Goal: Information Seeking & Learning: Check status

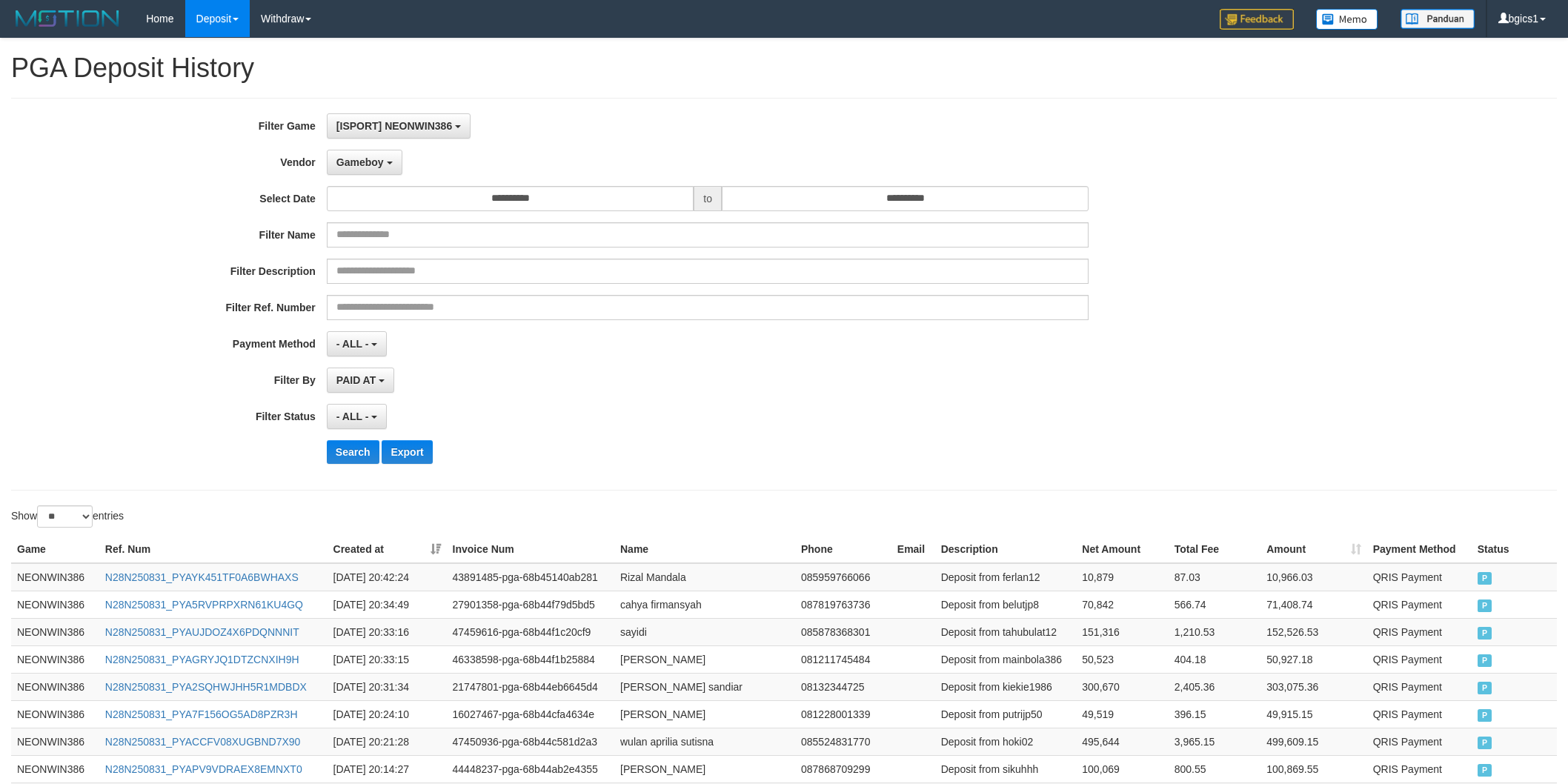
select select "**********"
select select "**"
click at [368, 164] on span "Gameboy" at bounding box center [360, 163] width 48 height 12
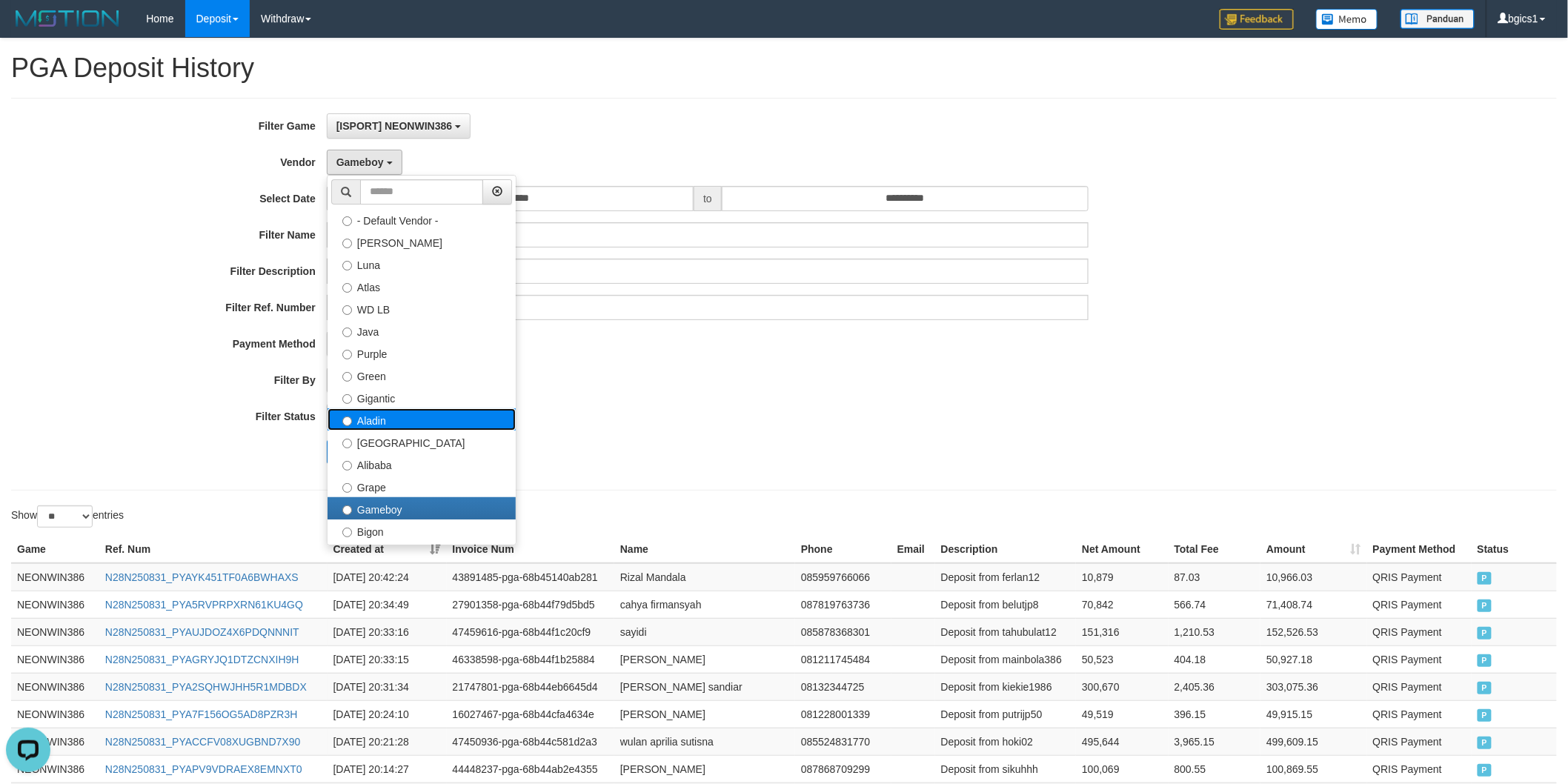
click at [395, 416] on label "Aladin" at bounding box center [421, 419] width 188 height 22
select select "**********"
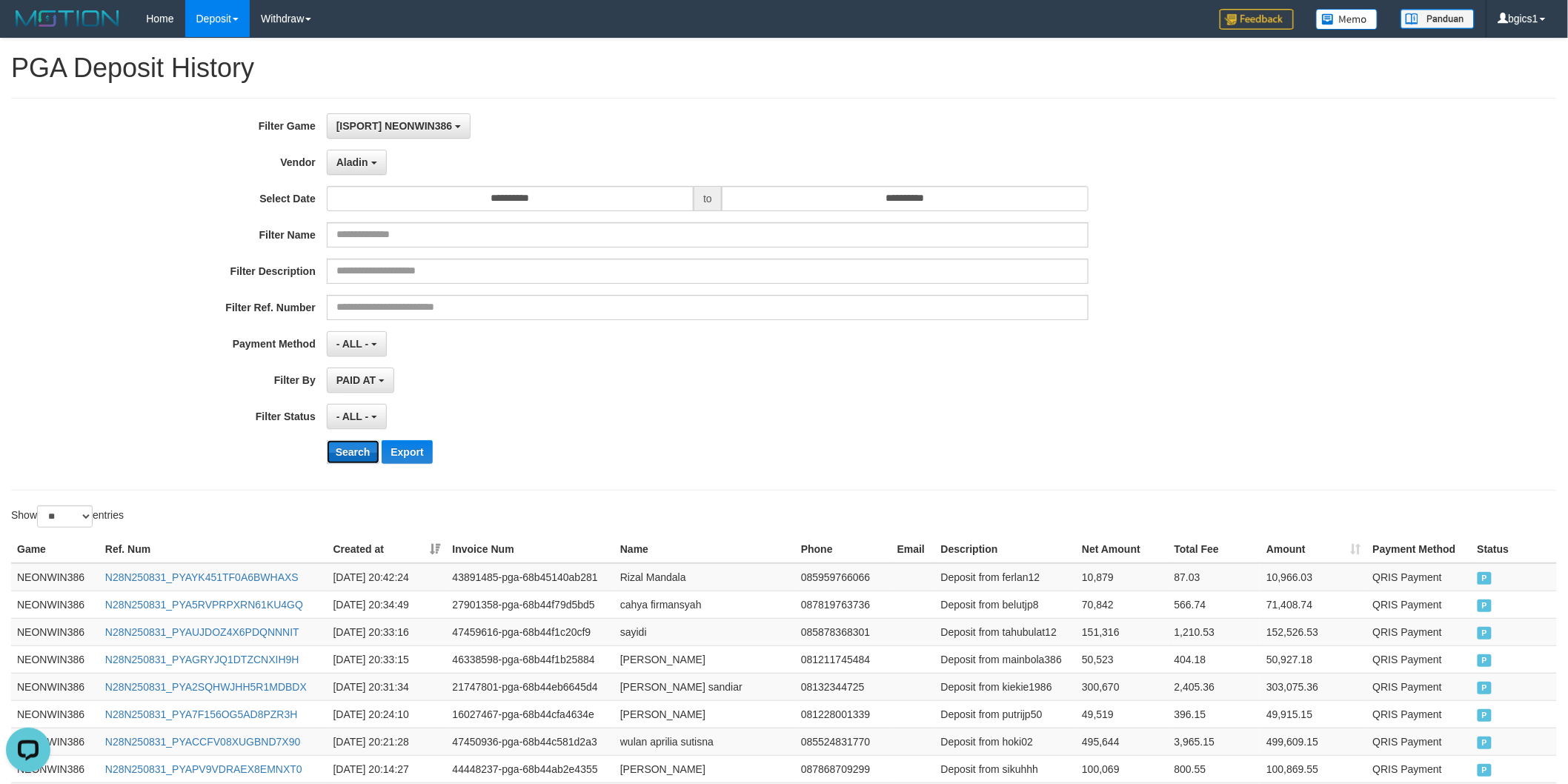
click at [359, 446] on button "Search" at bounding box center [353, 452] width 53 height 24
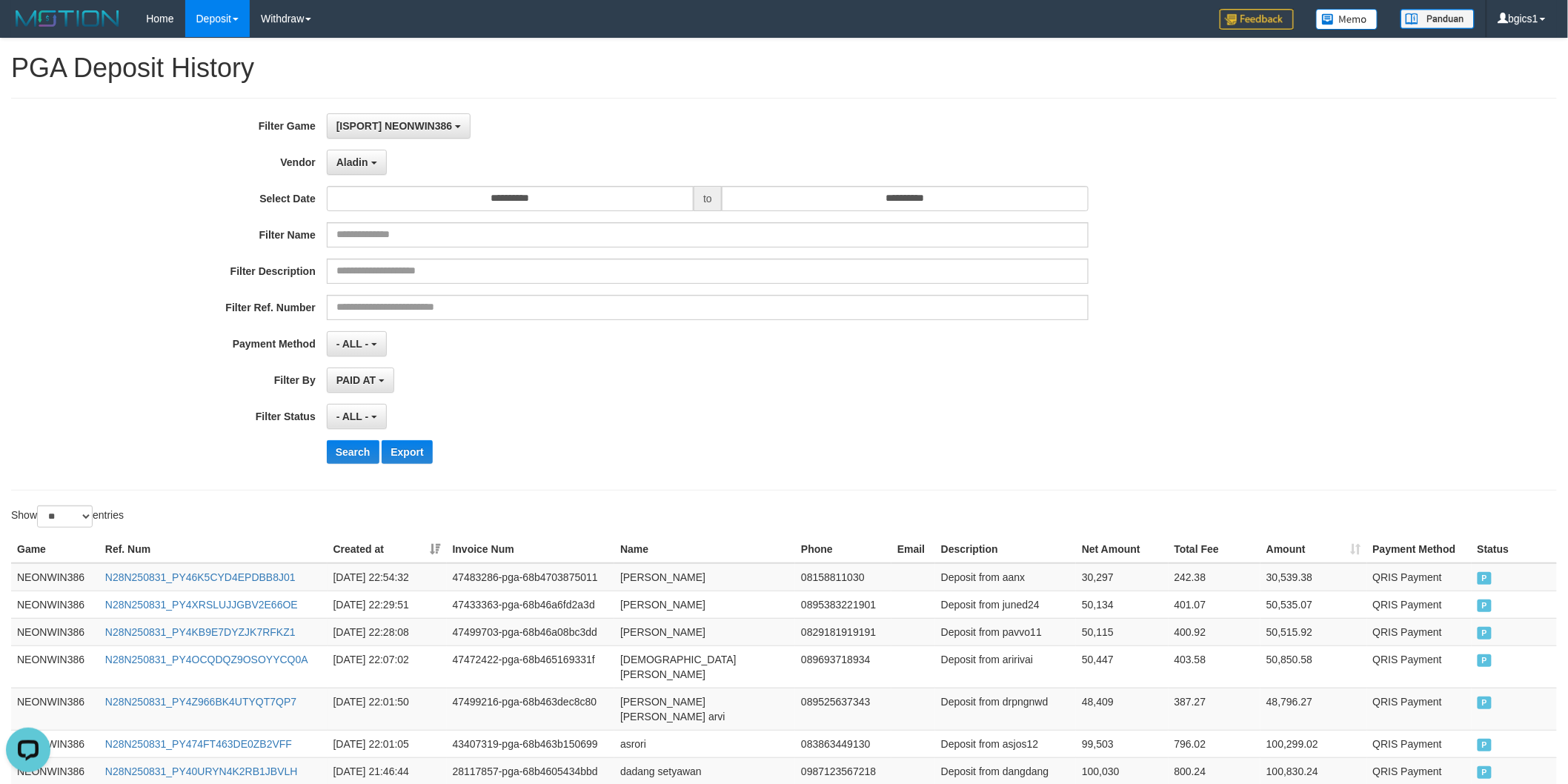
click at [1203, 543] on th "Total Fee" at bounding box center [1215, 549] width 92 height 27
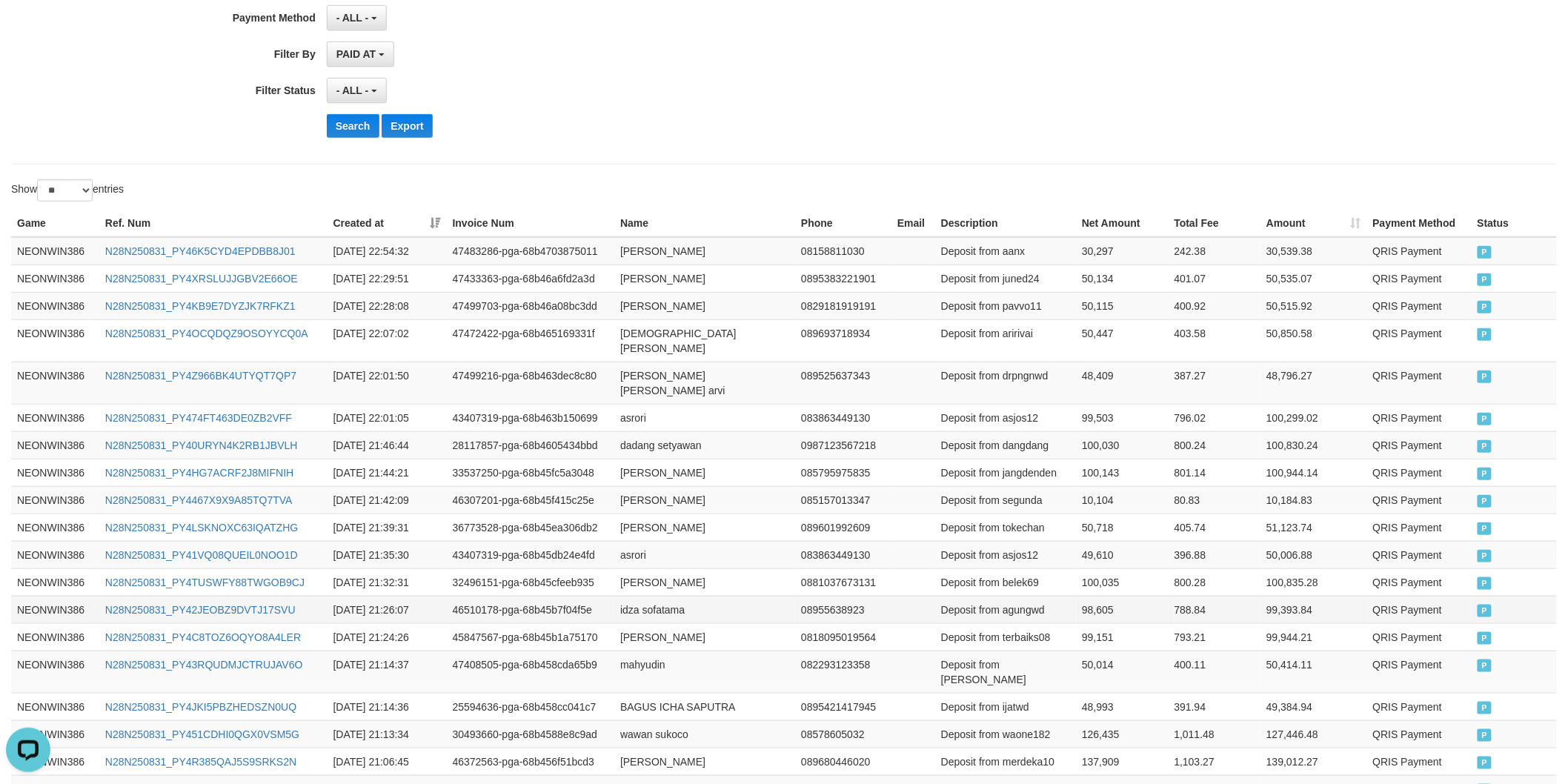
scroll to position [475, 0]
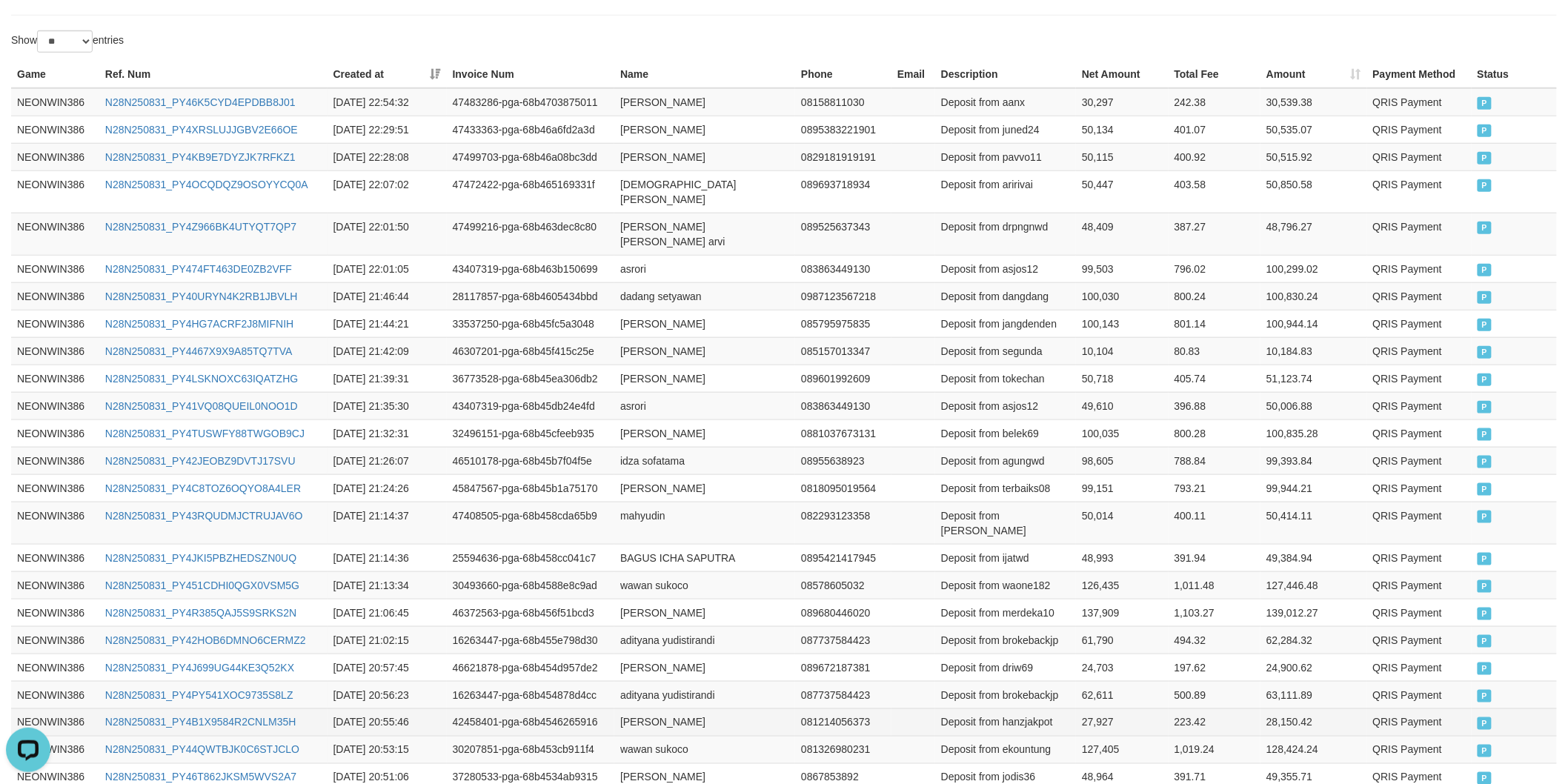
click at [633, 708] on td "[PERSON_NAME]" at bounding box center [704, 722] width 180 height 27
drag, startPoint x: 633, startPoint y: 676, endPoint x: 664, endPoint y: 671, distance: 31.4
click at [647, 708] on td "[PERSON_NAME]" at bounding box center [704, 722] width 180 height 27
click at [664, 708] on td "[PERSON_NAME]" at bounding box center [704, 722] width 180 height 27
copy td "[PERSON_NAME]"
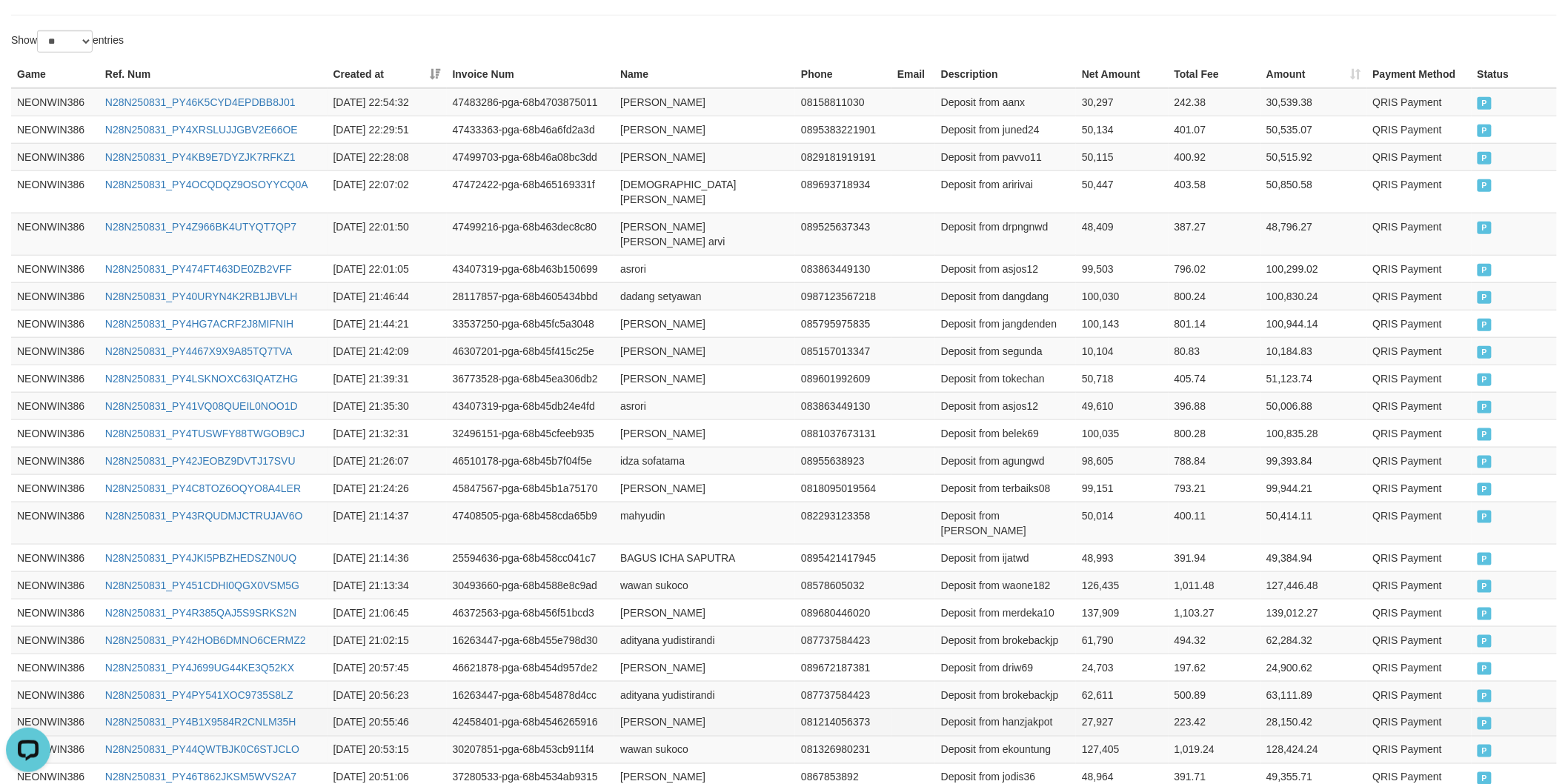
click at [1019, 708] on td "Deposit from hanzjakpot" at bounding box center [1005, 722] width 141 height 27
copy td "hanzjakpot"
click at [1097, 708] on td "27,927" at bounding box center [1122, 722] width 92 height 27
copy td "27,927"
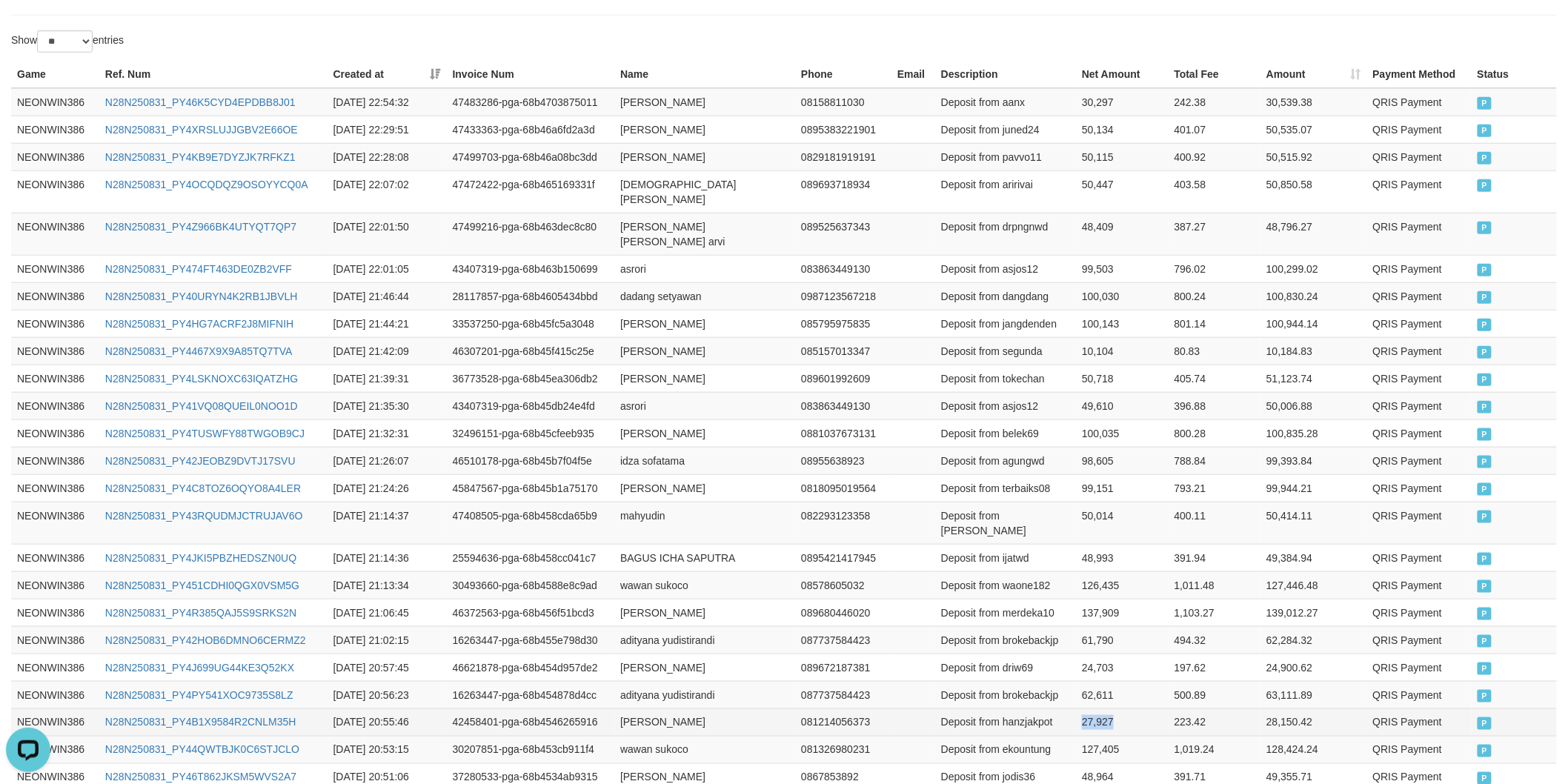
click at [1097, 708] on td "27,927" at bounding box center [1122, 722] width 92 height 27
click at [621, 681] on td "adityana yudistirandi" at bounding box center [704, 694] width 180 height 27
drag, startPoint x: 621, startPoint y: 659, endPoint x: 692, endPoint y: 657, distance: 71.0
click at [627, 681] on td "adityana yudistirandi" at bounding box center [704, 694] width 180 height 27
click at [692, 681] on td "adityana yudistirandi" at bounding box center [704, 694] width 180 height 27
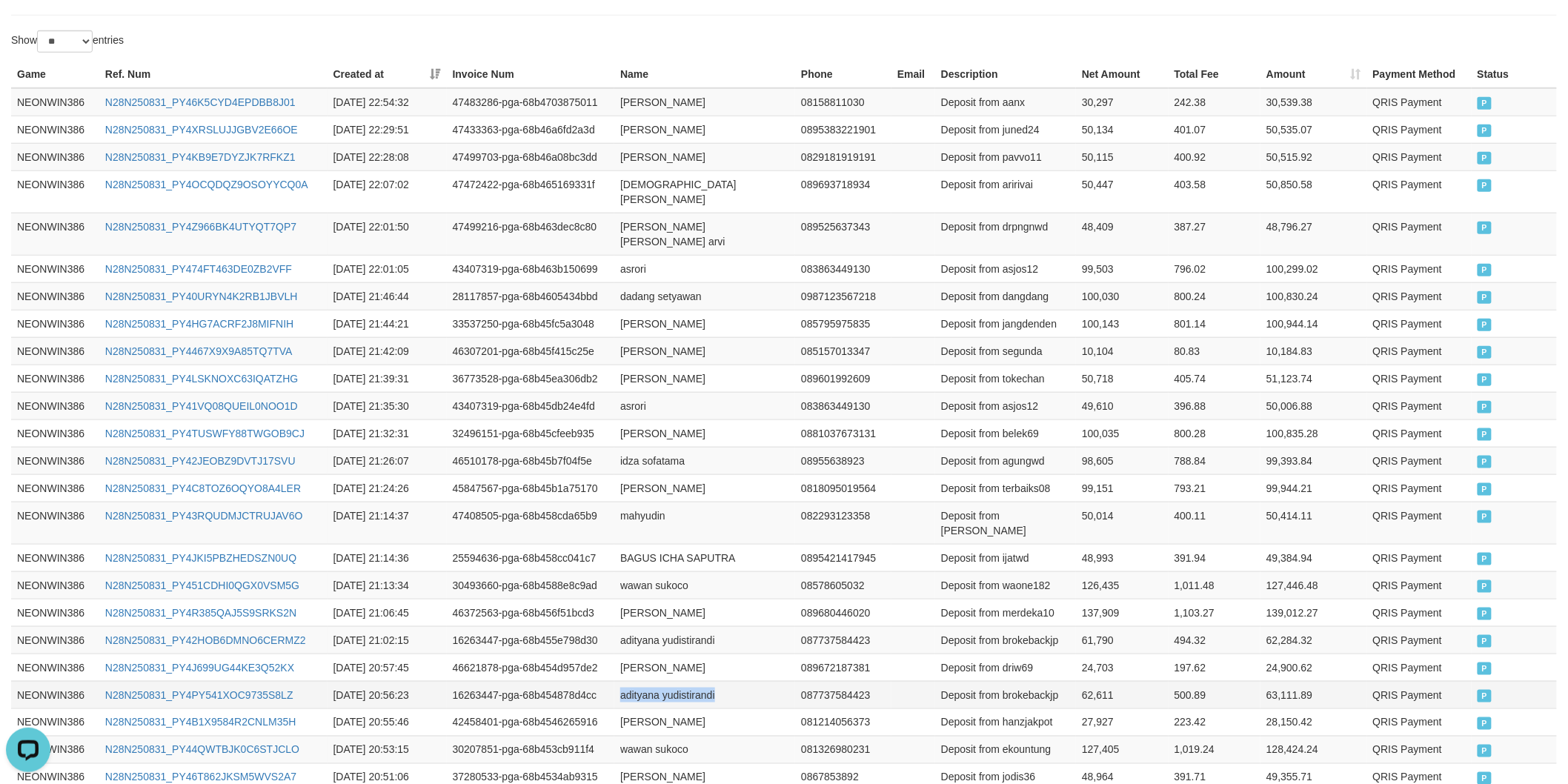
copy td "adityana yudistirandi"
click at [1021, 681] on td "Deposit from brokebackjp" at bounding box center [1005, 694] width 141 height 27
copy td "brokebackjp"
click at [1095, 681] on td "62,611" at bounding box center [1122, 694] width 92 height 27
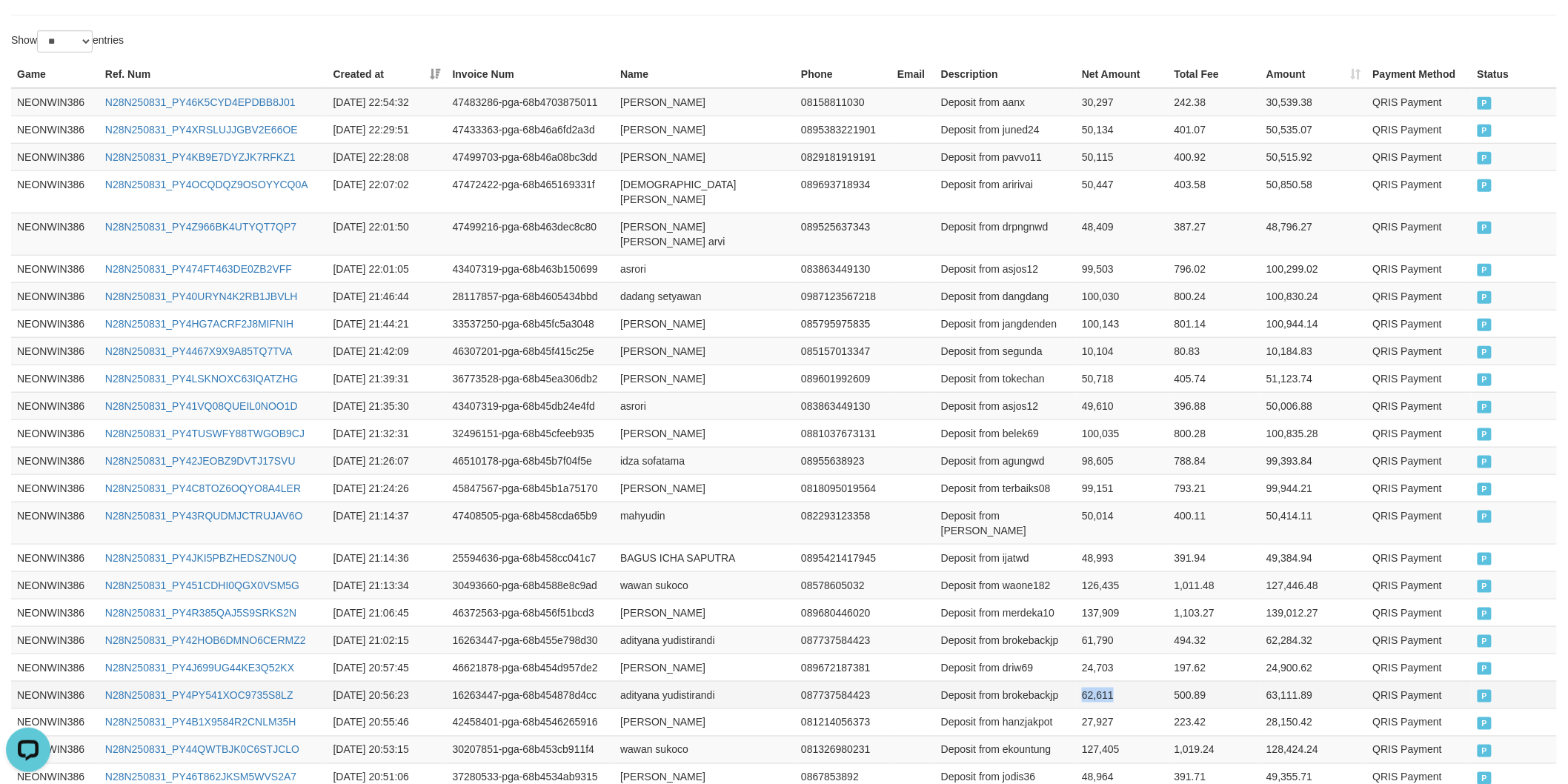
click at [1095, 681] on td "62,611" at bounding box center [1122, 694] width 92 height 27
copy td "62,611"
click at [634, 653] on td "[PERSON_NAME]" at bounding box center [704, 667] width 180 height 27
drag, startPoint x: 668, startPoint y: 621, endPoint x: 687, endPoint y: 627, distance: 19.9
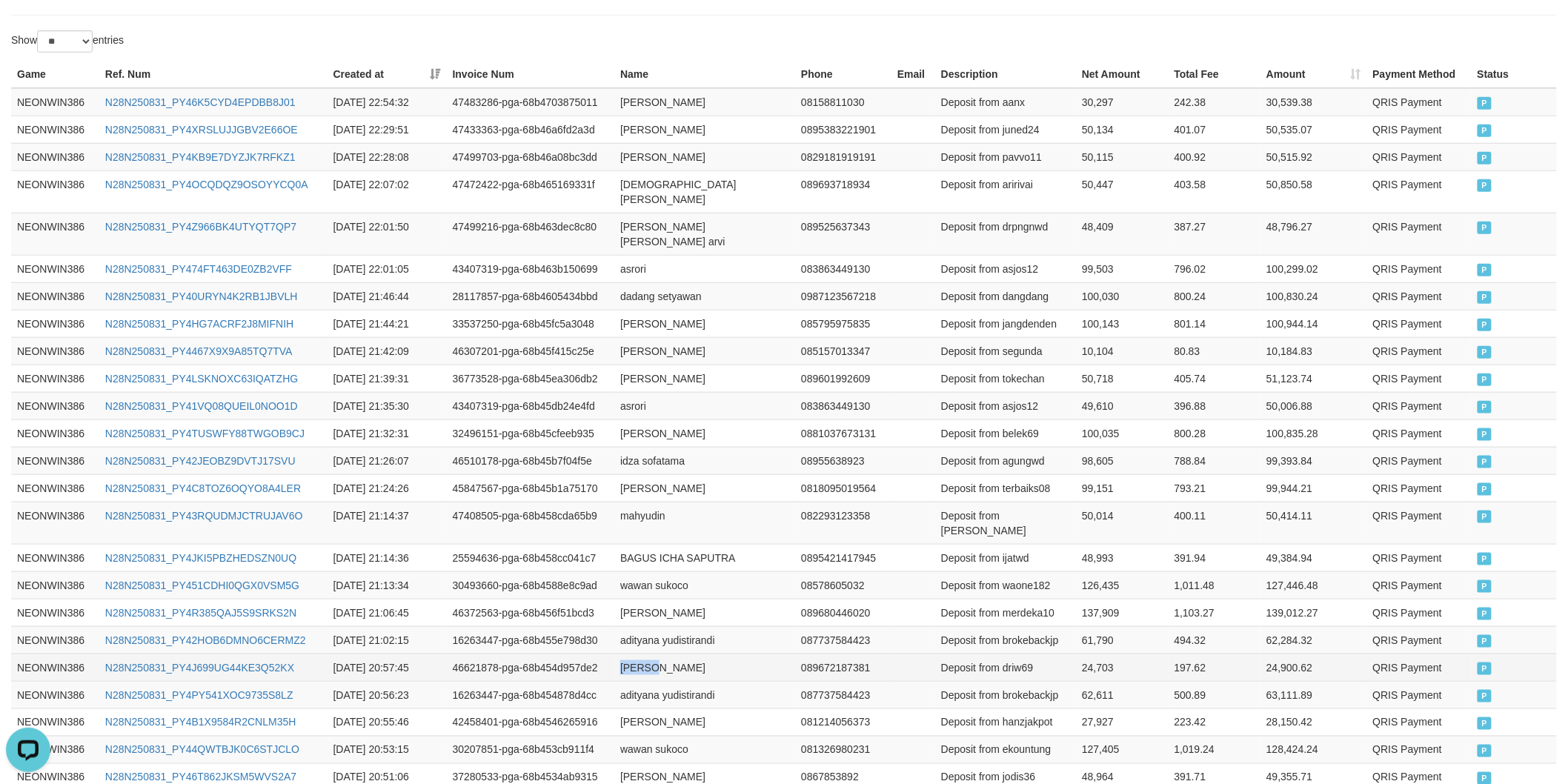
click at [675, 653] on td "[PERSON_NAME]" at bounding box center [704, 667] width 180 height 27
copy td "[PERSON_NAME]"
click at [1020, 653] on td "Deposit from driw69" at bounding box center [1005, 667] width 141 height 27
drag, startPoint x: 1020, startPoint y: 627, endPoint x: 1045, endPoint y: 630, distance: 25.2
click at [1021, 653] on td "Deposit from driw69" at bounding box center [1005, 667] width 141 height 27
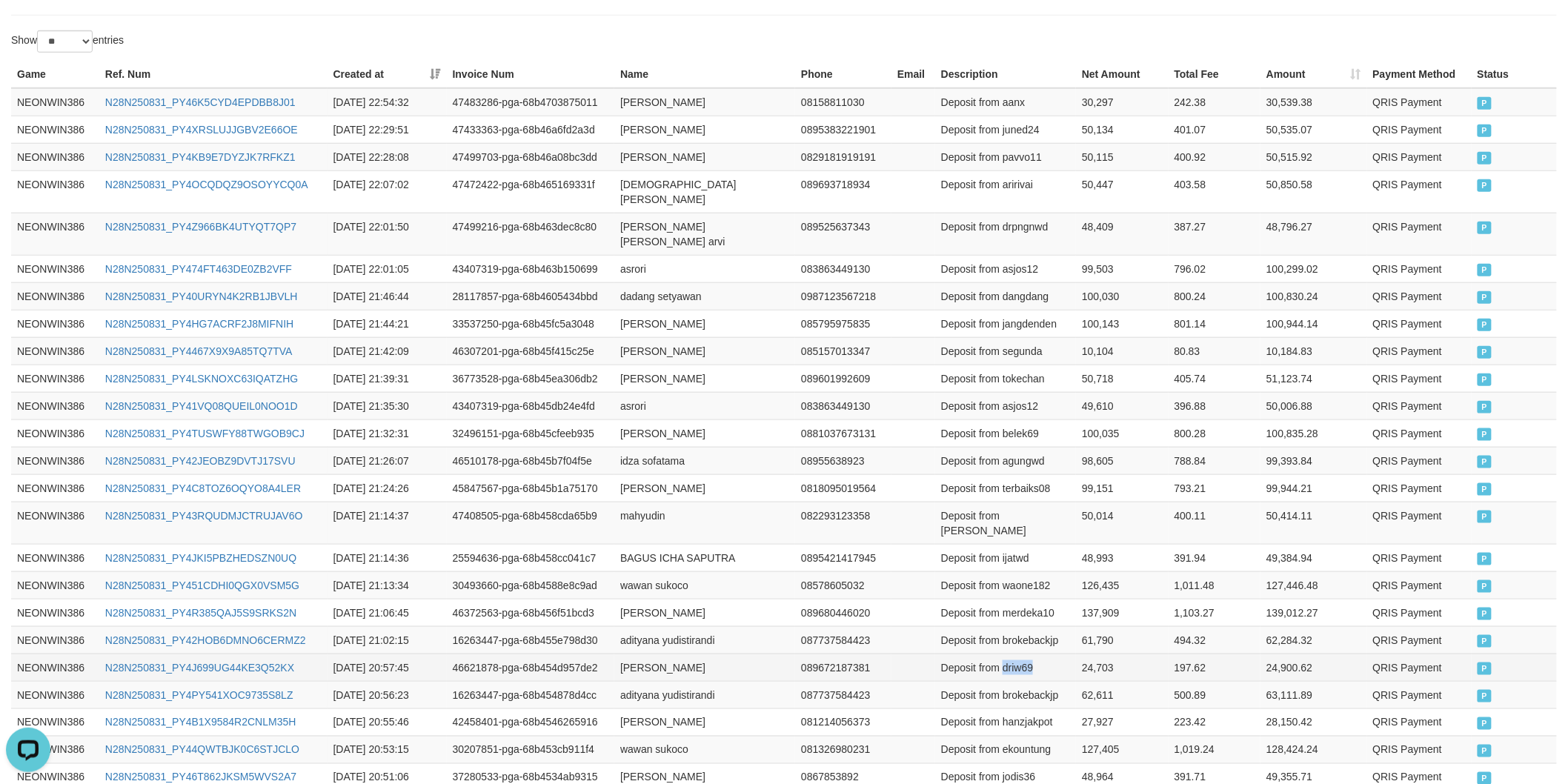
copy td "driw69"
click at [1104, 653] on td "24,703" at bounding box center [1122, 667] width 92 height 27
copy td "24,703"
click at [638, 626] on td "adityana yudistirandi" at bounding box center [704, 639] width 180 height 27
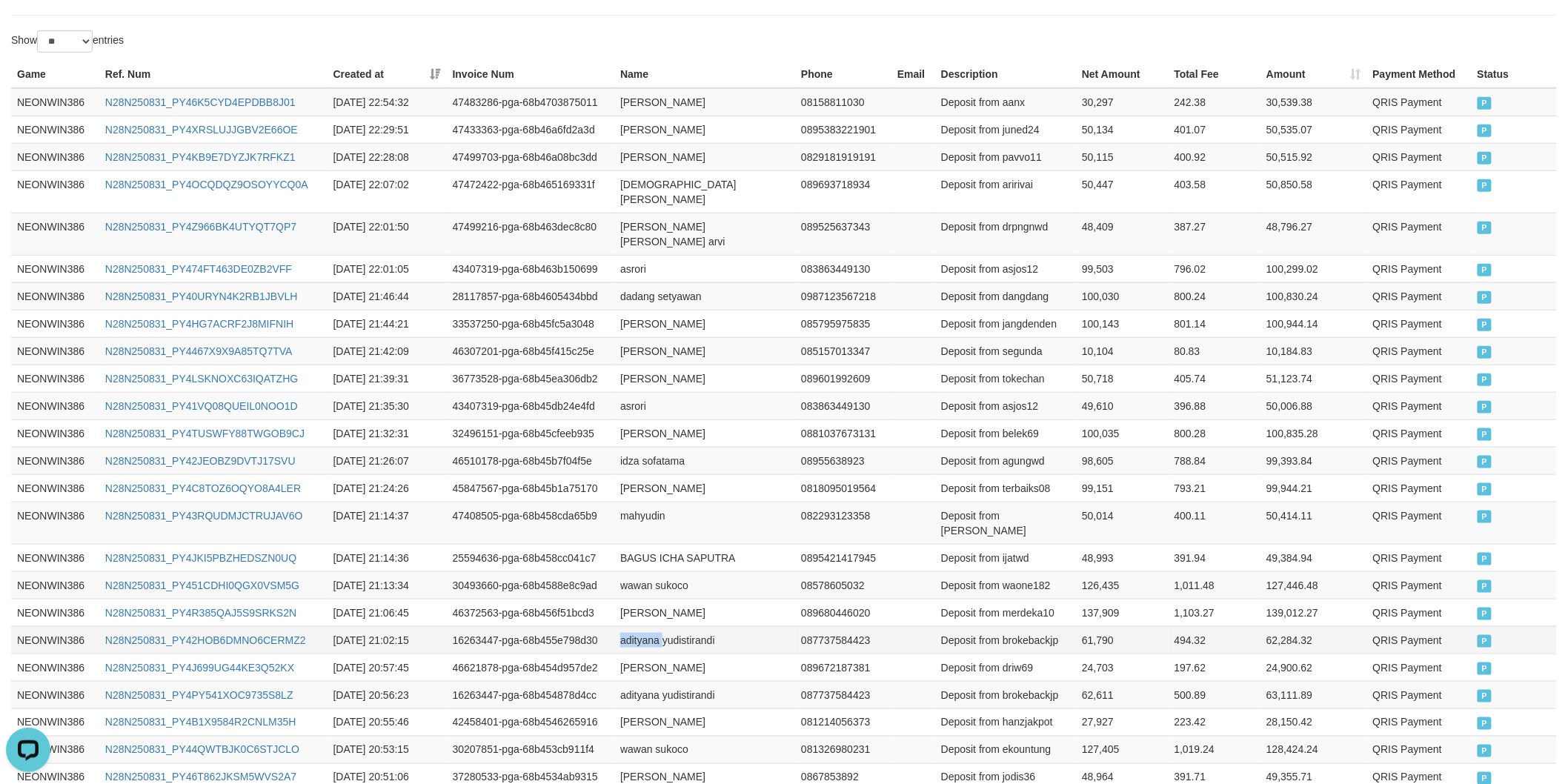
click at [638, 626] on td "adityana yudistirandi" at bounding box center [704, 639] width 180 height 27
click at [702, 626] on td "adityana yudistirandi" at bounding box center [704, 639] width 180 height 27
copy td "adityana yudistirandi"
click at [1025, 626] on td "Deposit from brokebackjp" at bounding box center [1005, 639] width 141 height 27
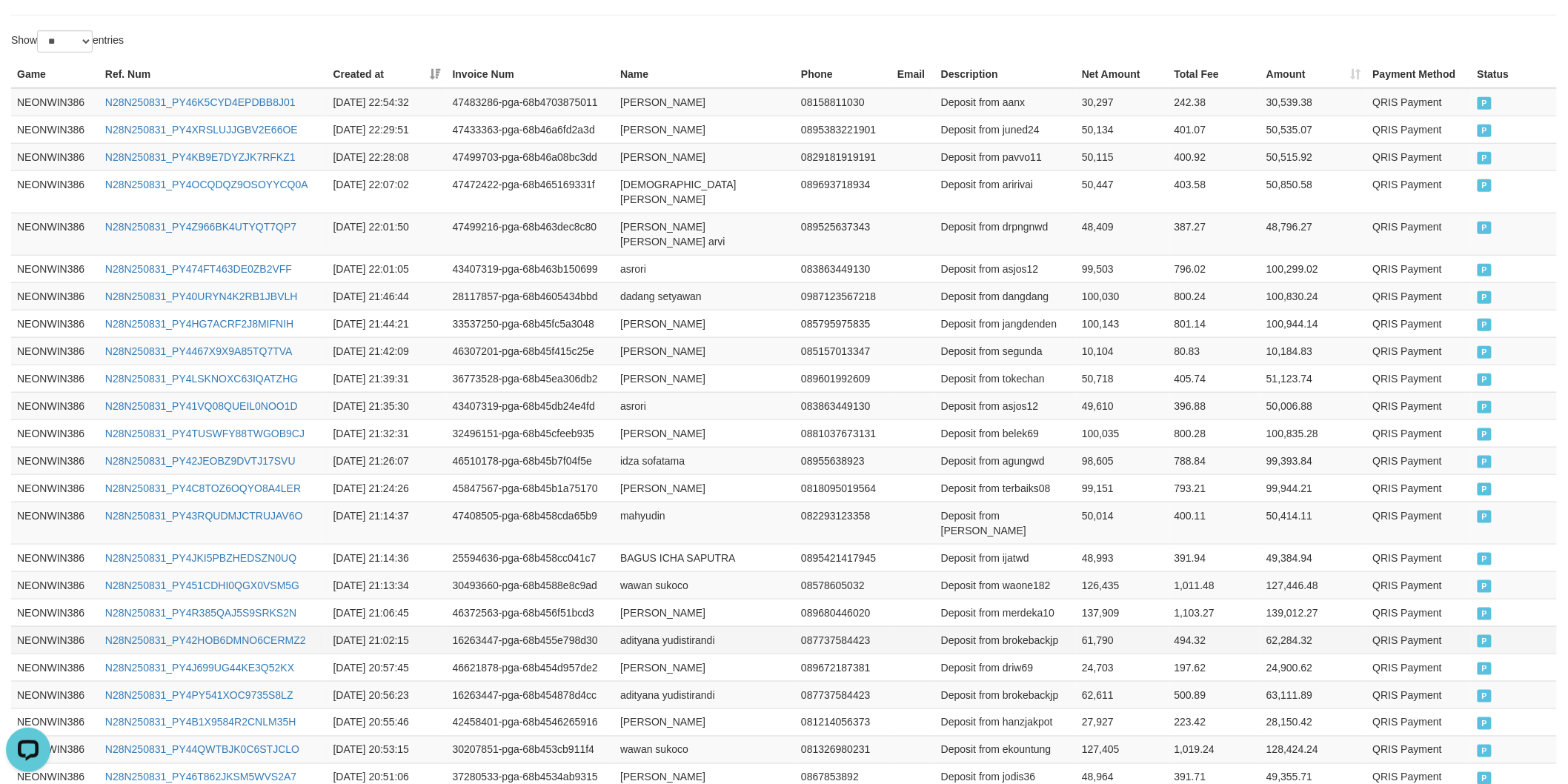
click at [1120, 626] on td "61,790" at bounding box center [1122, 639] width 92 height 27
drag, startPoint x: 1120, startPoint y: 588, endPoint x: 1108, endPoint y: 589, distance: 12.0
click at [1119, 626] on td "61,790" at bounding box center [1122, 639] width 92 height 27
click at [1105, 626] on td "61,790" at bounding box center [1122, 639] width 92 height 27
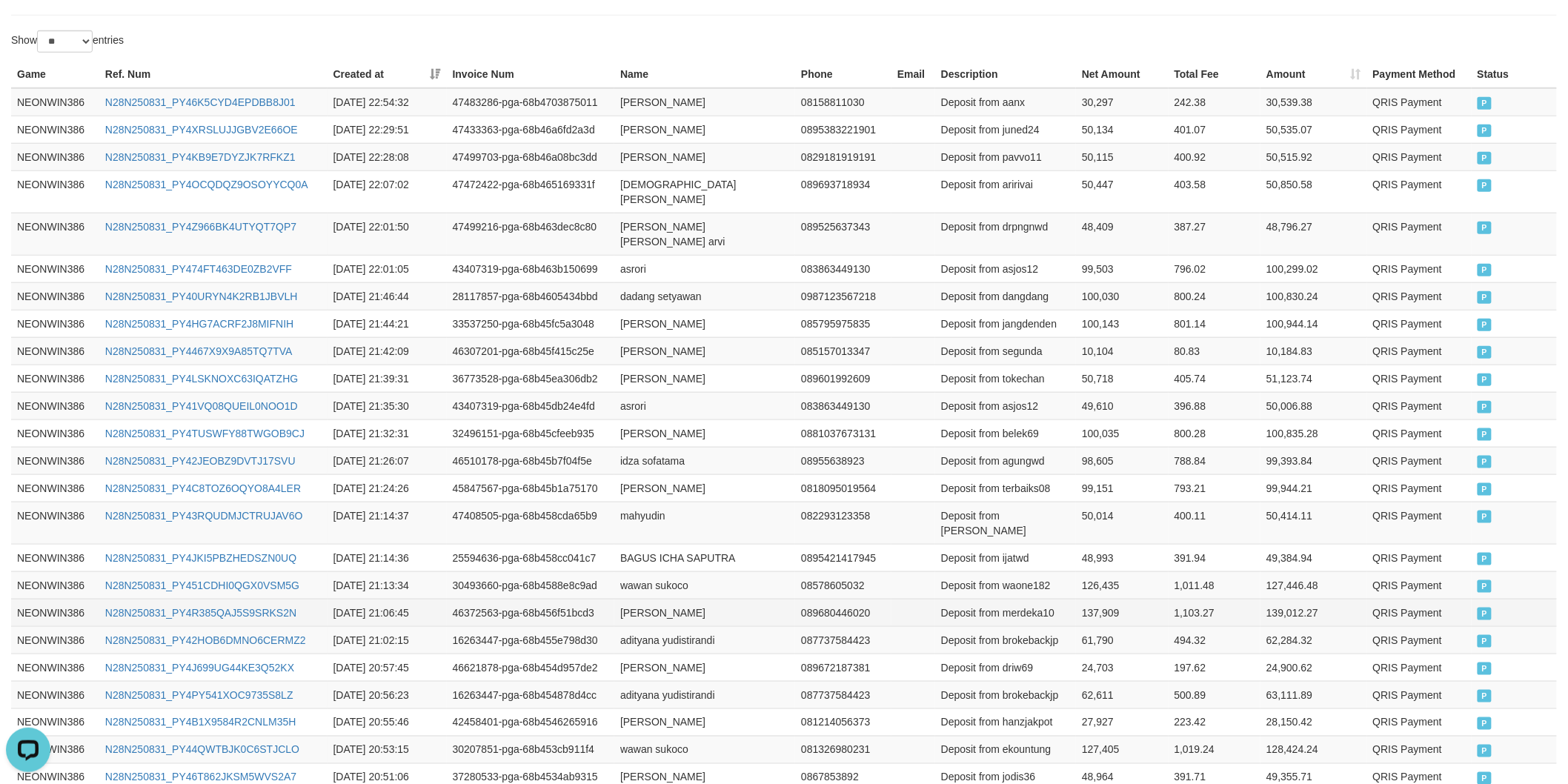
click at [622, 598] on td "[PERSON_NAME]" at bounding box center [704, 612] width 180 height 27
click at [623, 598] on td "[PERSON_NAME]" at bounding box center [704, 612] width 180 height 27
click at [660, 598] on td "[PERSON_NAME]" at bounding box center [704, 612] width 180 height 27
click at [1024, 598] on td "Deposit from merdeka10" at bounding box center [1005, 612] width 141 height 27
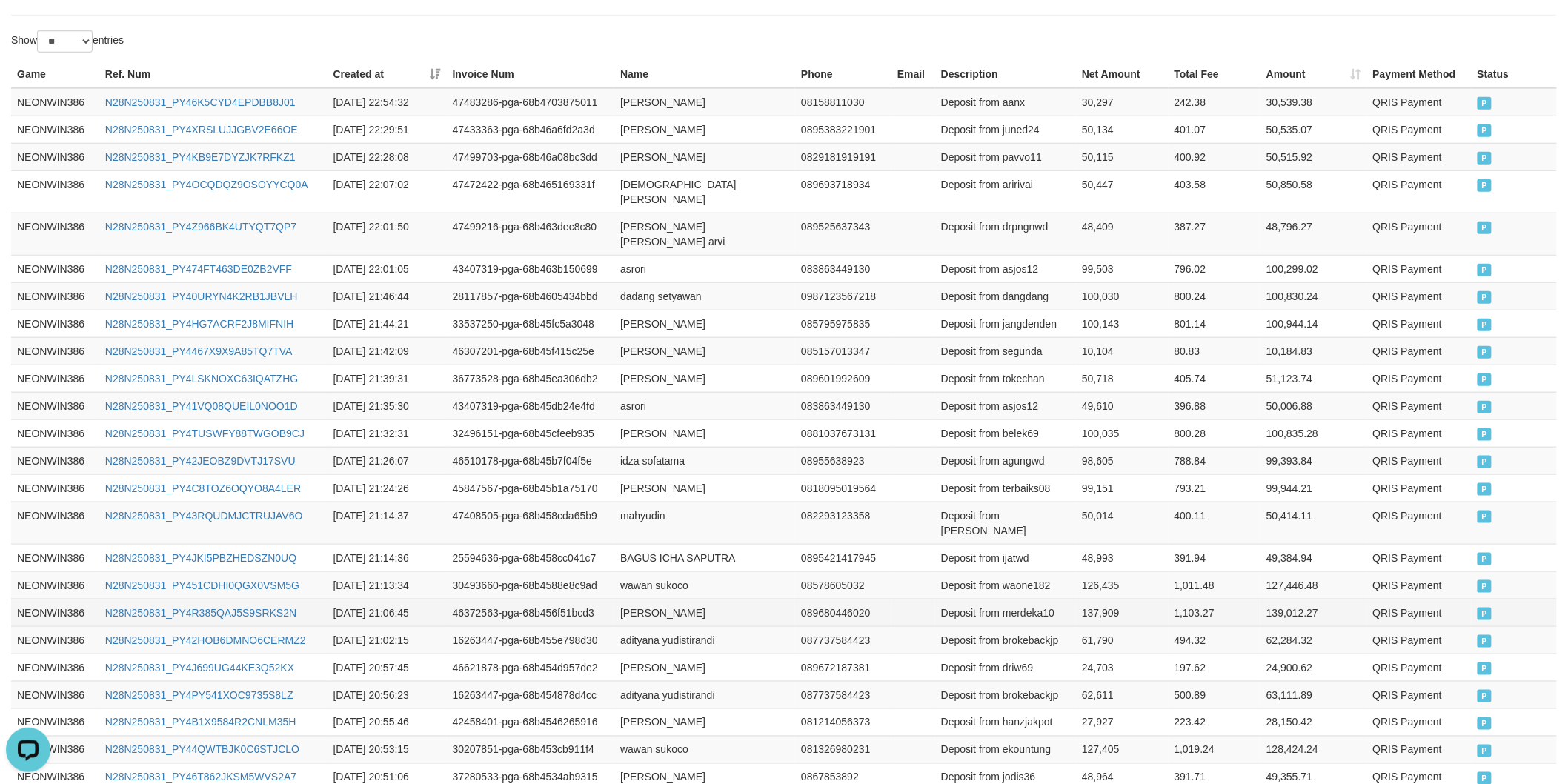
click at [1102, 598] on td "137,909" at bounding box center [1122, 612] width 92 height 27
click at [663, 571] on td "wawan sukoco" at bounding box center [704, 584] width 180 height 27
click at [642, 571] on td "wawan sukoco" at bounding box center [704, 584] width 180 height 27
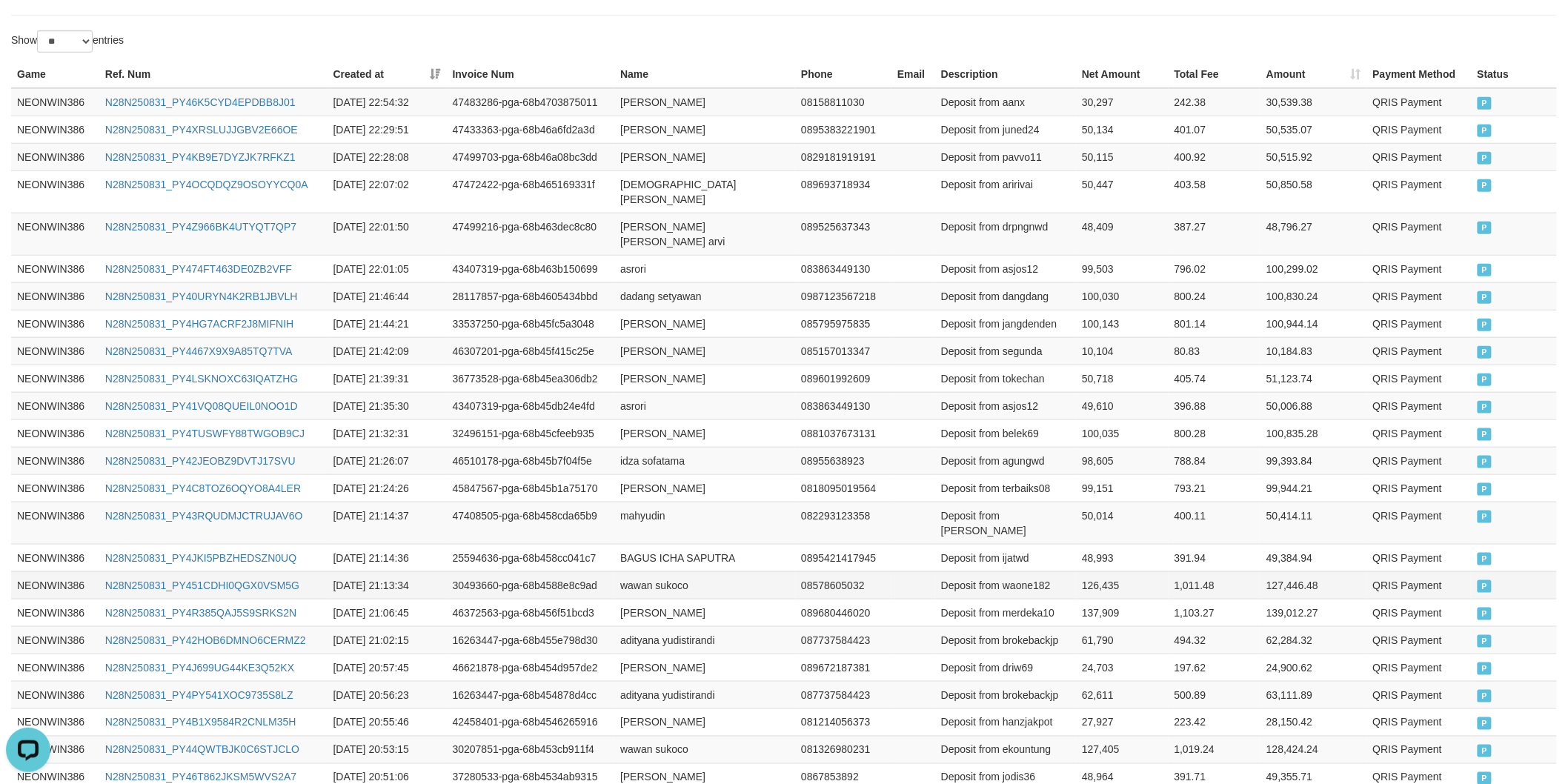
click at [1004, 571] on td "Deposit from waone182" at bounding box center [1005, 584] width 141 height 27
click at [1116, 571] on td "126,435" at bounding box center [1122, 584] width 92 height 27
click at [618, 543] on td "BAGUS ICHA SAPUTRA" at bounding box center [704, 557] width 180 height 27
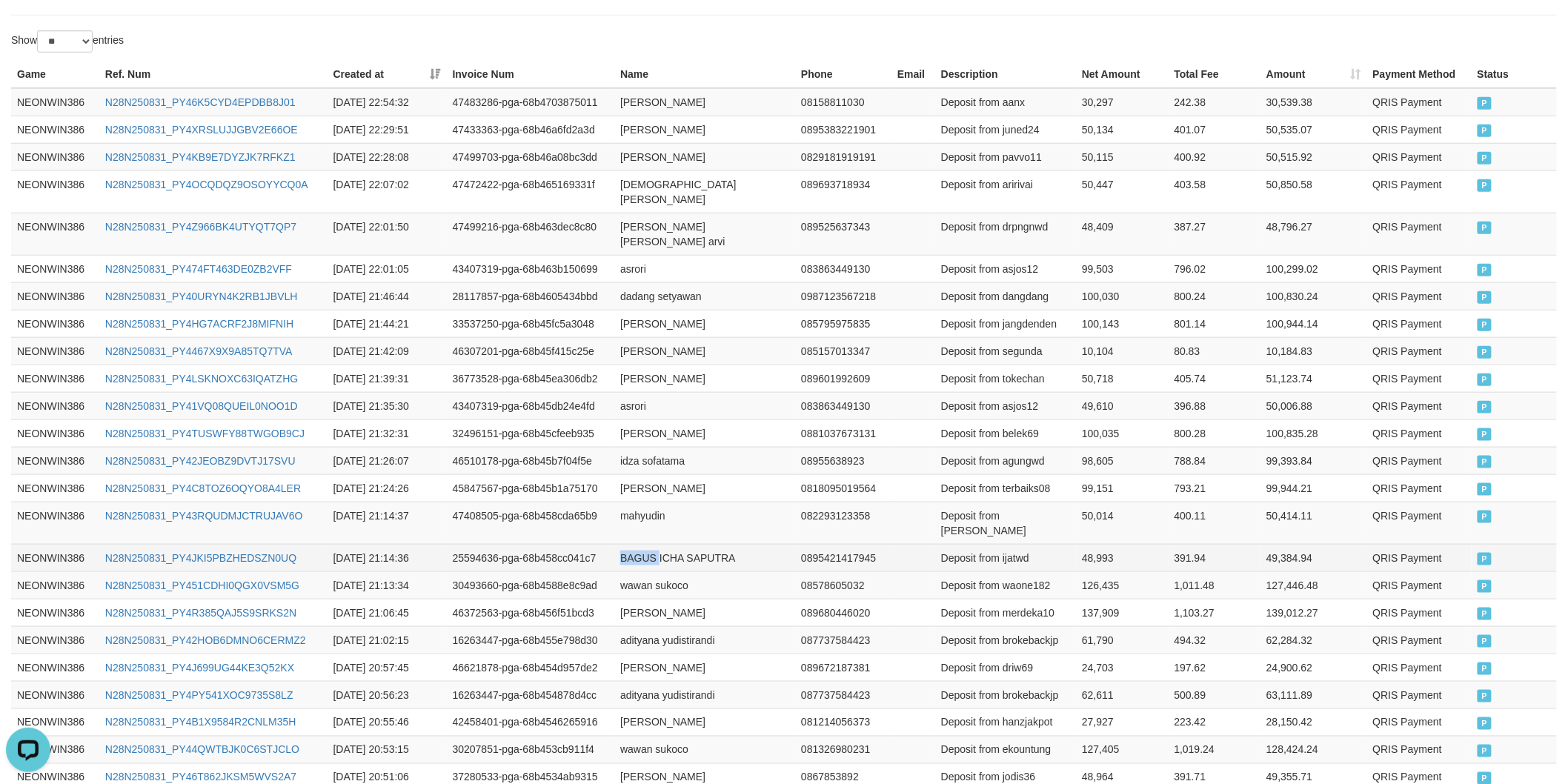
click at [618, 543] on td "BAGUS ICHA SAPUTRA" at bounding box center [704, 557] width 180 height 27
drag, startPoint x: 658, startPoint y: 508, endPoint x: 692, endPoint y: 514, distance: 34.5
click at [659, 543] on td "BAGUS ICHA SAPUTRA" at bounding box center [704, 557] width 180 height 27
click at [712, 543] on td "BAGUS ICHA SAPUTRA" at bounding box center [704, 557] width 180 height 27
click at [1013, 543] on td "Deposit from ijatwd" at bounding box center [1005, 557] width 141 height 27
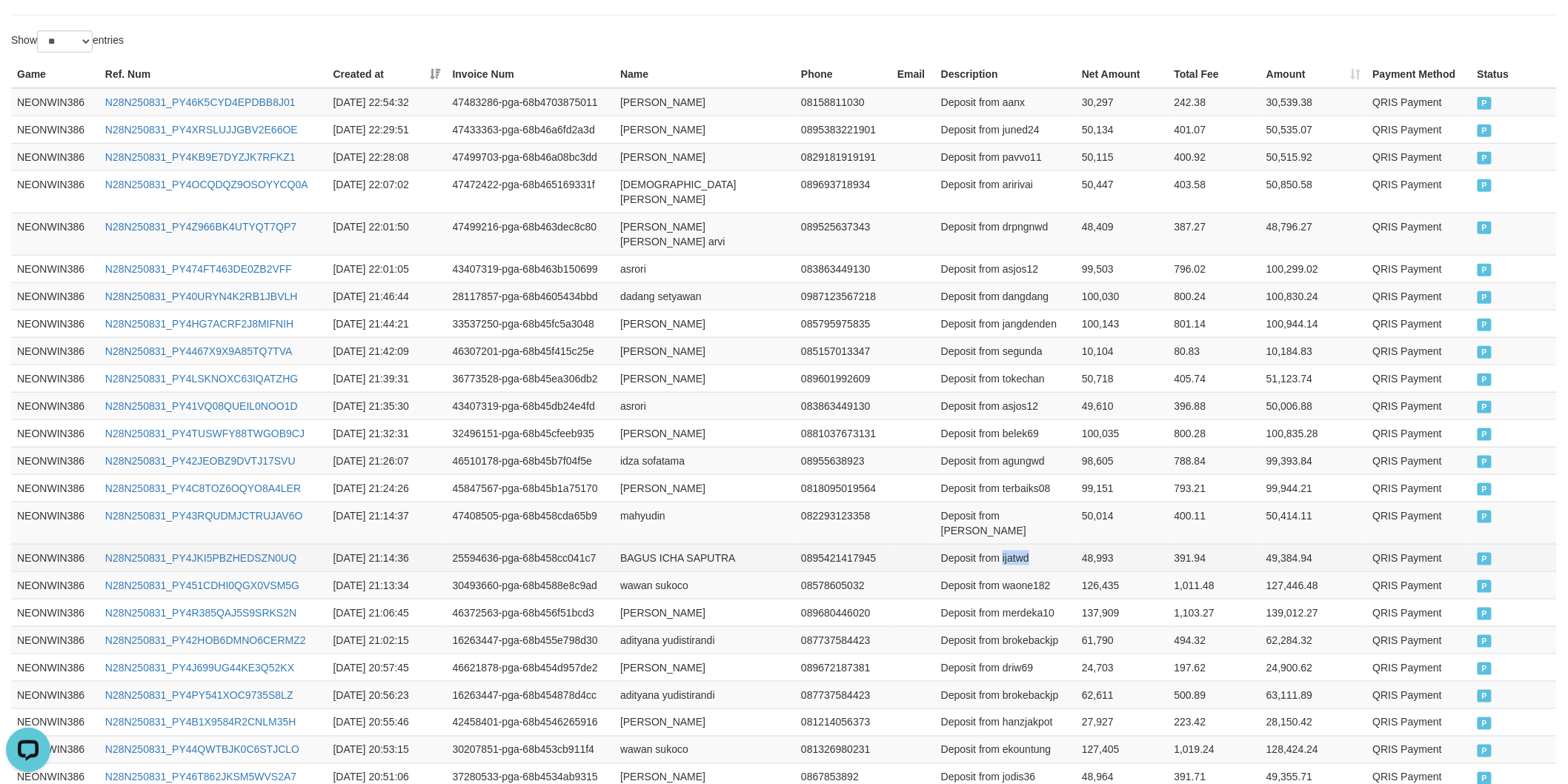
click at [1013, 543] on td "Deposit from ijatwd" at bounding box center [1005, 557] width 141 height 27
click at [1097, 543] on td "48,993" at bounding box center [1122, 557] width 92 height 27
click at [631, 502] on td "mahyudin" at bounding box center [704, 523] width 180 height 42
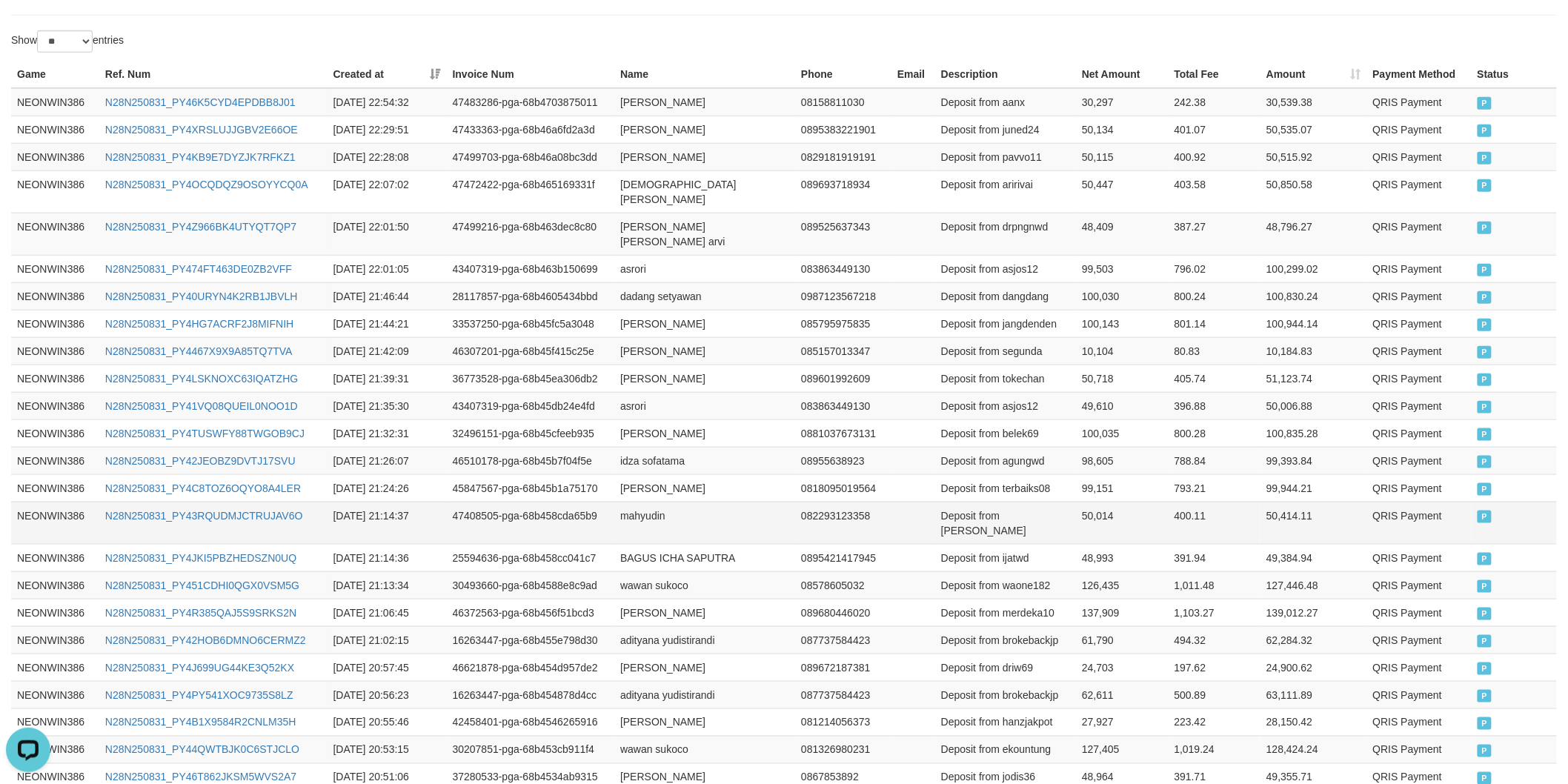
click at [1000, 502] on td "Deposit from [PERSON_NAME]" at bounding box center [1005, 523] width 141 height 42
drag, startPoint x: 1000, startPoint y: 473, endPoint x: 1024, endPoint y: 484, distance: 26.4
click at [1000, 502] on td "Deposit from [PERSON_NAME]" at bounding box center [1005, 523] width 141 height 42
click at [1024, 502] on td "Deposit from [PERSON_NAME]" at bounding box center [1005, 523] width 141 height 42
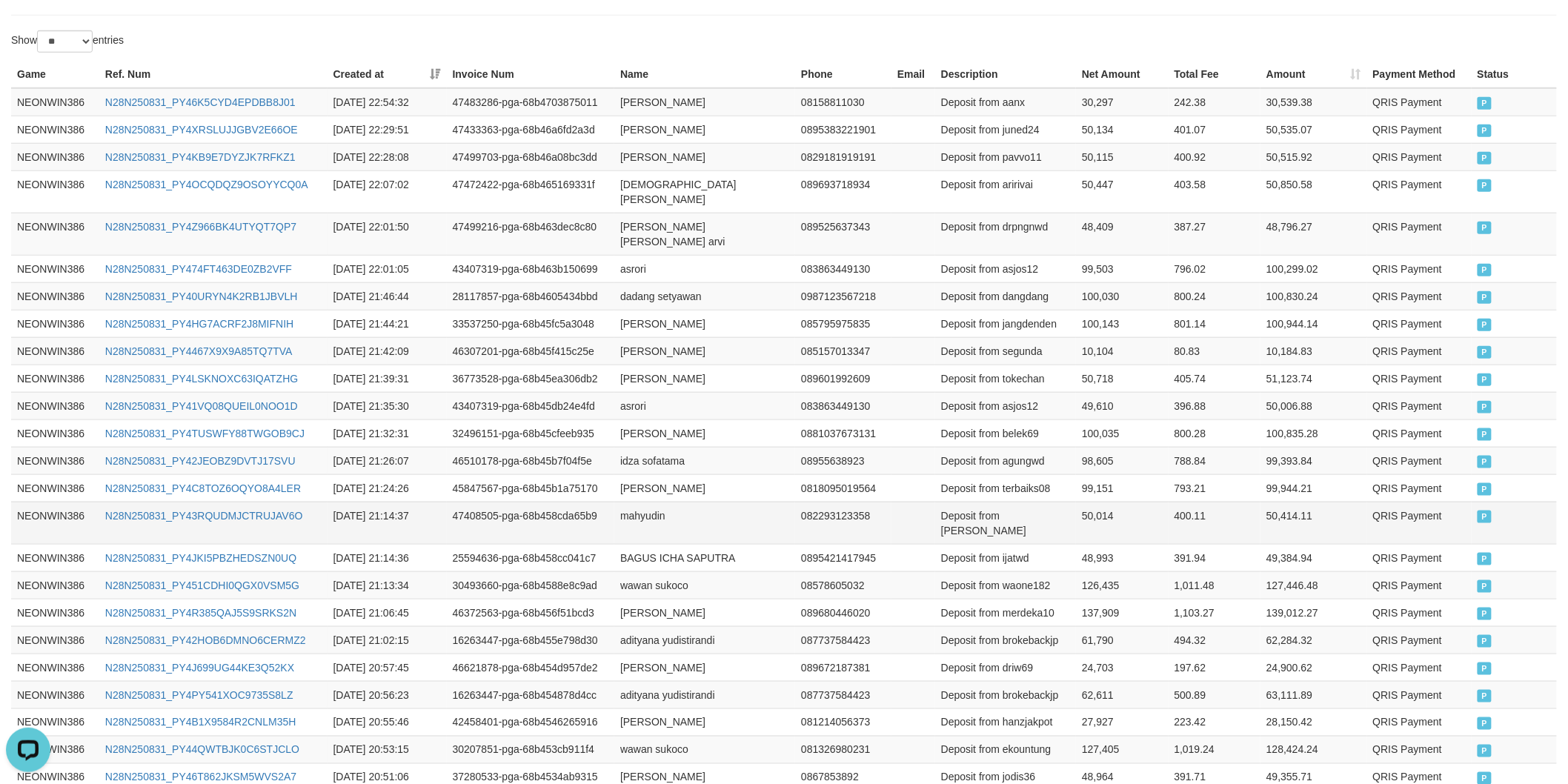
click at [1019, 502] on td "Deposit from [PERSON_NAME]" at bounding box center [1005, 523] width 141 height 42
click at [1087, 474] on td "99,151" at bounding box center [1122, 488] width 92 height 27
click at [1091, 502] on td "50,014" at bounding box center [1122, 523] width 92 height 42
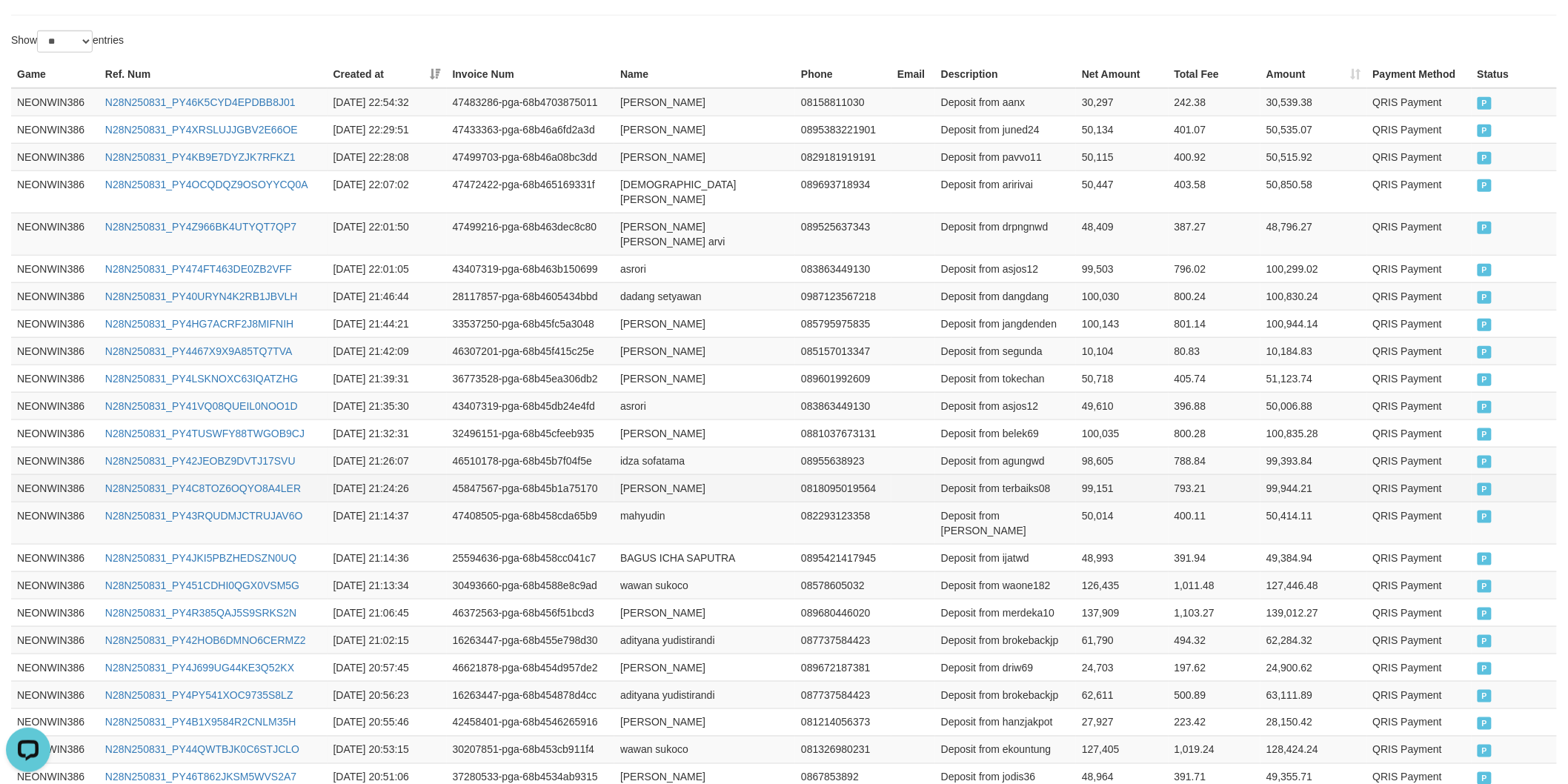
click at [644, 474] on td "[PERSON_NAME]" at bounding box center [704, 488] width 180 height 27
click at [637, 474] on td "[PERSON_NAME]" at bounding box center [704, 488] width 180 height 27
drag, startPoint x: 637, startPoint y: 465, endPoint x: 702, endPoint y: 465, distance: 65.0
click at [667, 474] on td "[PERSON_NAME]" at bounding box center [704, 488] width 180 height 27
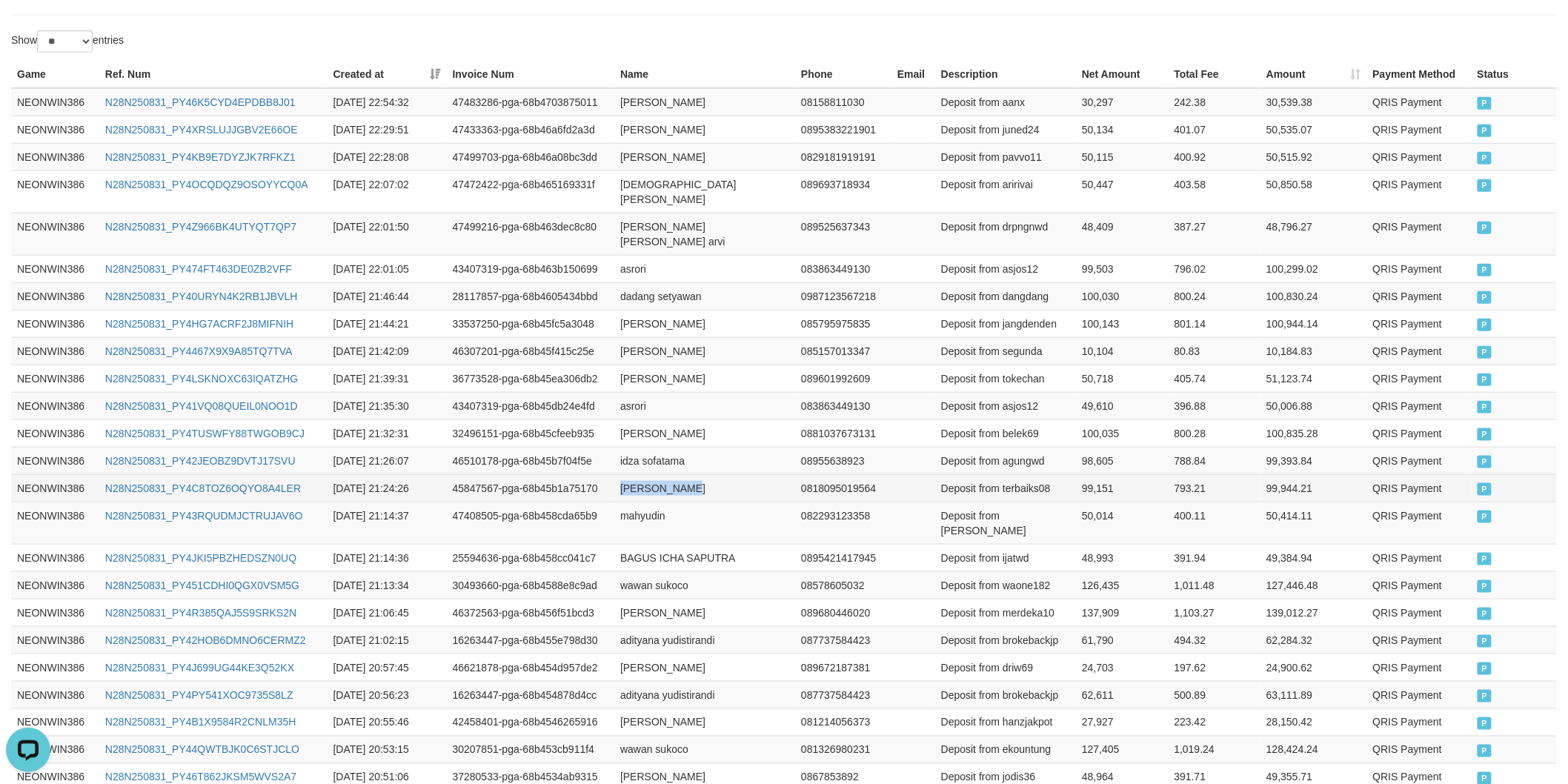
click at [702, 474] on td "[PERSON_NAME]" at bounding box center [704, 488] width 180 height 27
click at [1020, 474] on td "Deposit from terbaiks08" at bounding box center [1005, 488] width 141 height 27
click at [1102, 474] on td "99,151" at bounding box center [1122, 488] width 92 height 27
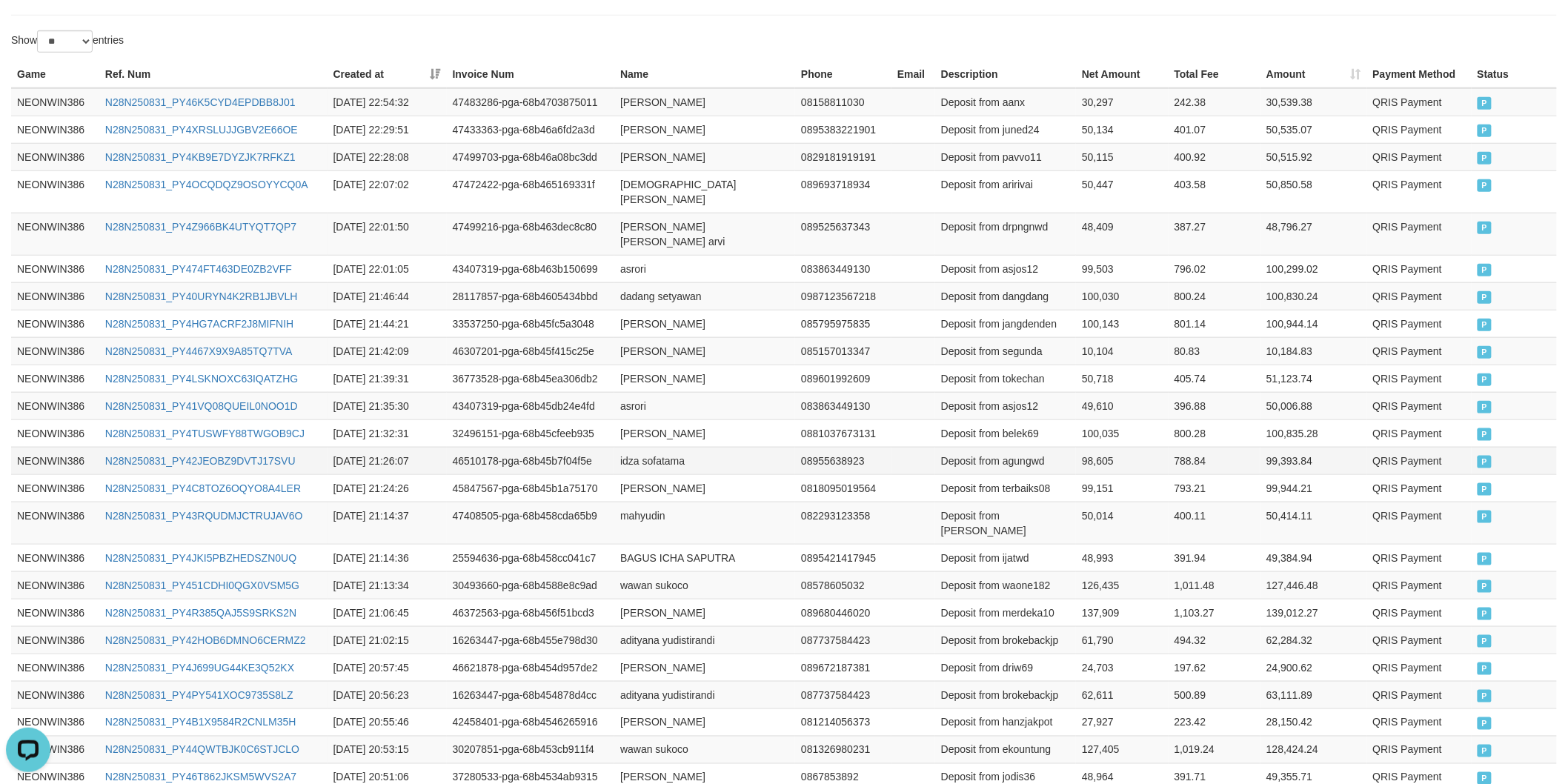
click at [632, 447] on td "idza sofatama" at bounding box center [704, 460] width 180 height 27
click at [649, 447] on td "idza sofatama" at bounding box center [704, 460] width 180 height 27
click at [1023, 447] on td "Deposit from agungwd" at bounding box center [1005, 460] width 141 height 27
drag, startPoint x: 1023, startPoint y: 436, endPoint x: 1065, endPoint y: 424, distance: 43.7
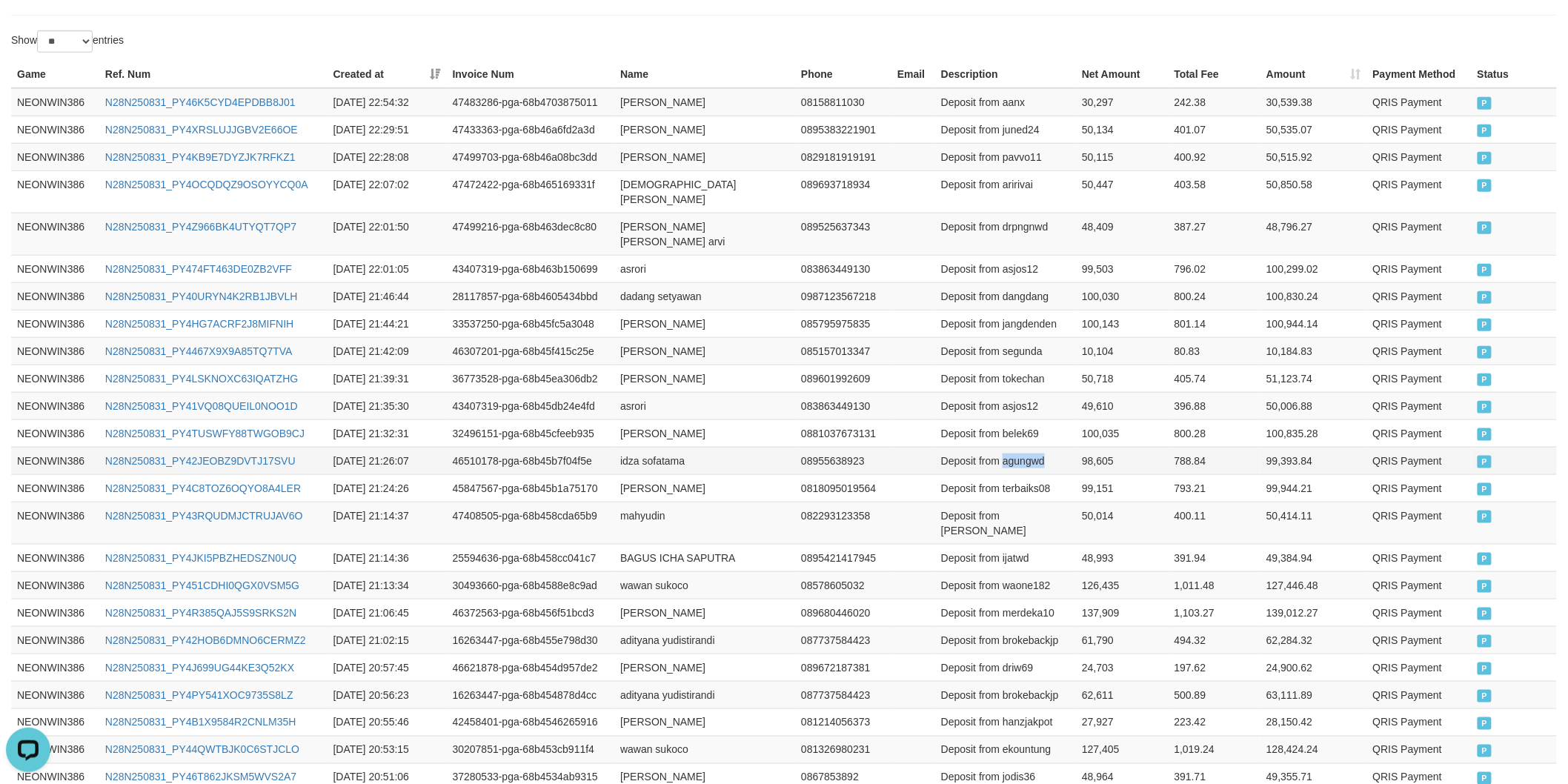
click at [1024, 447] on td "Deposit from agungwd" at bounding box center [1005, 460] width 141 height 27
click at [1098, 447] on td "98,605" at bounding box center [1122, 460] width 92 height 27
click at [606, 419] on td "32496151-pga-68b45cfeeb935" at bounding box center [531, 433] width 169 height 27
click at [626, 419] on td "[PERSON_NAME]" at bounding box center [704, 433] width 180 height 27
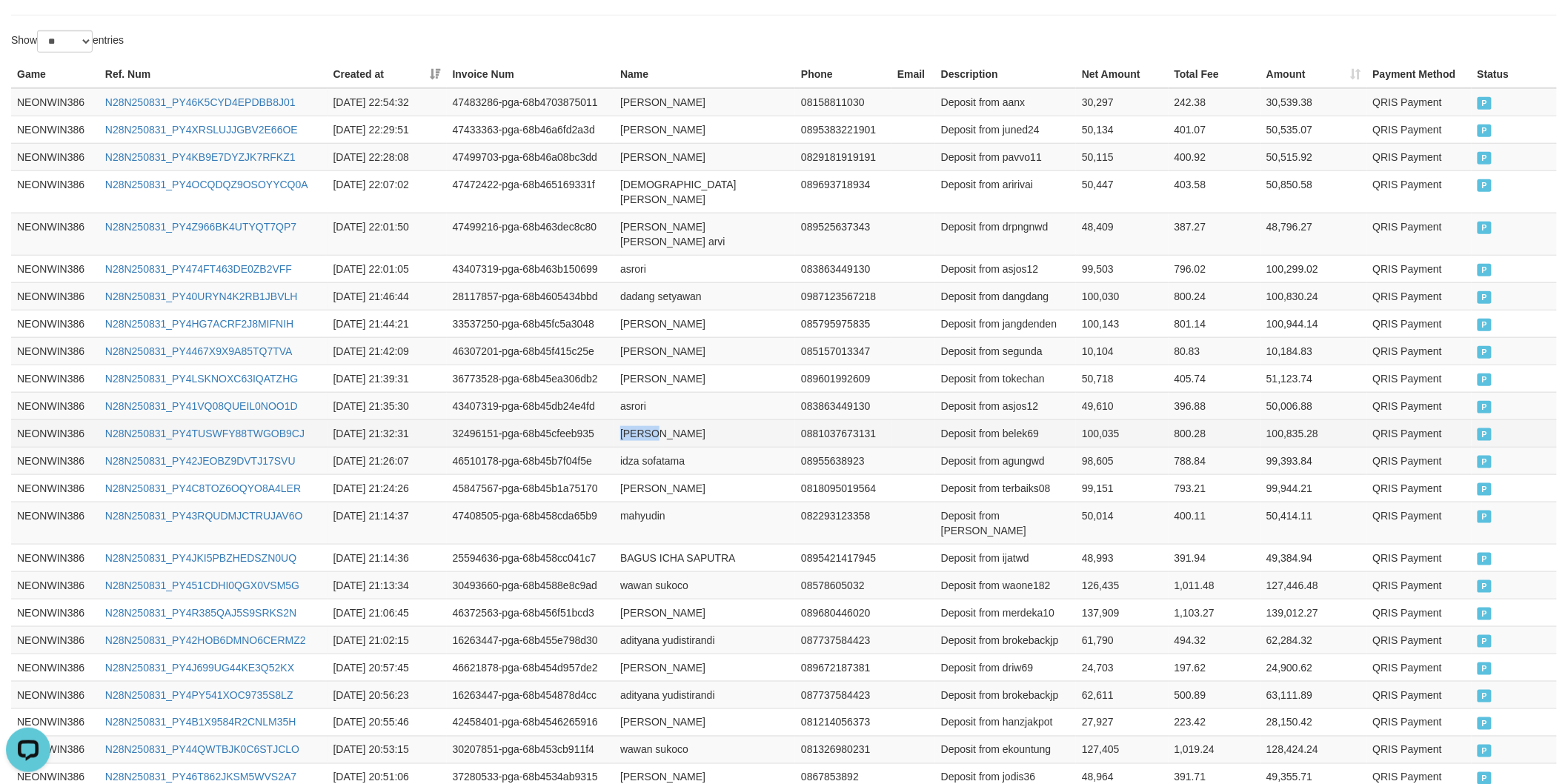
drag, startPoint x: 626, startPoint y: 397, endPoint x: 678, endPoint y: 397, distance: 52.0
click at [627, 419] on td "[PERSON_NAME]" at bounding box center [704, 433] width 180 height 27
click at [678, 419] on td "[PERSON_NAME]" at bounding box center [704, 433] width 180 height 27
click at [1025, 419] on td "Deposit from belek69" at bounding box center [1005, 433] width 141 height 27
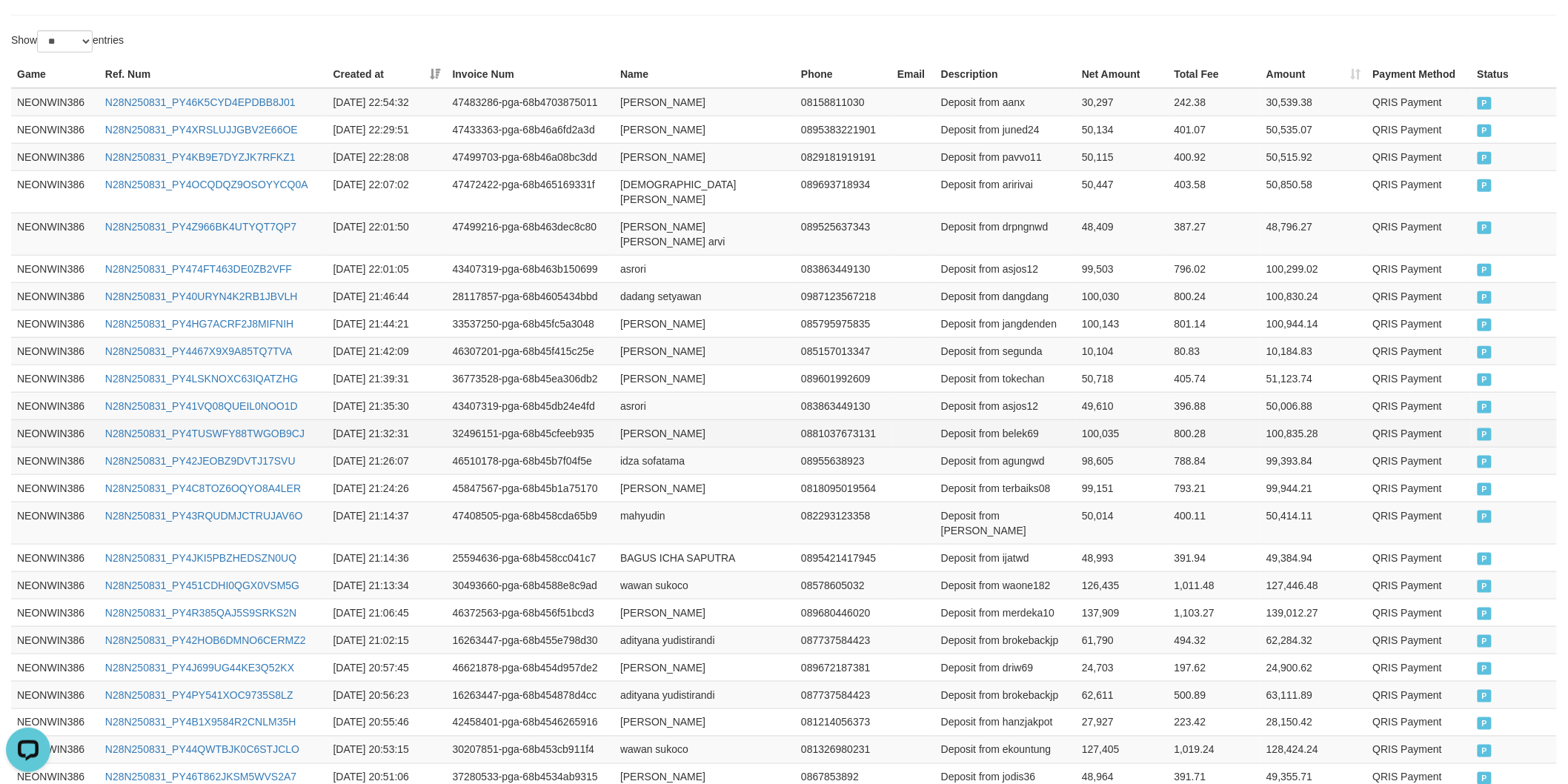
click at [1094, 419] on td "100,035" at bounding box center [1122, 433] width 92 height 27
click at [633, 392] on td "asrori" at bounding box center [704, 405] width 180 height 27
click at [632, 392] on td "asrori" at bounding box center [704, 405] width 180 height 27
click at [1020, 392] on td "Deposit from asjos12" at bounding box center [1005, 405] width 141 height 27
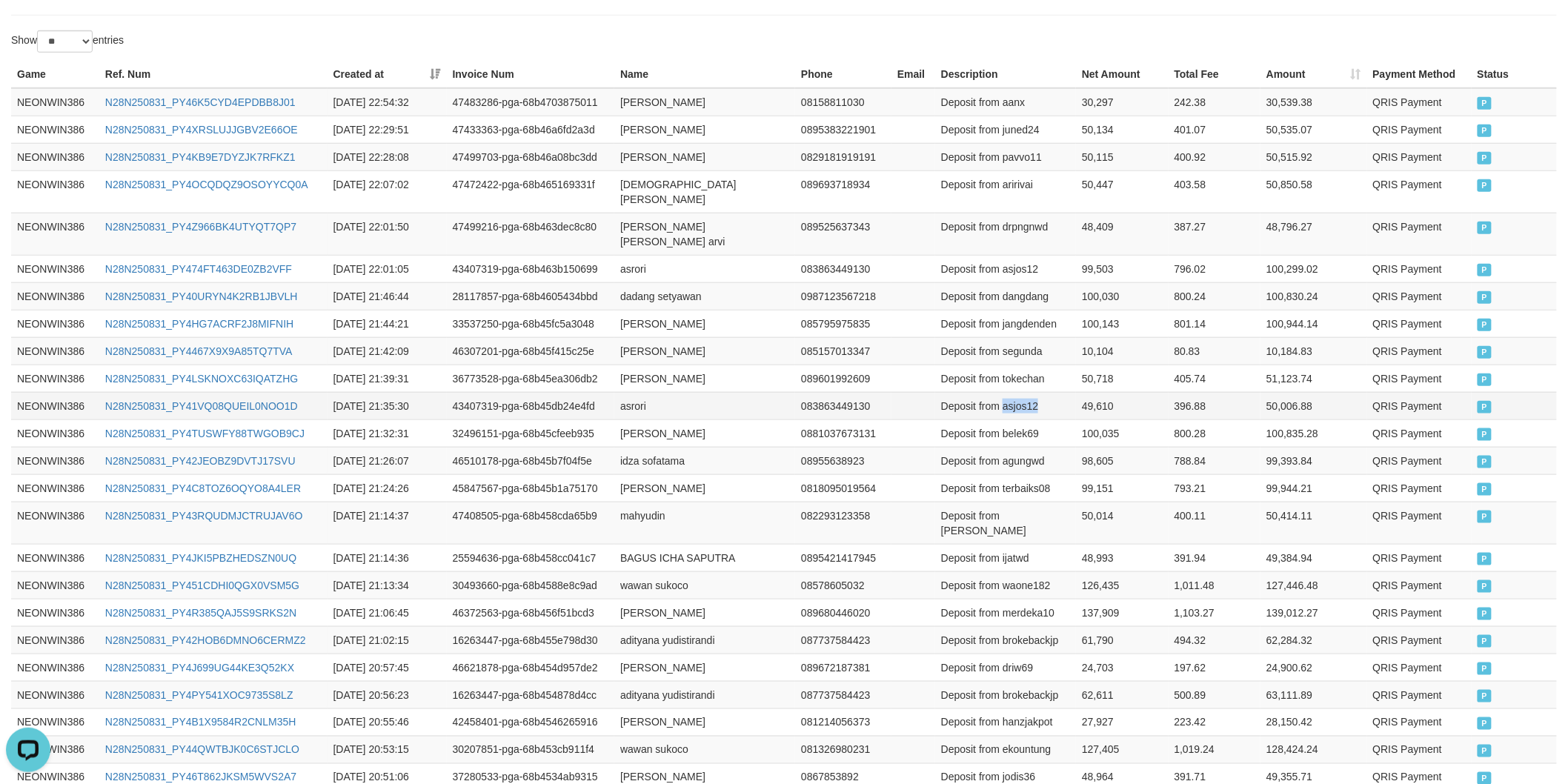
click at [1020, 392] on td "Deposit from asjos12" at bounding box center [1005, 405] width 141 height 27
click at [1095, 392] on td "49,610" at bounding box center [1122, 405] width 92 height 27
click at [376, 365] on td "[DATE] 21:39:31" at bounding box center [387, 378] width 120 height 27
click at [659, 571] on td "wawan sukoco" at bounding box center [704, 584] width 180 height 27
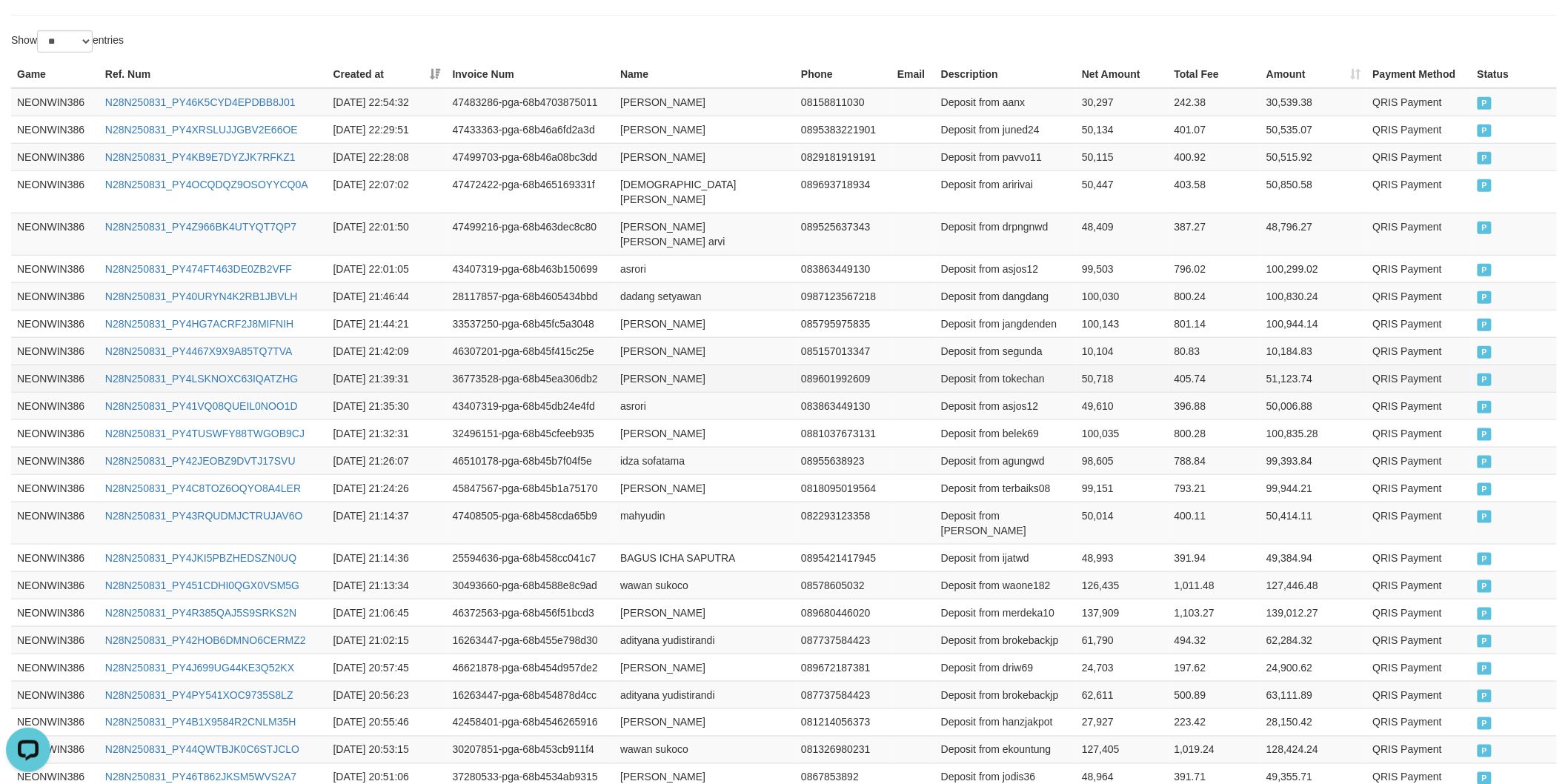
click at [630, 365] on td "[PERSON_NAME]" at bounding box center [704, 378] width 180 height 27
drag, startPoint x: 630, startPoint y: 358, endPoint x: 679, endPoint y: 353, distance: 49.3
click at [636, 365] on td "[PERSON_NAME]" at bounding box center [704, 378] width 180 height 27
click at [679, 365] on td "[PERSON_NAME]" at bounding box center [704, 378] width 180 height 27
click at [1037, 365] on td "Deposit from tokechan" at bounding box center [1005, 378] width 141 height 27
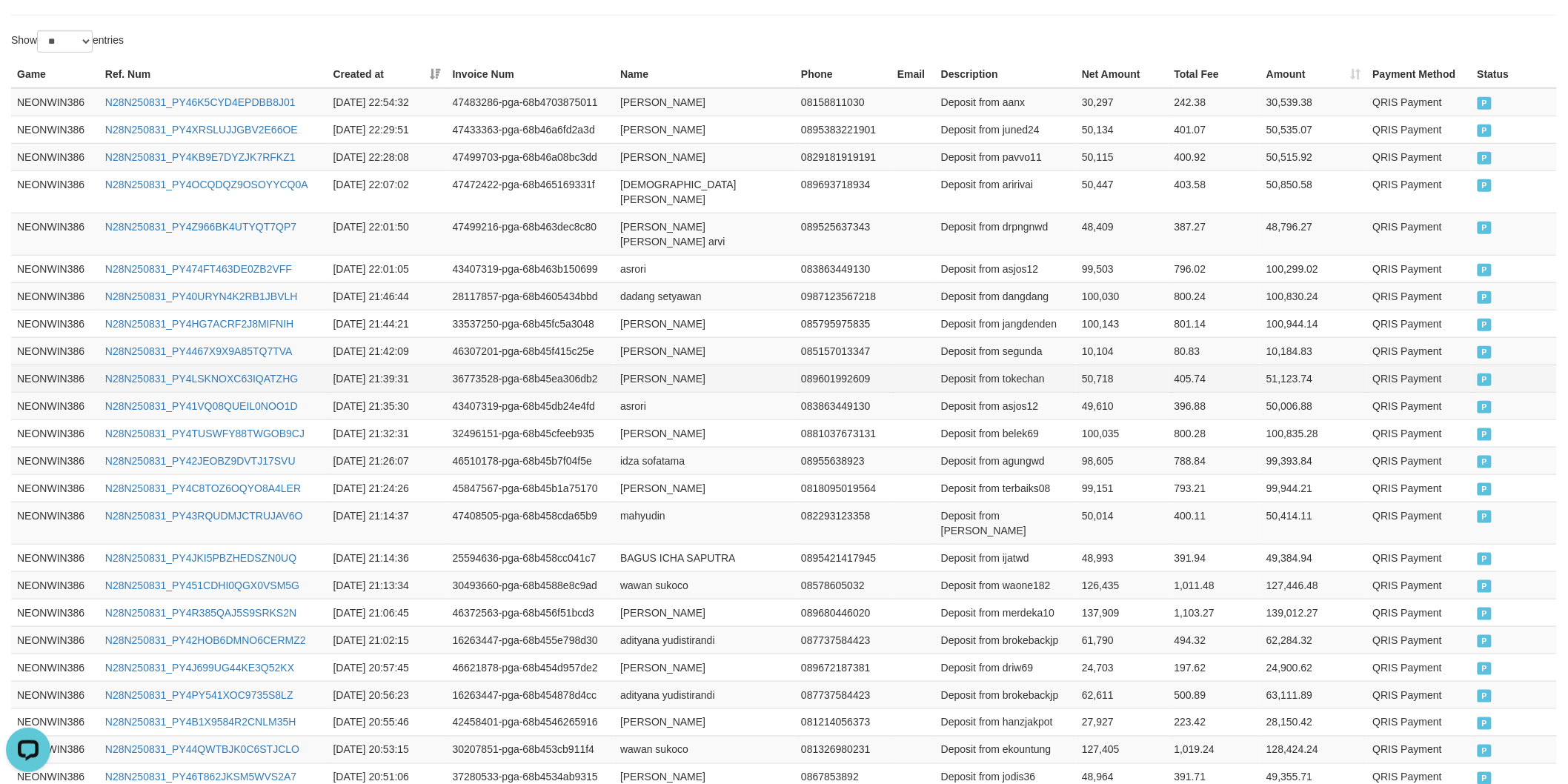
click at [1035, 365] on td "Deposit from tokechan" at bounding box center [1005, 378] width 141 height 27
click at [1097, 365] on td "50,718" at bounding box center [1122, 378] width 92 height 27
click at [638, 337] on td "[PERSON_NAME]" at bounding box center [704, 350] width 180 height 27
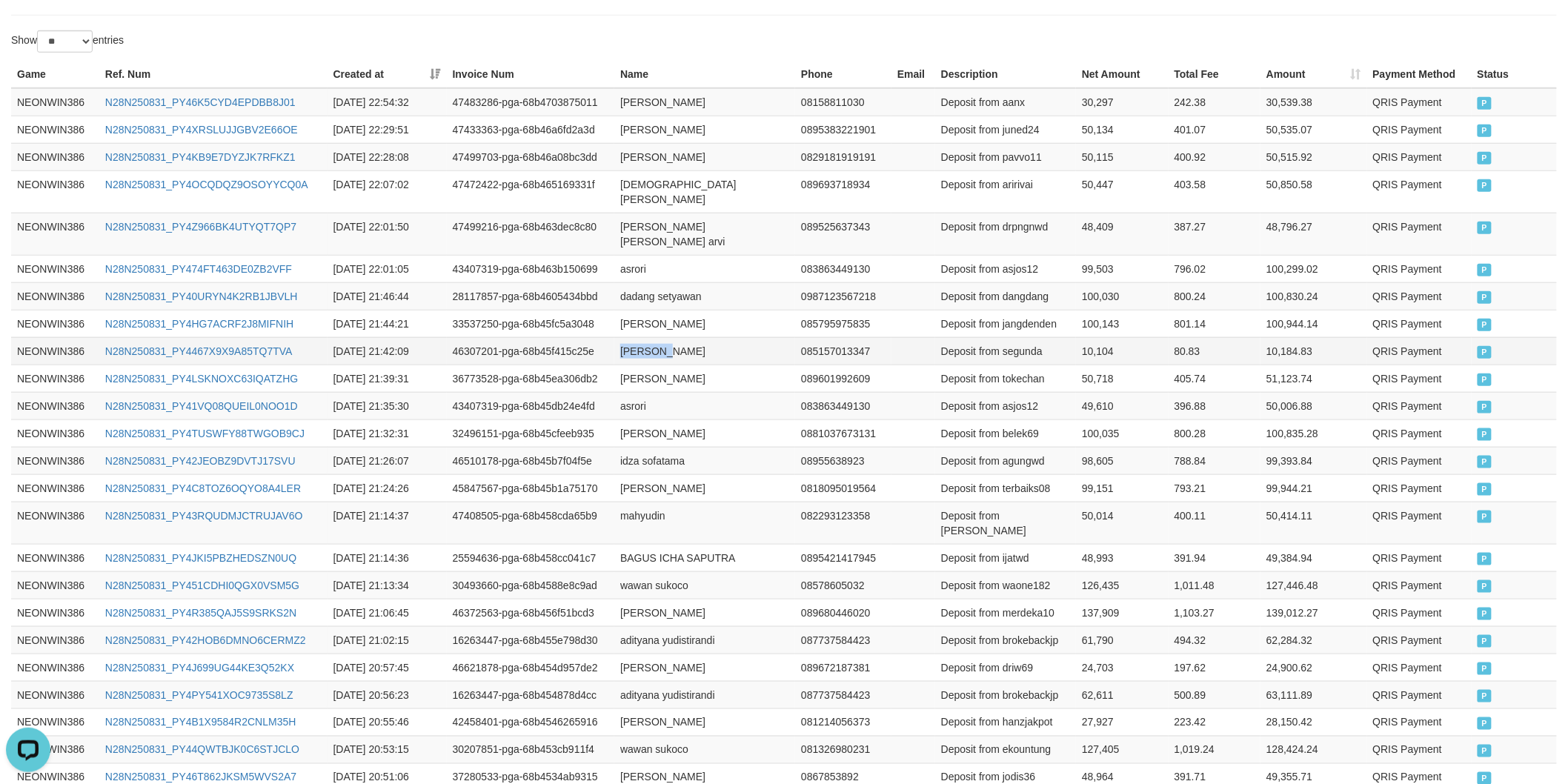
drag, startPoint x: 638, startPoint y: 323, endPoint x: 697, endPoint y: 314, distance: 59.7
click at [647, 337] on td "[PERSON_NAME]" at bounding box center [704, 350] width 180 height 27
click at [697, 337] on td "[PERSON_NAME]" at bounding box center [704, 350] width 180 height 27
click at [1004, 337] on td "Deposit from segunda" at bounding box center [1005, 350] width 141 height 27
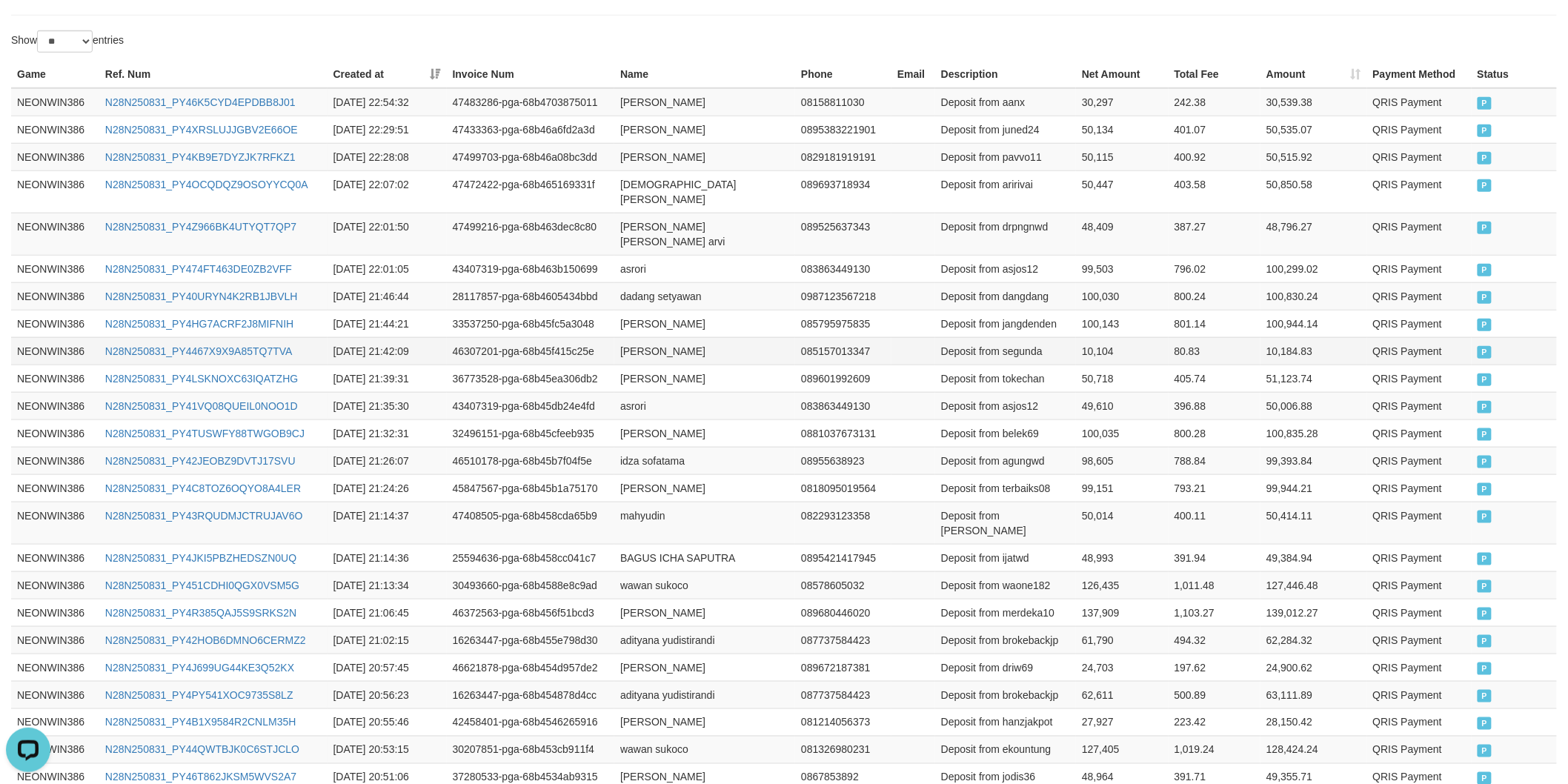
click at [1112, 337] on td "10,104" at bounding box center [1122, 350] width 92 height 27
click at [630, 310] on td "[PERSON_NAME]" at bounding box center [704, 323] width 180 height 27
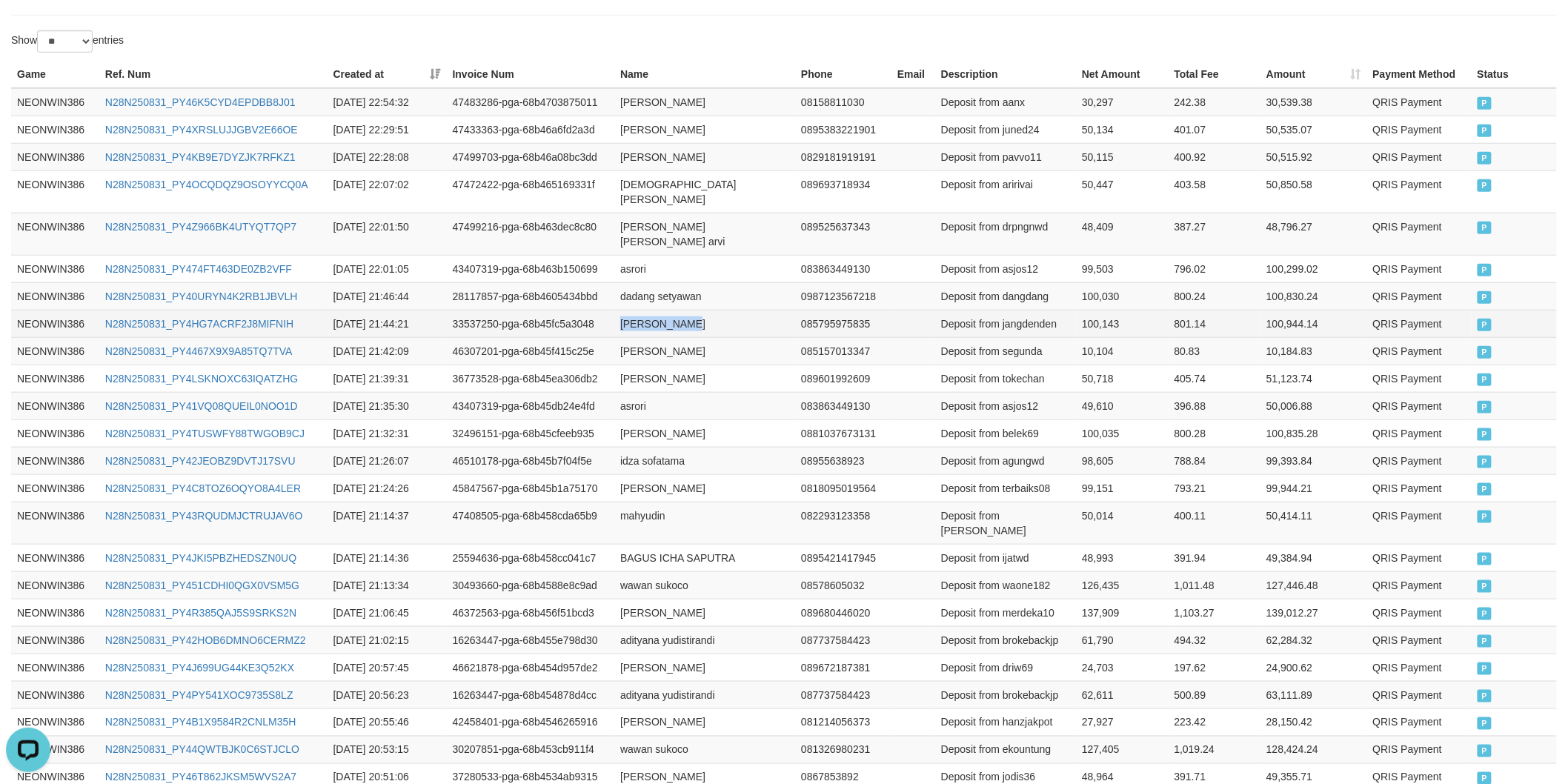
click at [679, 310] on td "[PERSON_NAME]" at bounding box center [704, 323] width 180 height 27
click at [1021, 310] on td "Deposit from jangdenden" at bounding box center [1005, 323] width 141 height 27
click at [1104, 310] on td "100,143" at bounding box center [1122, 323] width 92 height 27
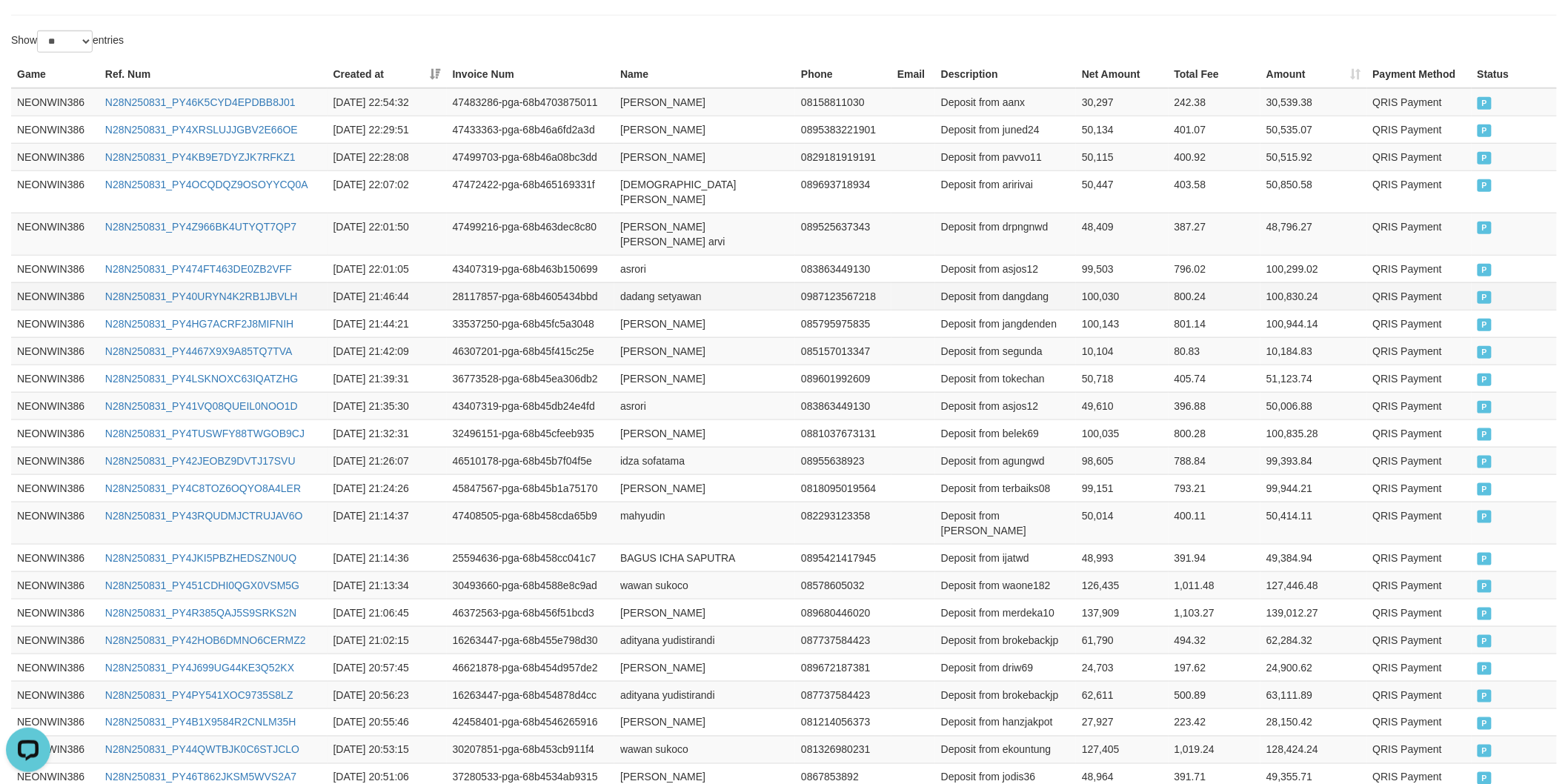
click at [621, 282] on td "dadang setyawan" at bounding box center [704, 295] width 180 height 27
drag, startPoint x: 621, startPoint y: 262, endPoint x: 687, endPoint y: 263, distance: 66.0
click at [661, 282] on td "dadang setyawan" at bounding box center [704, 295] width 180 height 27
click at [694, 282] on td "dadang setyawan" at bounding box center [704, 295] width 180 height 27
click at [1017, 282] on td "Deposit from dangdang" at bounding box center [1005, 295] width 141 height 27
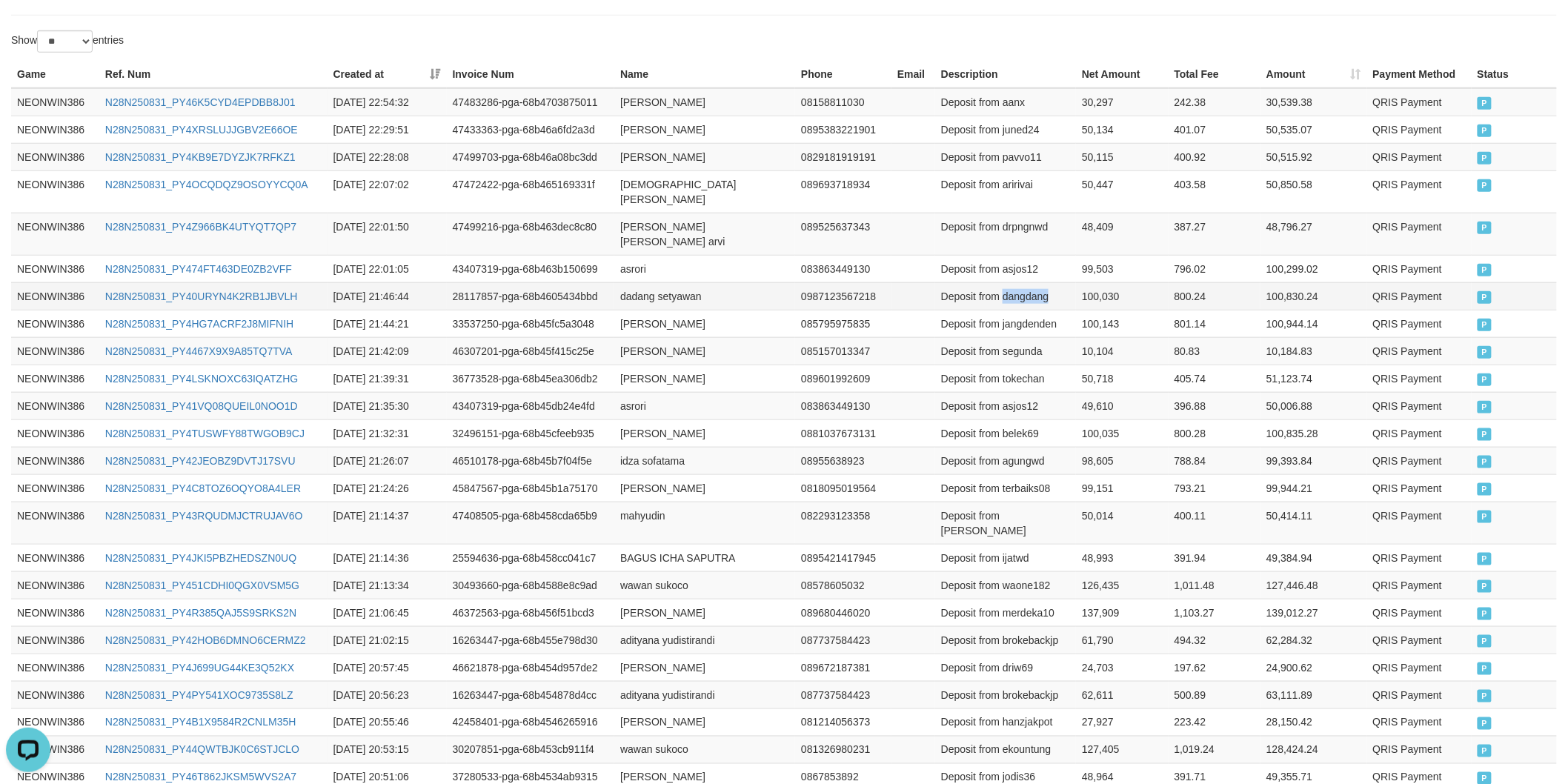
click at [1017, 282] on td "Deposit from dangdang" at bounding box center [1005, 295] width 141 height 27
click at [1070, 282] on td "Deposit from dangdang" at bounding box center [1005, 295] width 141 height 27
click at [1109, 282] on td "100,030" at bounding box center [1122, 295] width 92 height 27
click at [628, 255] on td "asrori" at bounding box center [704, 268] width 180 height 27
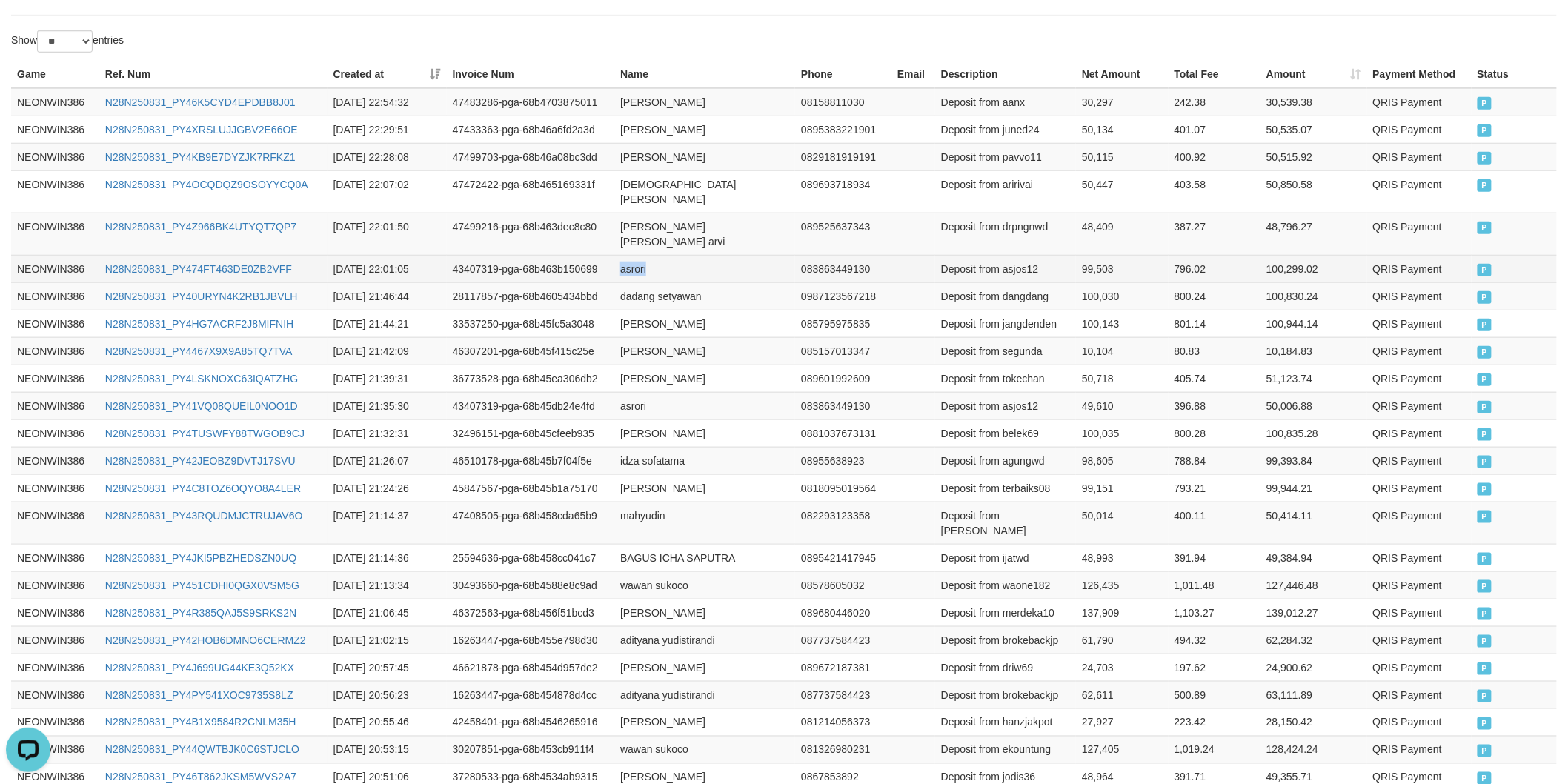
click at [628, 255] on td "asrori" at bounding box center [704, 268] width 180 height 27
click at [1012, 255] on td "Deposit from asjos12" at bounding box center [1005, 268] width 141 height 27
click at [1100, 255] on td "99,503" at bounding box center [1122, 268] width 92 height 27
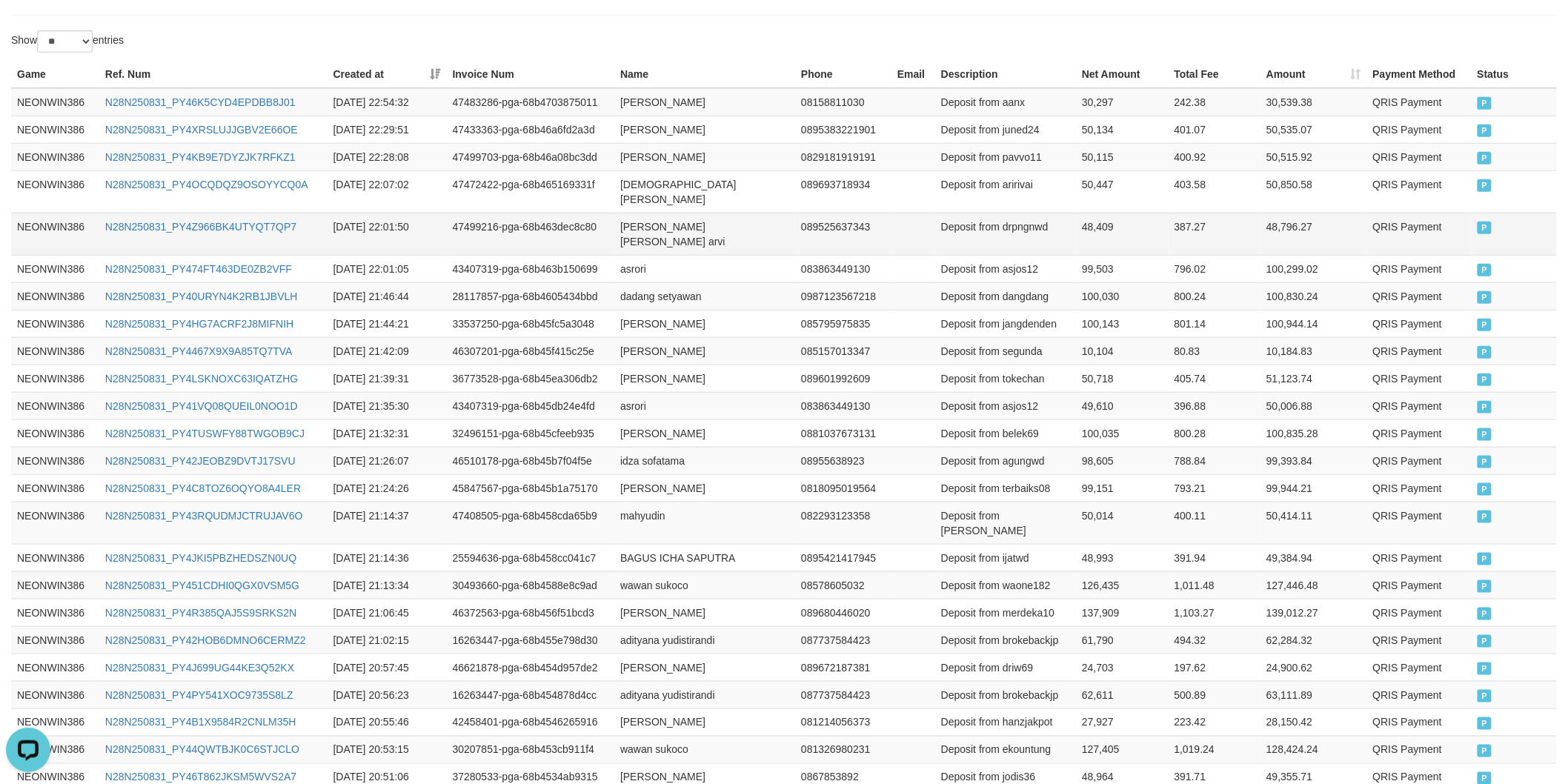
click at [633, 212] on td "[PERSON_NAME] [PERSON_NAME] arvi" at bounding box center [704, 233] width 180 height 42
click at [702, 212] on td "[PERSON_NAME] [PERSON_NAME] arvi" at bounding box center [704, 233] width 180 height 42
click at [717, 212] on td "[PERSON_NAME] [PERSON_NAME] arvi" at bounding box center [704, 233] width 180 height 42
click at [1035, 212] on td "Deposit from drpngnwd" at bounding box center [1005, 233] width 141 height 42
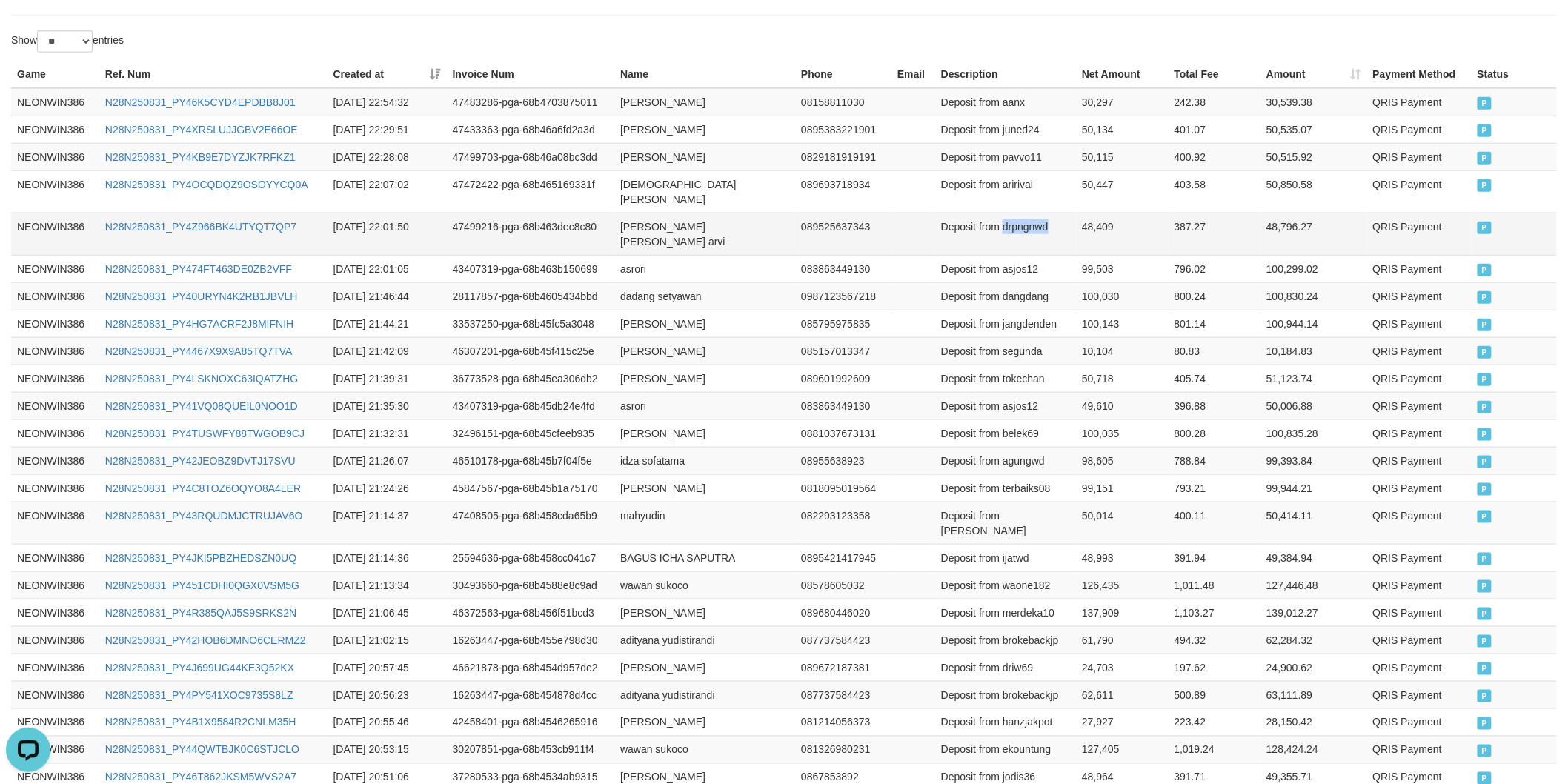
click at [1035, 212] on td "Deposit from drpngnwd" at bounding box center [1005, 233] width 141 height 42
click at [1088, 212] on td "48,409" at bounding box center [1122, 233] width 92 height 42
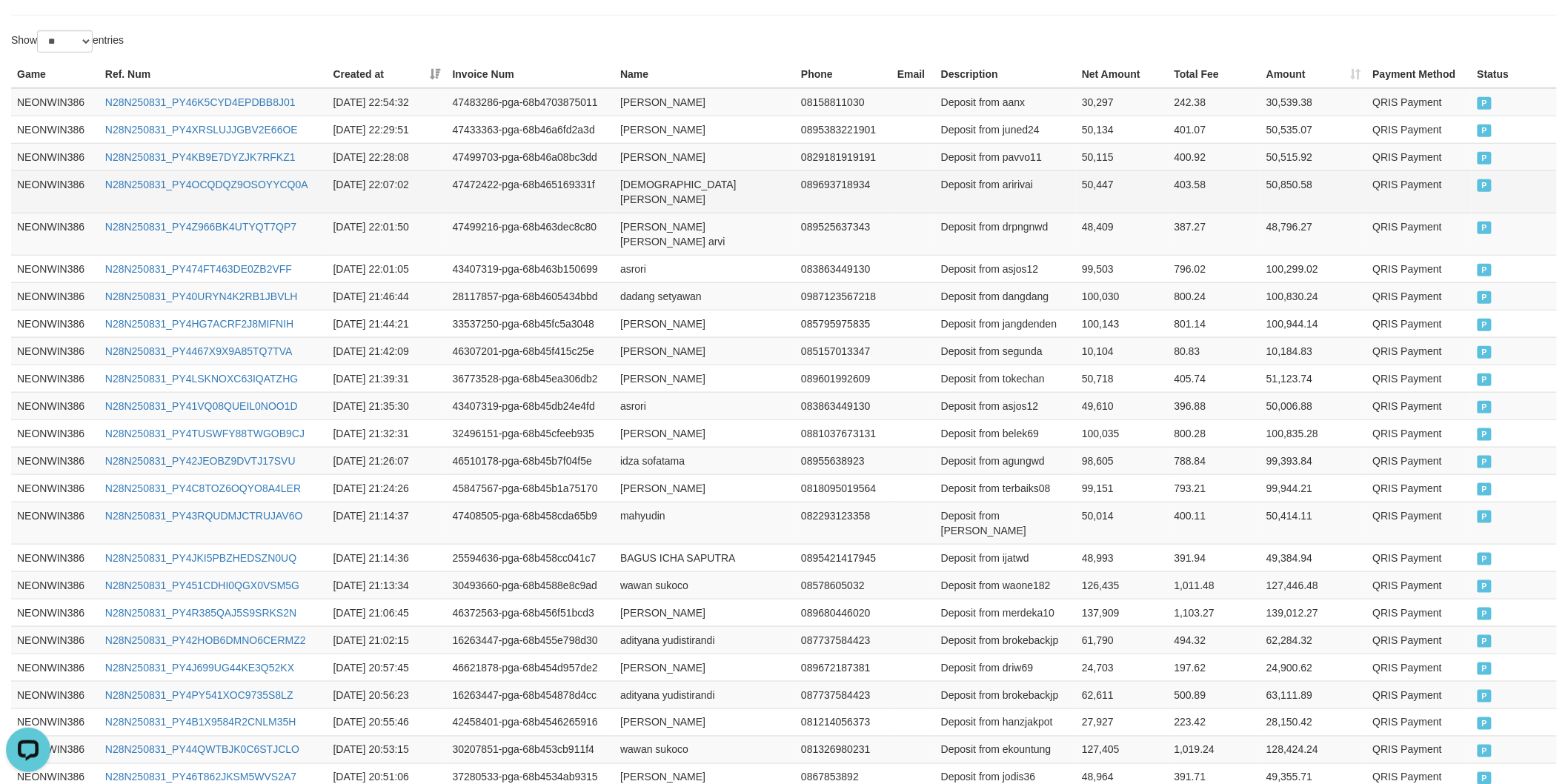
click at [637, 188] on td "[DEMOGRAPHIC_DATA][PERSON_NAME]" at bounding box center [704, 192] width 180 height 42
drag, startPoint x: 637, startPoint y: 188, endPoint x: 712, endPoint y: 188, distance: 75.0
click at [641, 188] on td "[DEMOGRAPHIC_DATA][PERSON_NAME]" at bounding box center [704, 192] width 180 height 42
click at [713, 188] on td "[DEMOGRAPHIC_DATA][PERSON_NAME]" at bounding box center [704, 192] width 180 height 42
click at [1022, 190] on td "Deposit from aririvai" at bounding box center [1005, 192] width 141 height 42
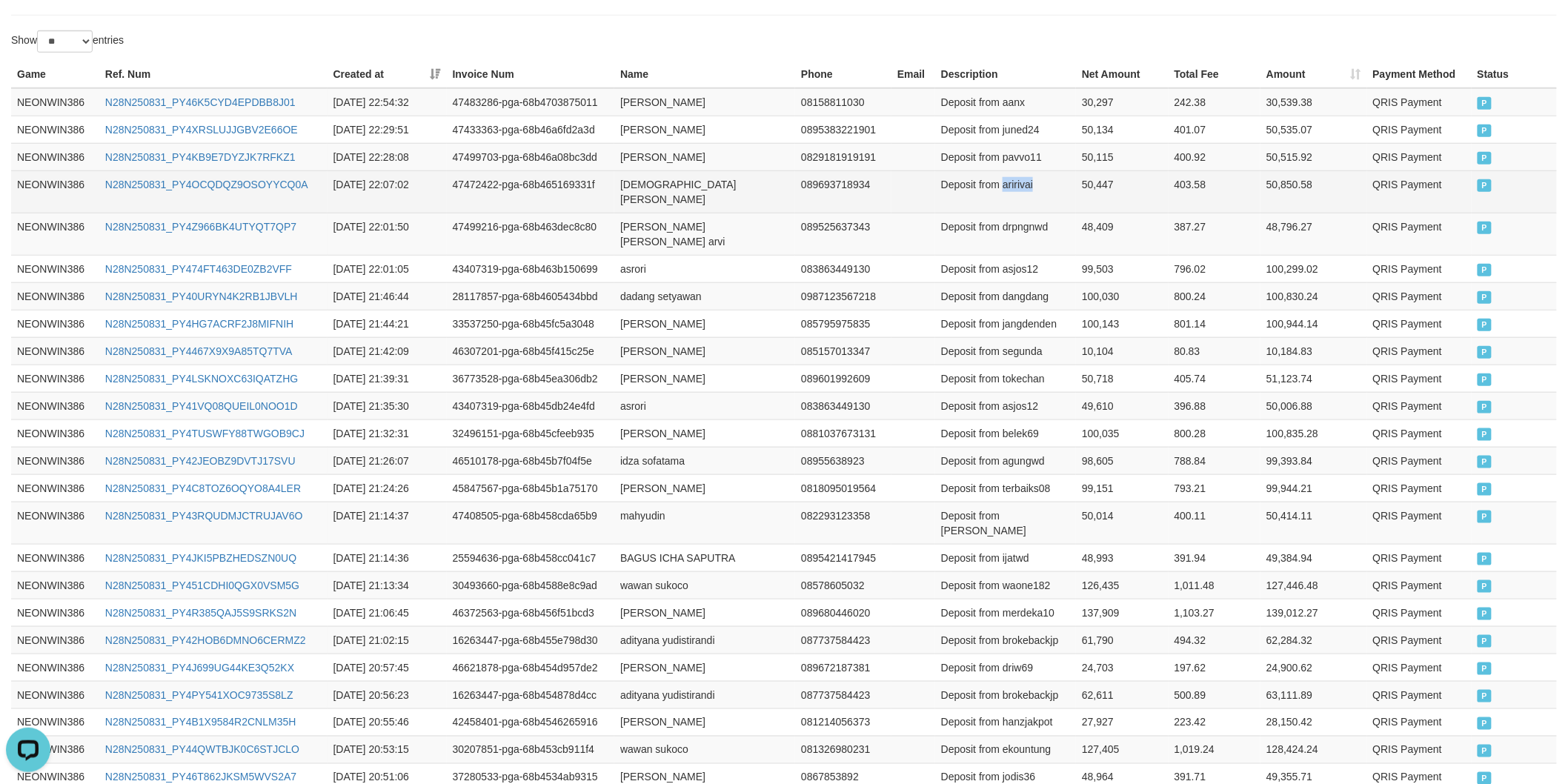
click at [1022, 190] on td "Deposit from aririvai" at bounding box center [1005, 192] width 141 height 42
click at [1085, 182] on td "50,447" at bounding box center [1122, 192] width 92 height 42
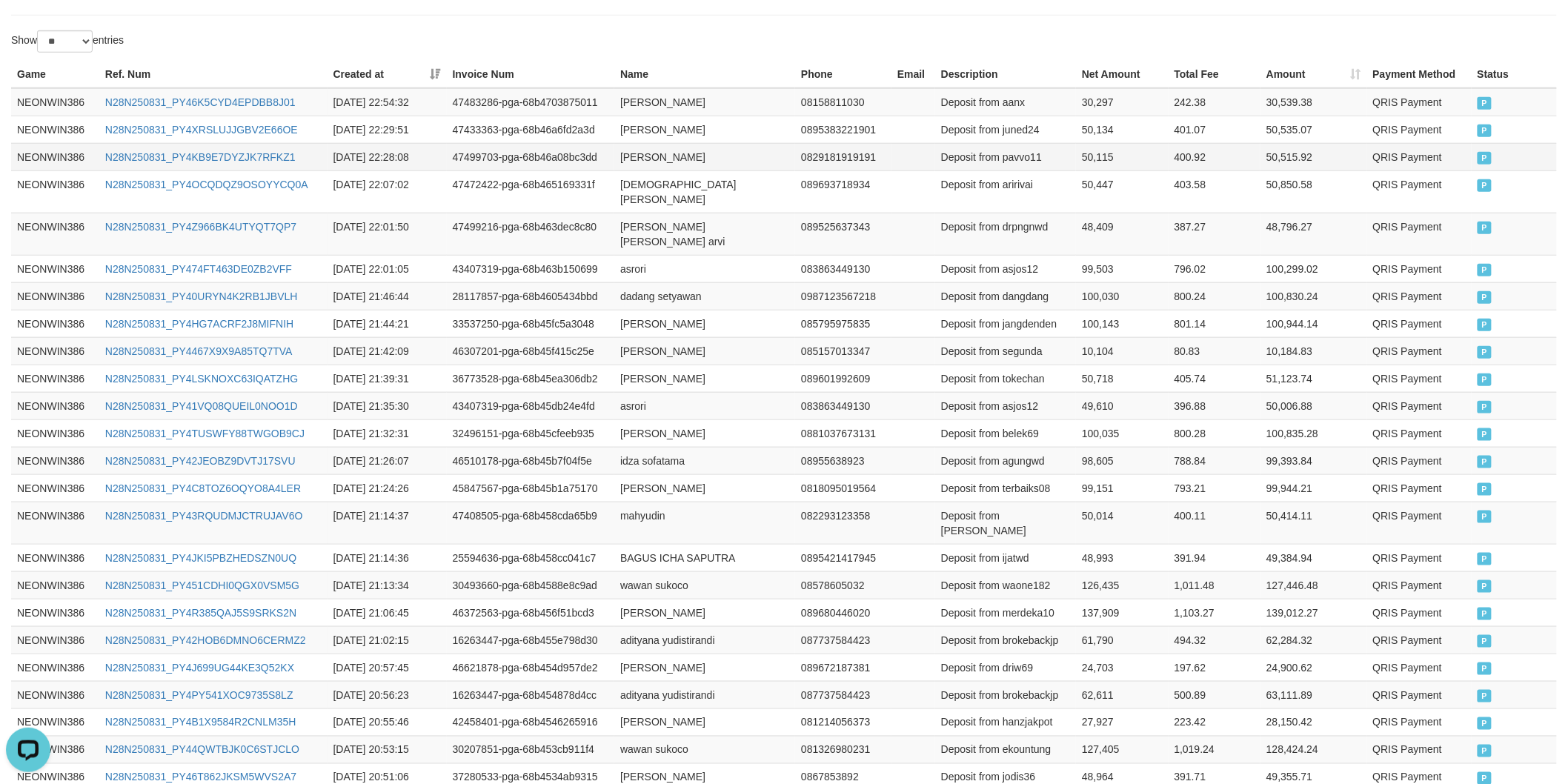
click at [637, 162] on td "[PERSON_NAME]" at bounding box center [704, 157] width 180 height 27
click at [637, 161] on td "[PERSON_NAME]" at bounding box center [704, 157] width 180 height 27
click at [635, 161] on td "[PERSON_NAME]" at bounding box center [704, 157] width 180 height 27
click at [633, 161] on td "[PERSON_NAME]" at bounding box center [704, 157] width 180 height 27
drag, startPoint x: 633, startPoint y: 161, endPoint x: 668, endPoint y: 156, distance: 35.4
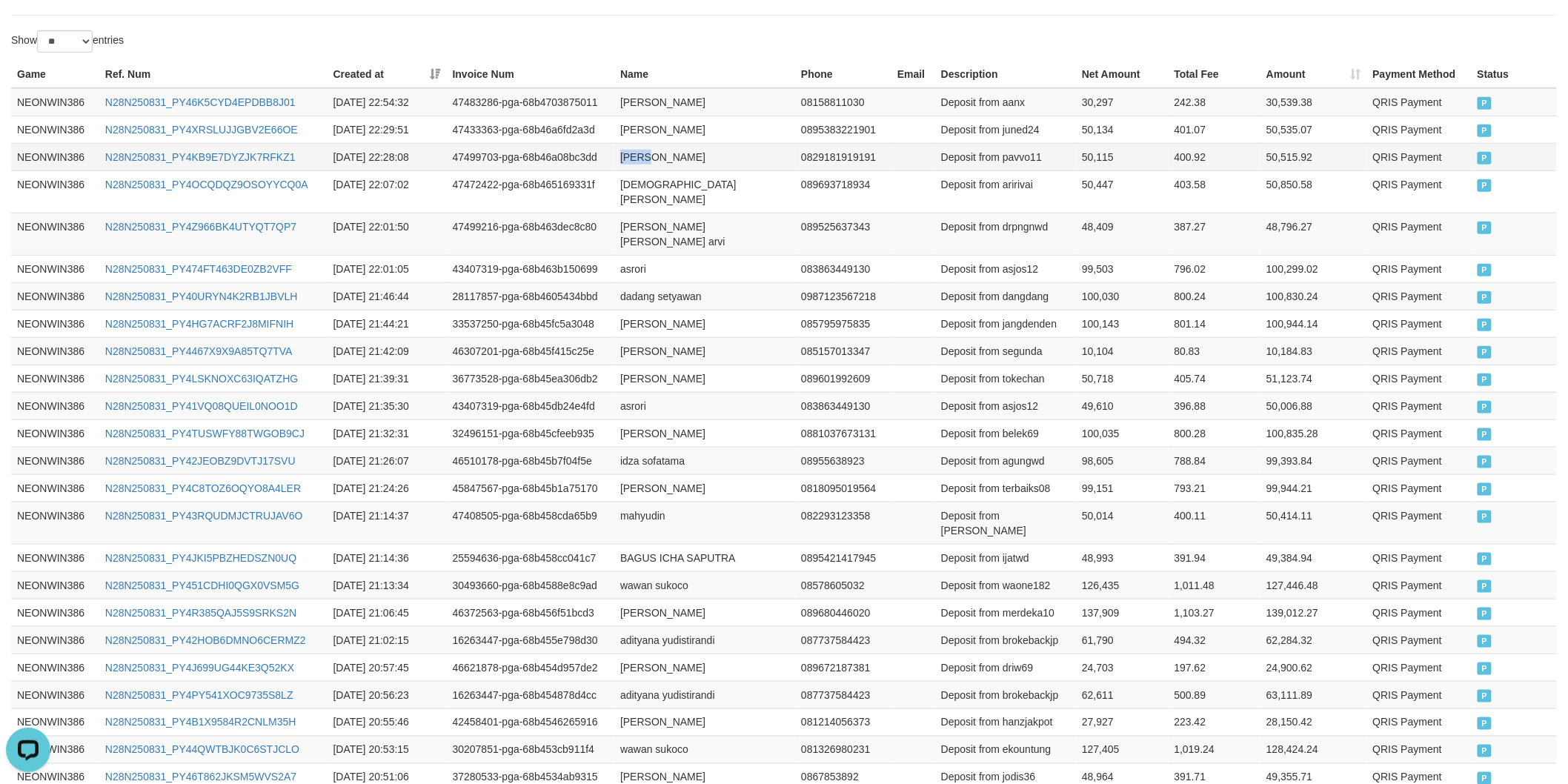
click at [635, 160] on td "[PERSON_NAME]" at bounding box center [704, 157] width 180 height 27
drag, startPoint x: 668, startPoint y: 156, endPoint x: 687, endPoint y: 151, distance: 19.6
click at [673, 156] on td "[PERSON_NAME]" at bounding box center [704, 157] width 180 height 27
click at [1018, 153] on td "Deposit from pavvo11" at bounding box center [1005, 157] width 141 height 27
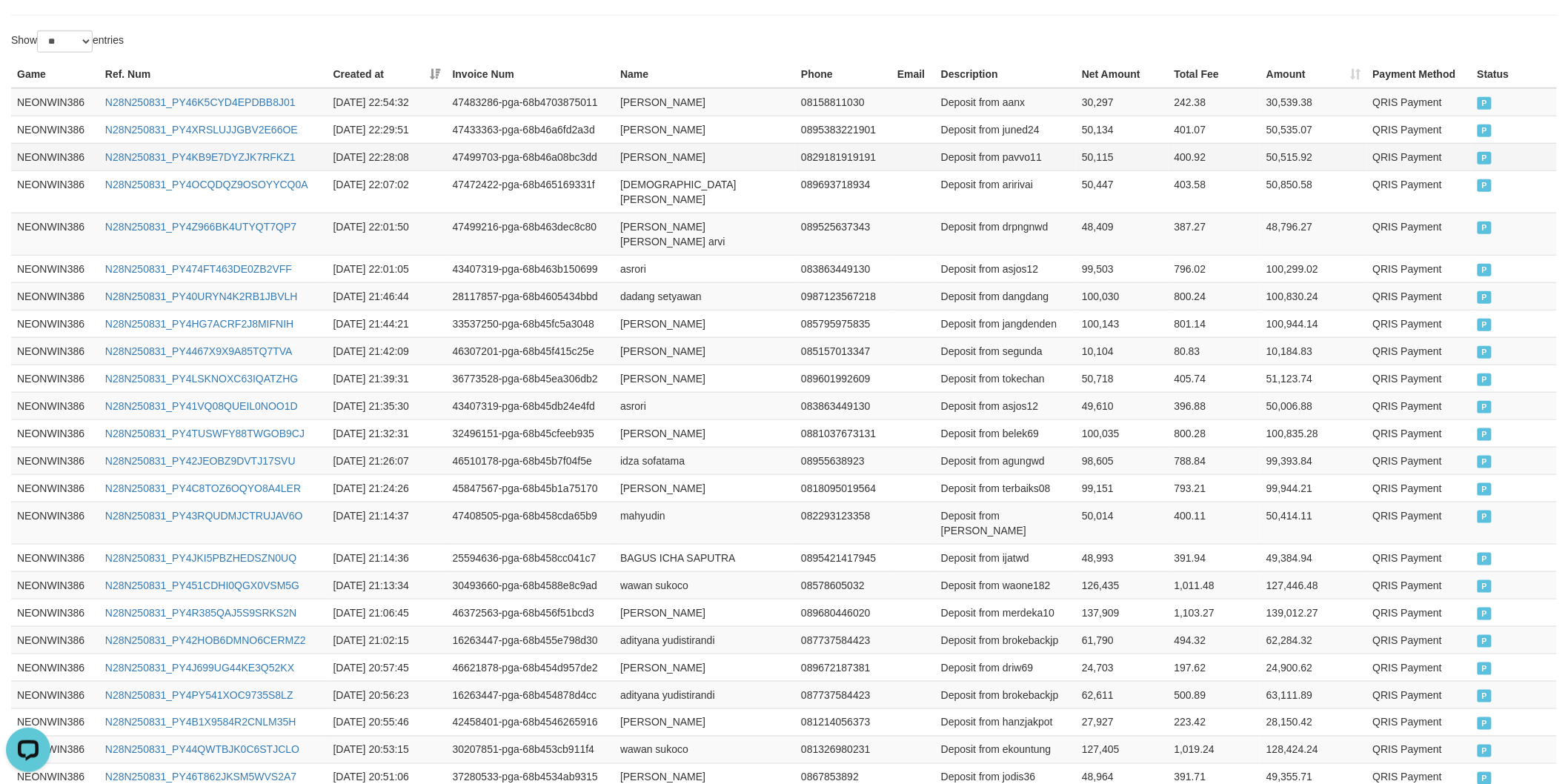
click at [1094, 165] on td "50,115" at bounding box center [1122, 157] width 92 height 27
click at [632, 141] on td "[PERSON_NAME]" at bounding box center [704, 129] width 180 height 27
click at [632, 138] on td "[PERSON_NAME]" at bounding box center [704, 129] width 180 height 27
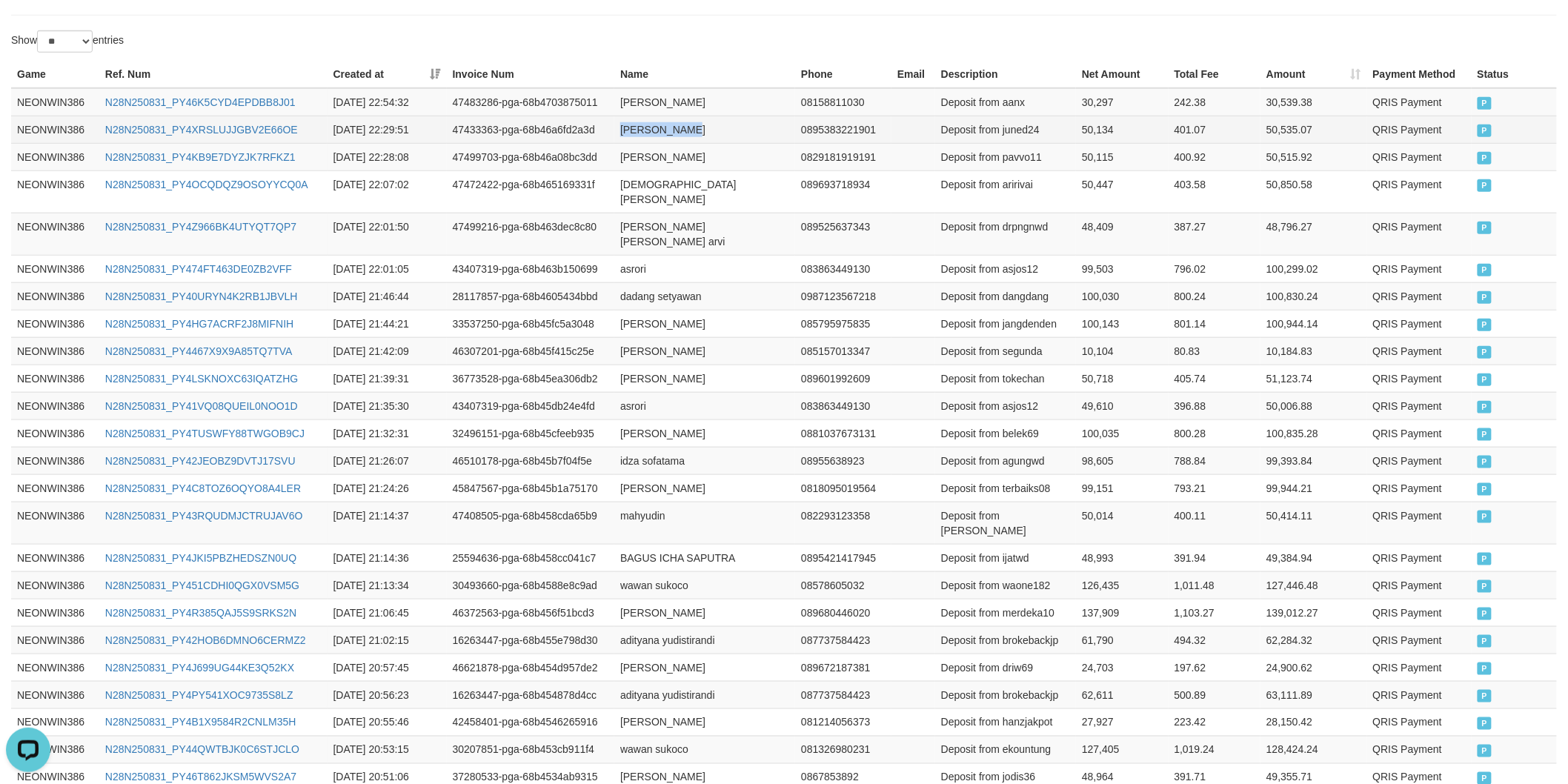
click at [677, 141] on td "[PERSON_NAME]" at bounding box center [704, 129] width 180 height 27
click at [1027, 139] on td "Deposit from juned24" at bounding box center [1005, 129] width 141 height 27
click at [1105, 135] on td "50,134" at bounding box center [1122, 129] width 92 height 27
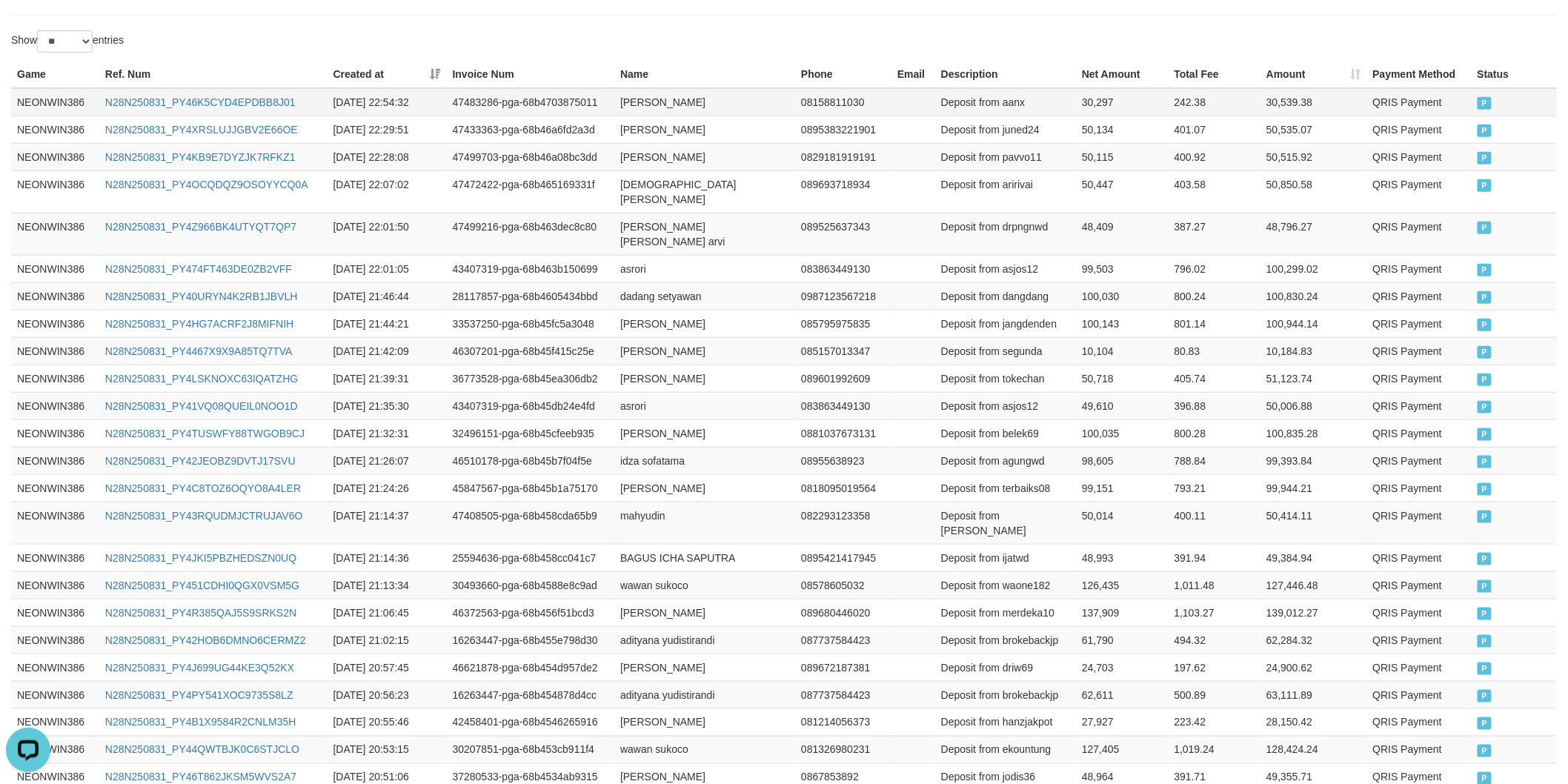
click at [626, 108] on td "[PERSON_NAME]" at bounding box center [704, 102] width 180 height 28
drag, startPoint x: 626, startPoint y: 108, endPoint x: 662, endPoint y: 108, distance: 36.0
click at [636, 108] on td "[PERSON_NAME]" at bounding box center [704, 102] width 180 height 28
click at [696, 108] on td "[PERSON_NAME]" at bounding box center [704, 102] width 180 height 28
click at [1017, 99] on td "Deposit from aanx" at bounding box center [1005, 102] width 141 height 28
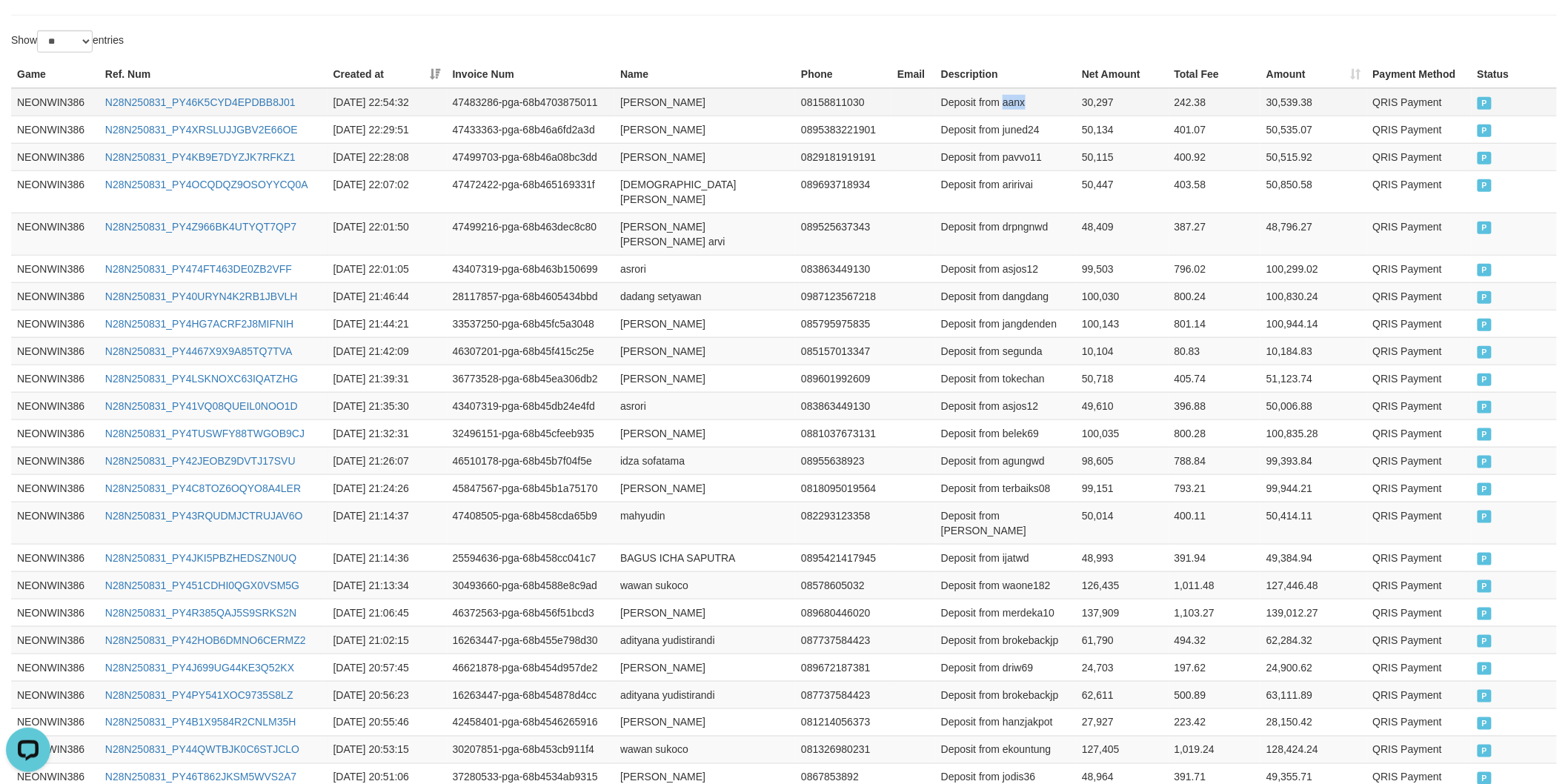
click at [1017, 99] on td "Deposit from aanx" at bounding box center [1005, 102] width 141 height 28
click at [1095, 94] on td "30,297" at bounding box center [1122, 102] width 92 height 28
drag, startPoint x: 861, startPoint y: 476, endPoint x: 877, endPoint y: 476, distance: 16.0
click at [862, 502] on td "082293123358" at bounding box center [843, 523] width 97 height 42
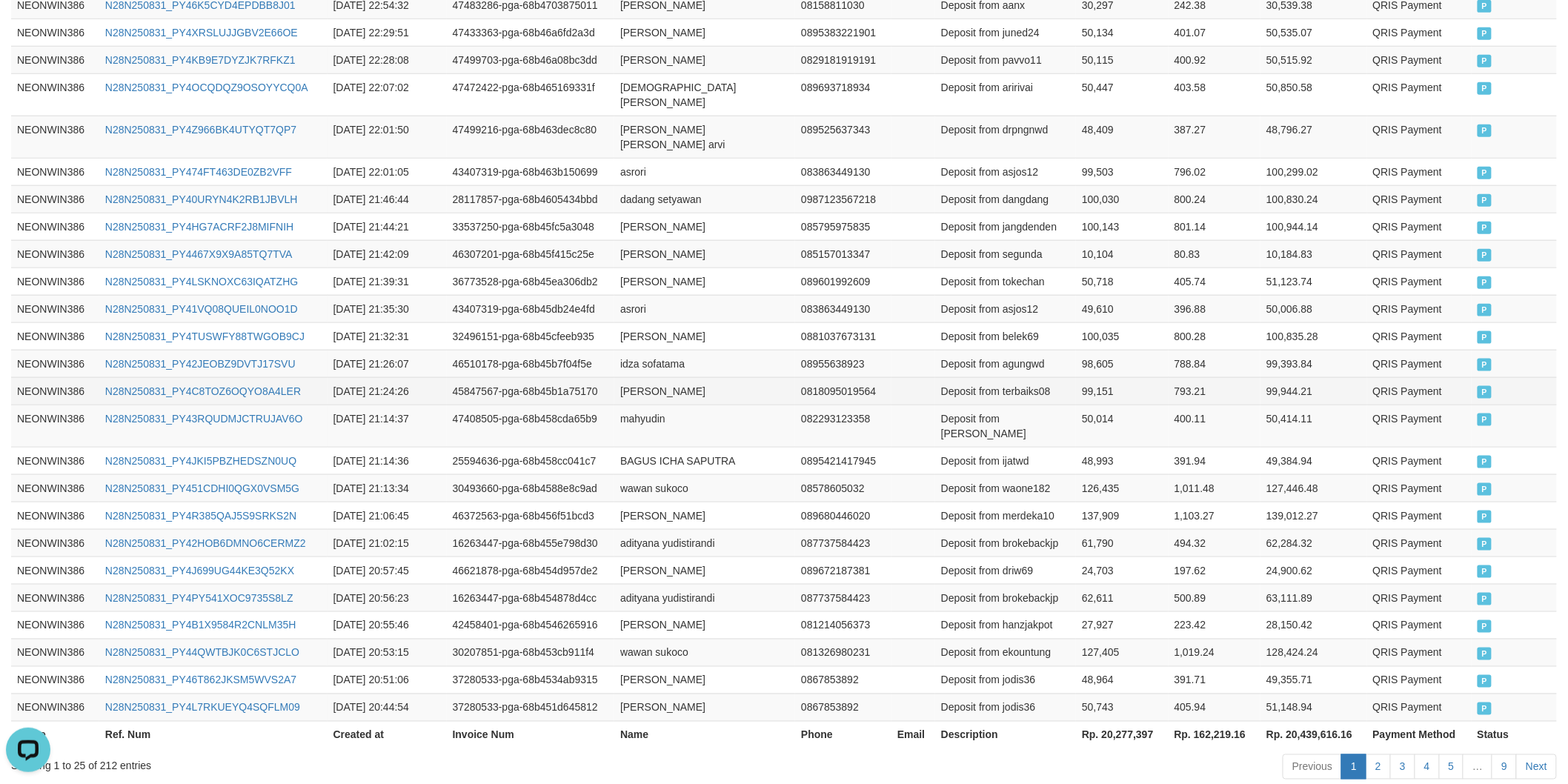
scroll to position [612, 0]
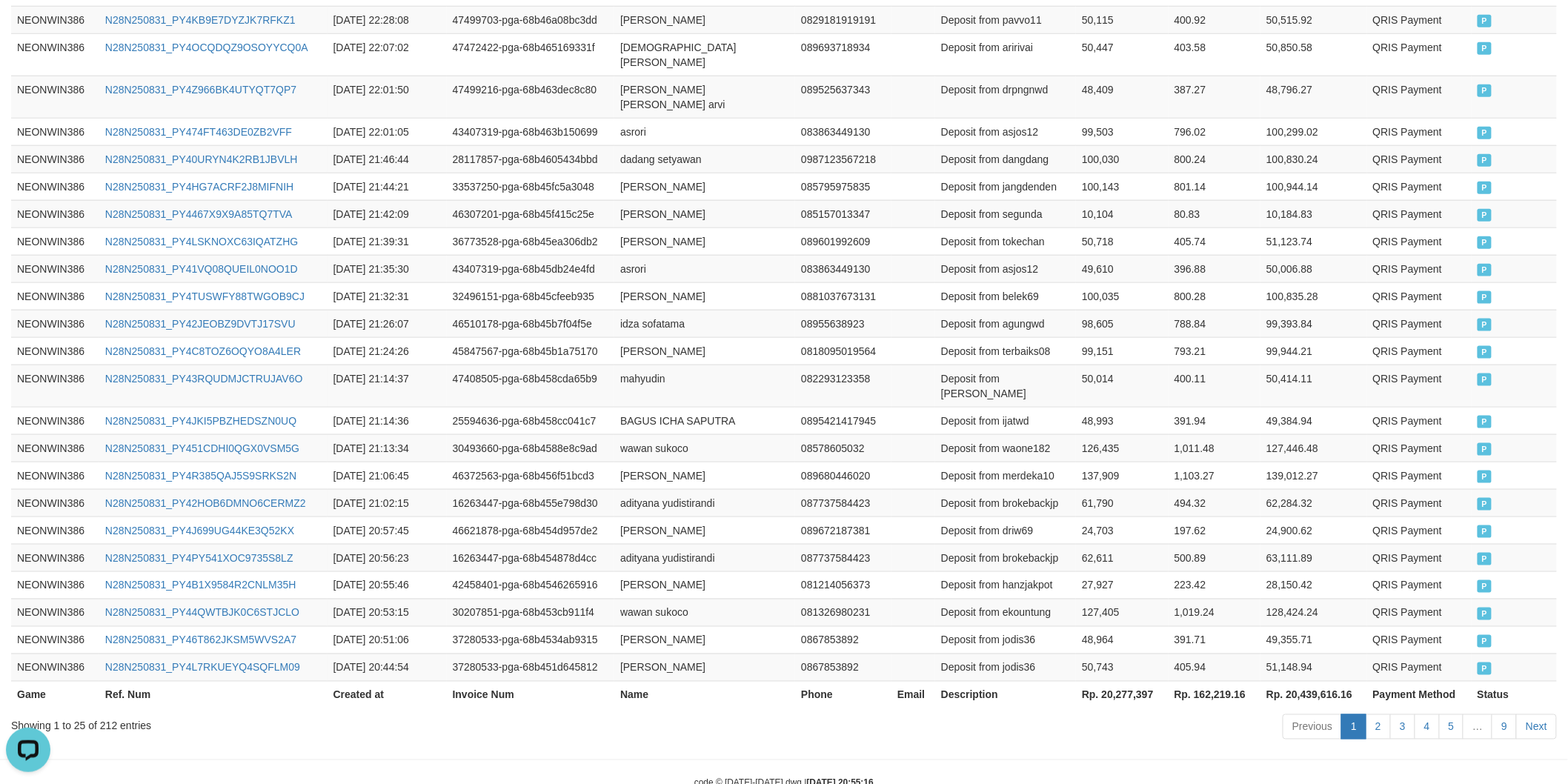
drag, startPoint x: 1090, startPoint y: 665, endPoint x: 1113, endPoint y: 659, distance: 23.8
click at [1090, 664] on div "Game Ref. Num Created at Invoice Num Name Phone Email Description Net Amount To…" at bounding box center [784, 316] width 1568 height 794
click at [1116, 681] on th "Rp. 20,277,397" at bounding box center [1122, 694] width 92 height 27
click at [1117, 681] on th "Rp. 20,277,397" at bounding box center [1122, 694] width 92 height 27
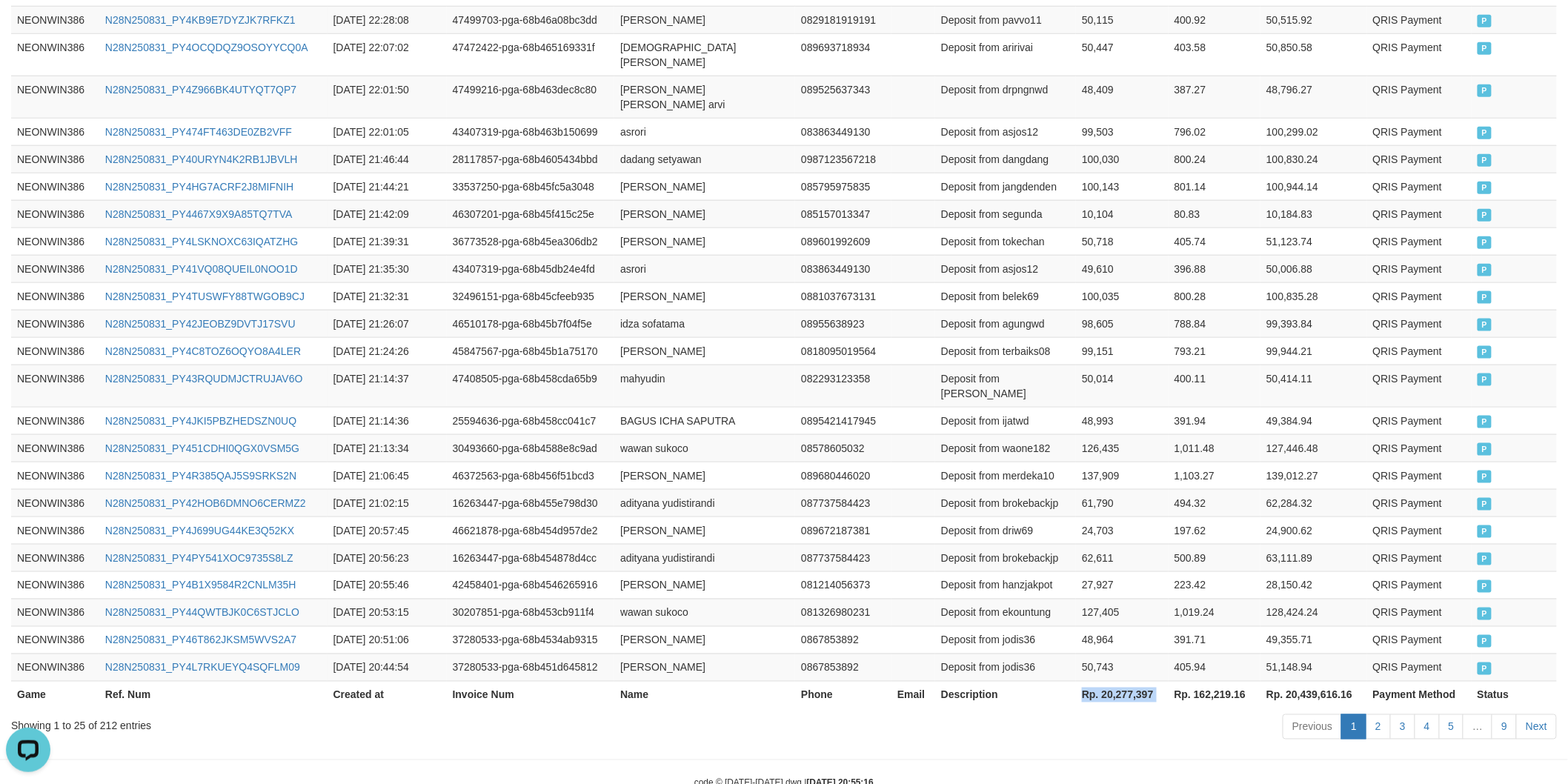
click at [1117, 681] on th "Rp. 20,277,397" at bounding box center [1122, 694] width 92 height 27
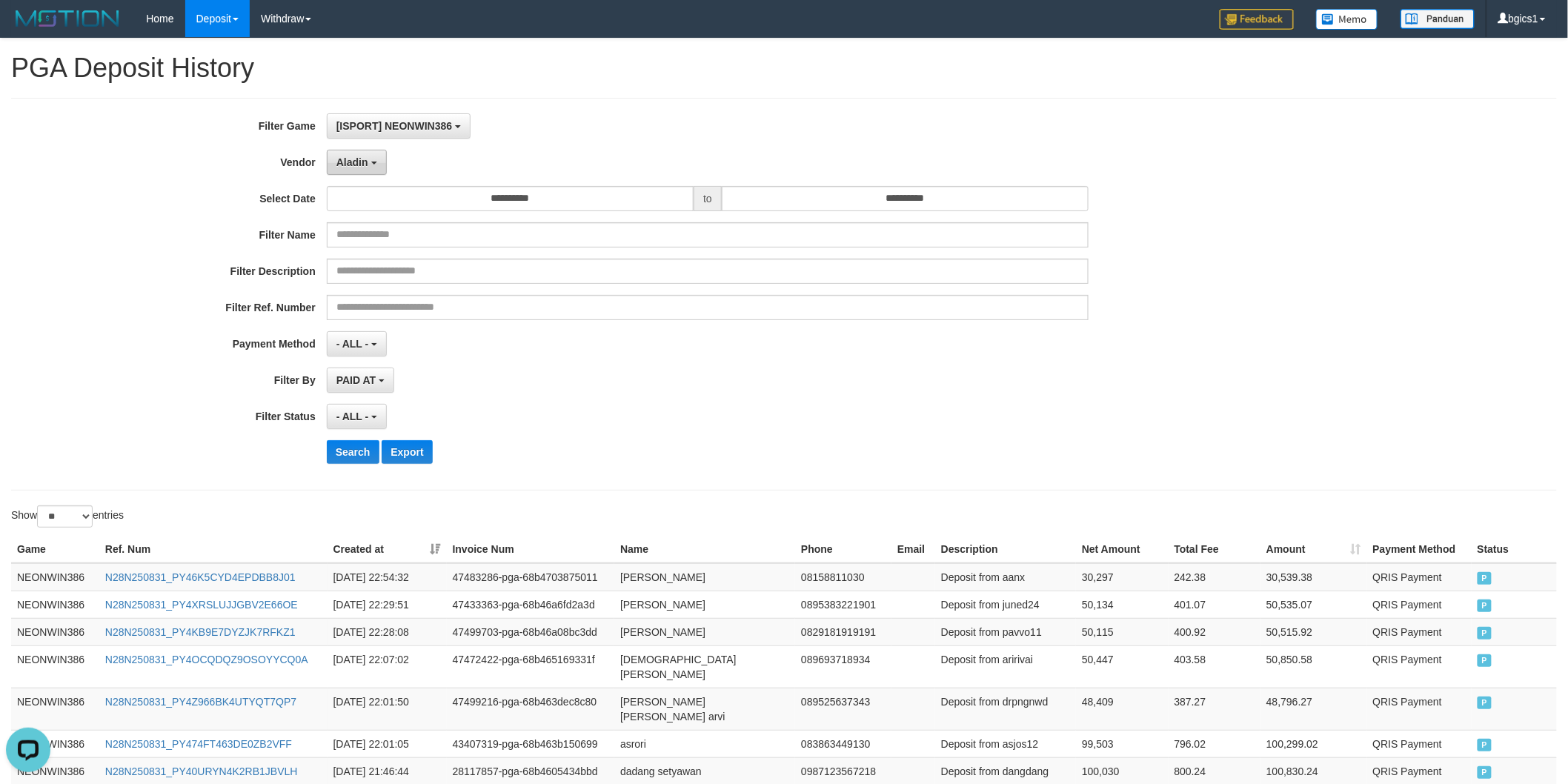
click at [356, 162] on span "Aladin" at bounding box center [352, 163] width 32 height 12
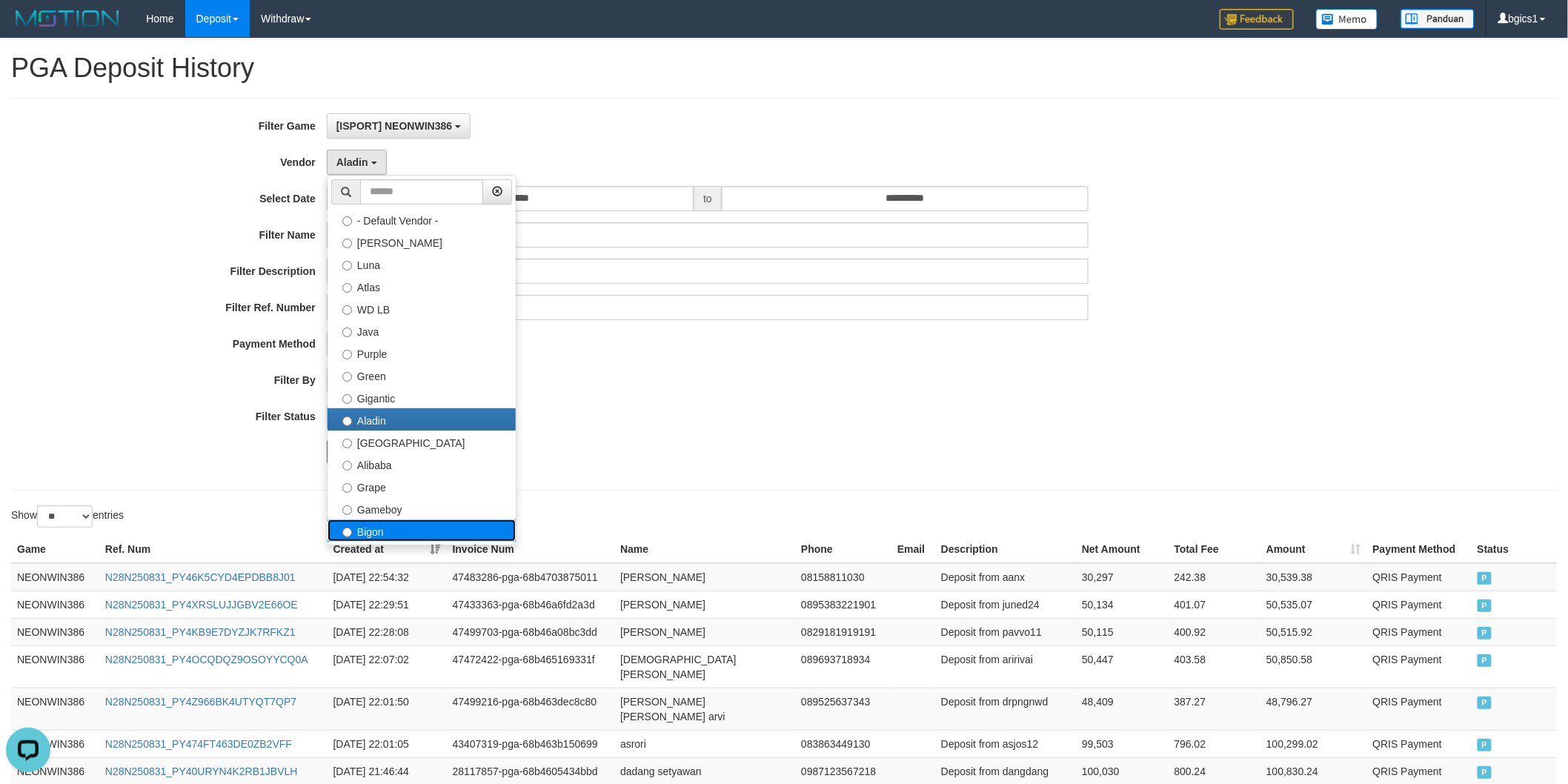
click at [401, 522] on label "Bigon" at bounding box center [421, 531] width 188 height 22
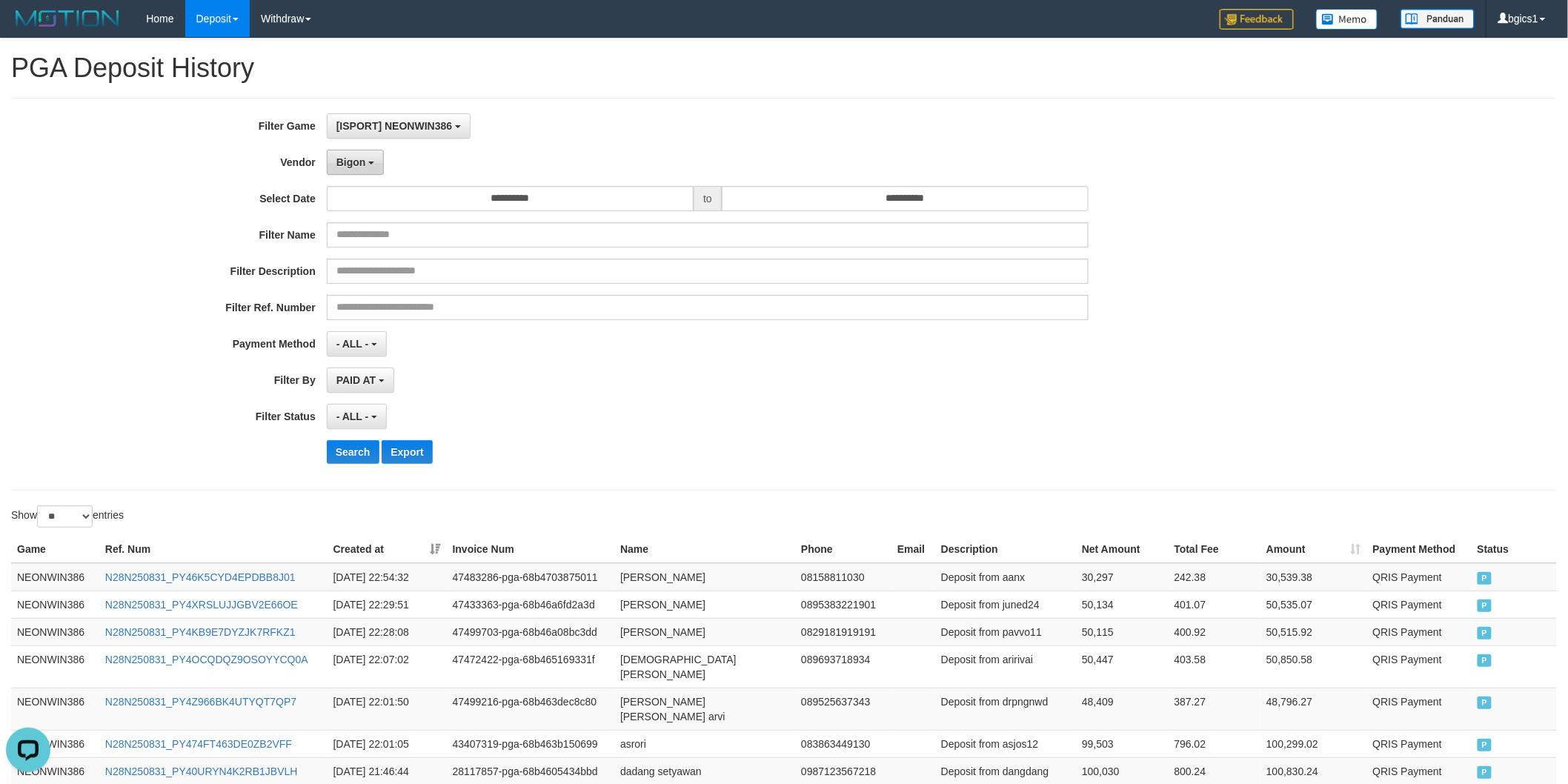
click at [365, 152] on button "Bigon" at bounding box center [356, 163] width 58 height 25
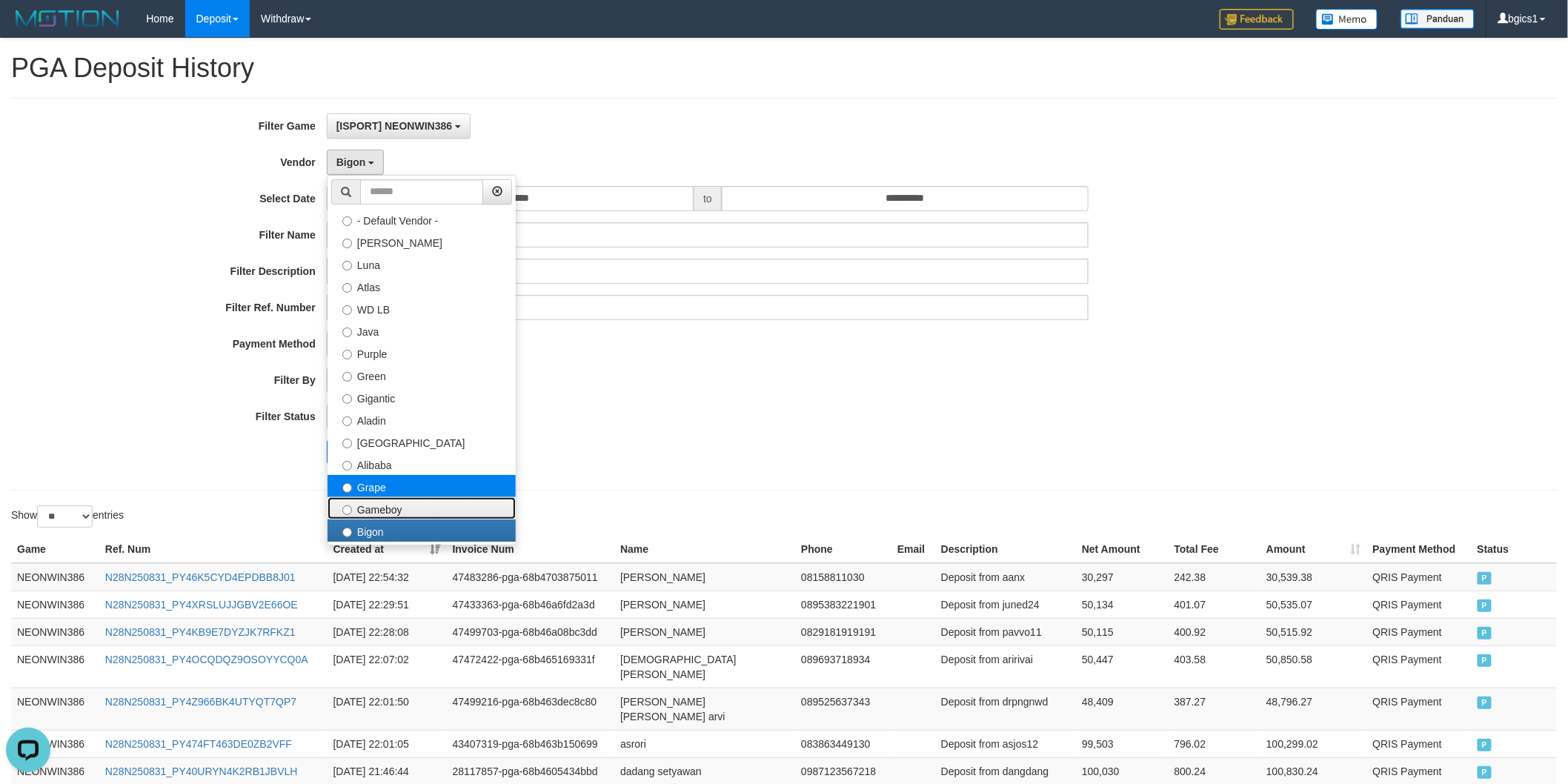
drag, startPoint x: 395, startPoint y: 498, endPoint x: 336, endPoint y: 486, distance: 60.2
click at [393, 498] on label "Gameboy" at bounding box center [421, 509] width 188 height 22
click at [400, 515] on label "Gameboy" at bounding box center [421, 509] width 188 height 22
select select "**********"
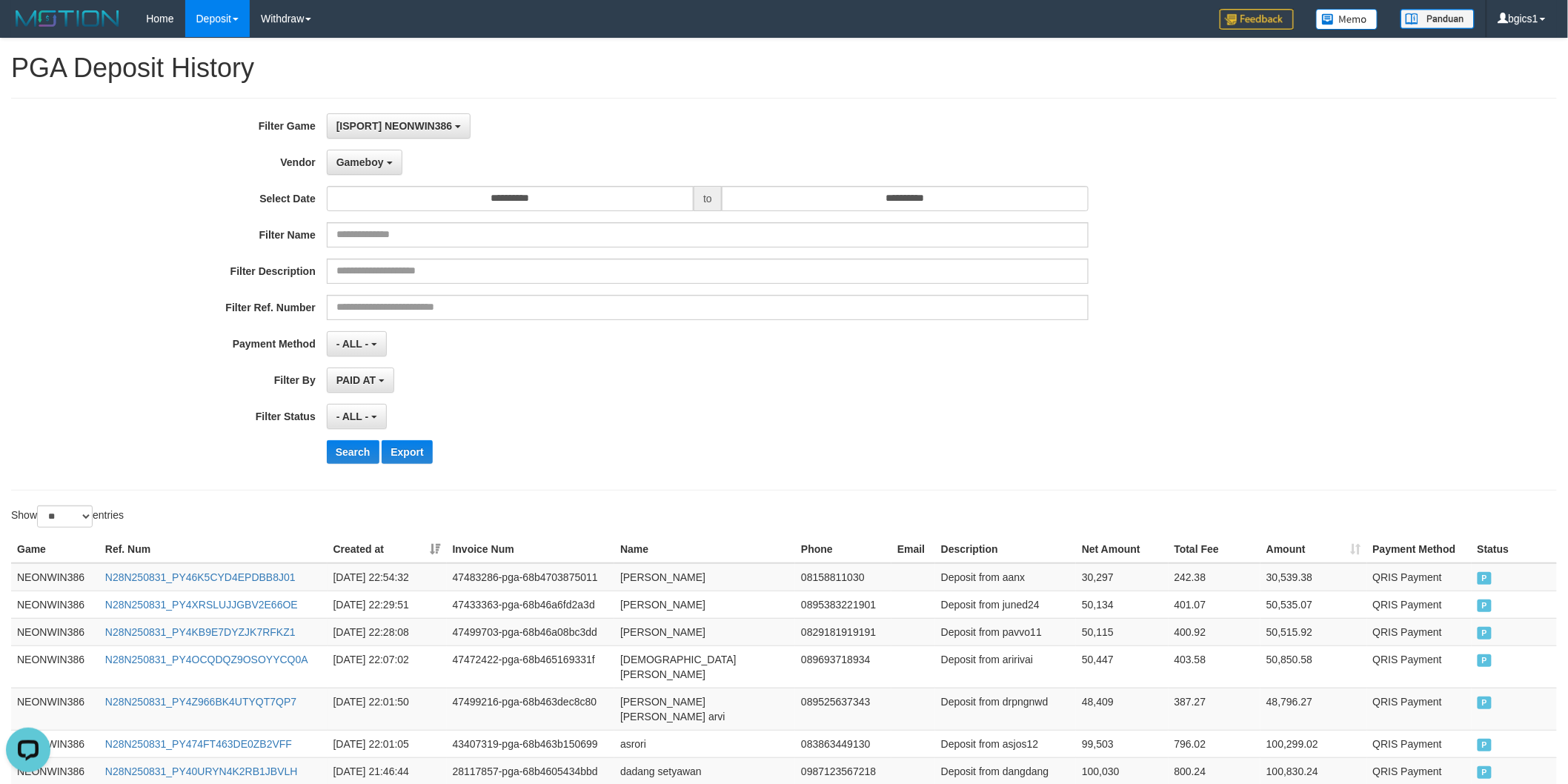
click at [369, 471] on div "**********" at bounding box center [653, 294] width 1306 height 362
click at [351, 461] on button "Search" at bounding box center [353, 452] width 53 height 24
click at [789, 520] on div "Show ** ** ** *** entries" at bounding box center [784, 518] width 1568 height 26
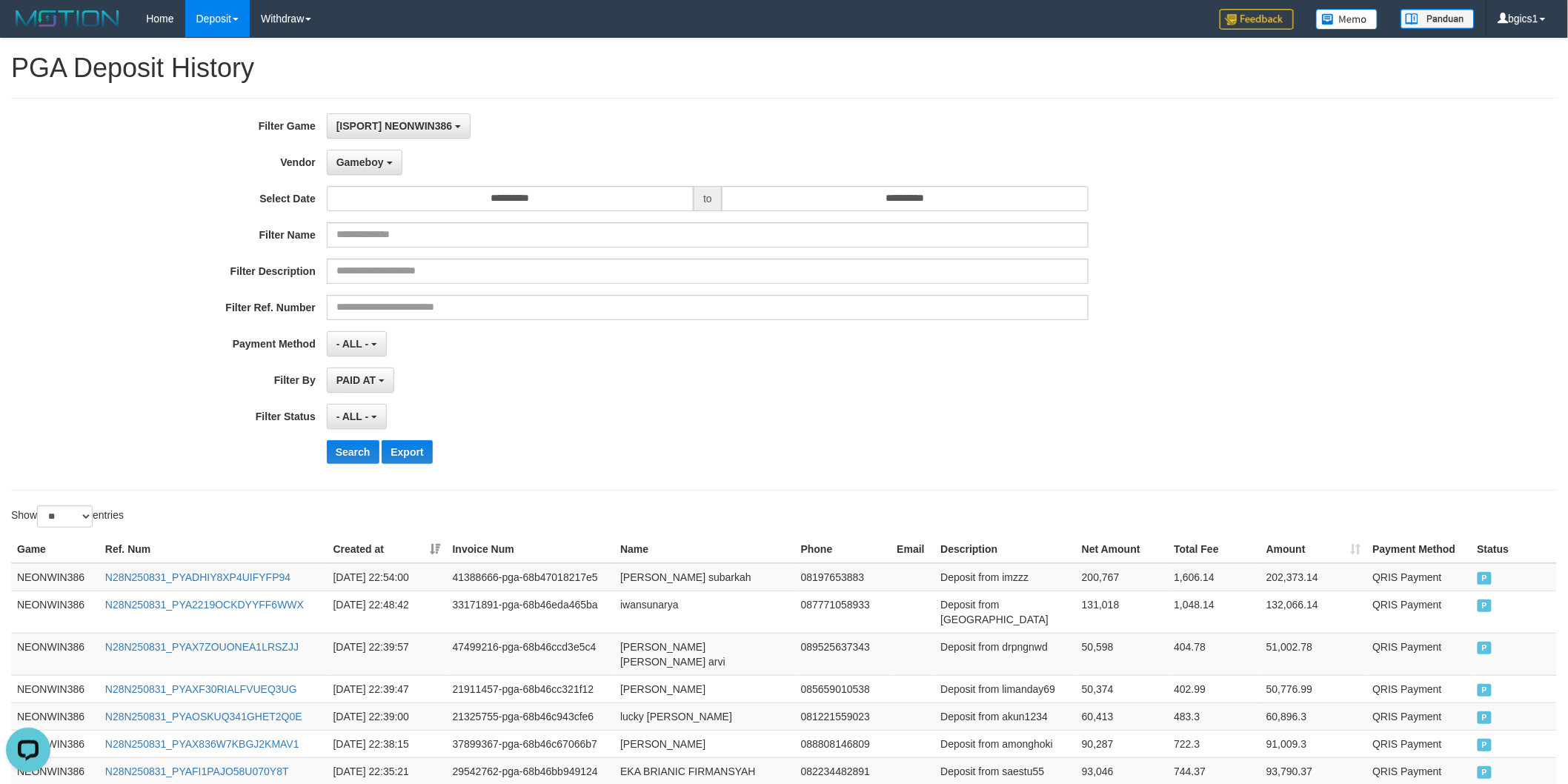
scroll to position [612, 0]
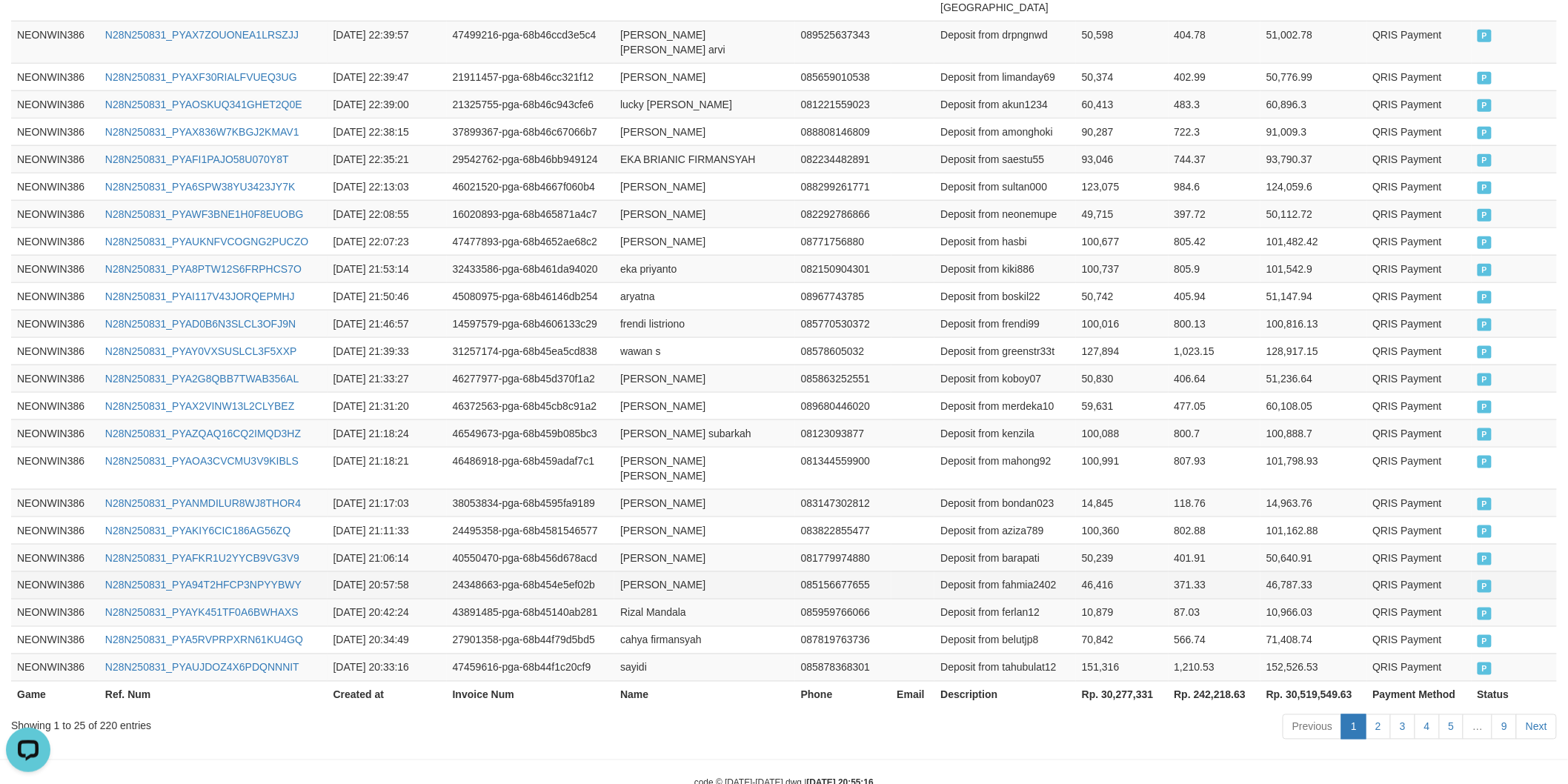
click at [632, 571] on td "[PERSON_NAME]" at bounding box center [704, 584] width 180 height 27
drag, startPoint x: 632, startPoint y: 543, endPoint x: 687, endPoint y: 536, distance: 55.4
click at [647, 571] on td "[PERSON_NAME]" at bounding box center [704, 584] width 180 height 27
click at [687, 571] on td "[PERSON_NAME]" at bounding box center [704, 584] width 180 height 27
click at [1048, 571] on td "Deposit from fahmia2402" at bounding box center [1004, 584] width 142 height 27
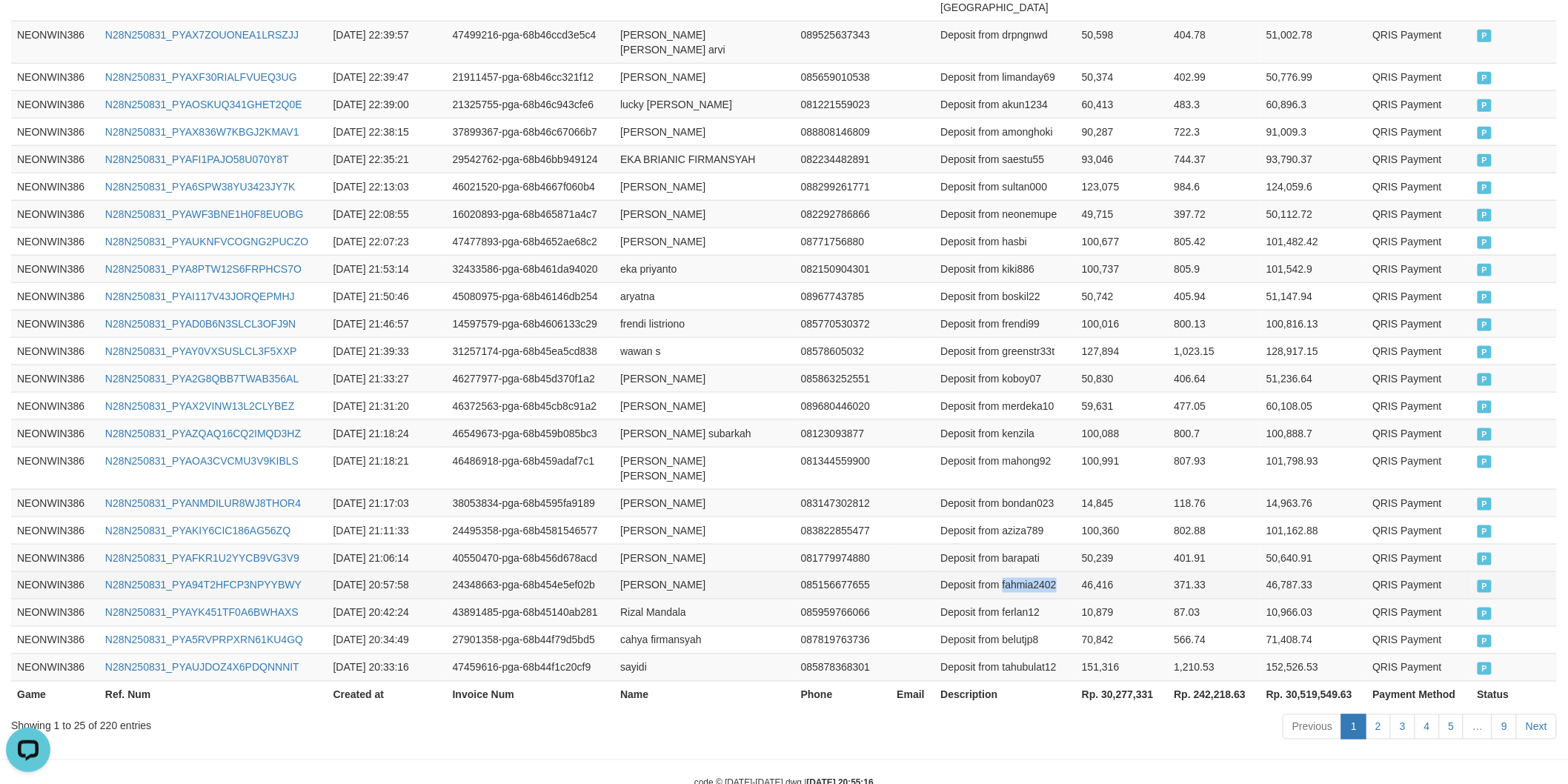
click at [1048, 571] on td "Deposit from fahmia2402" at bounding box center [1004, 584] width 142 height 27
click at [1107, 571] on td "46,416" at bounding box center [1122, 584] width 92 height 27
click at [633, 543] on td "[PERSON_NAME]" at bounding box center [704, 557] width 180 height 27
drag, startPoint x: 633, startPoint y: 512, endPoint x: 683, endPoint y: 510, distance: 50.0
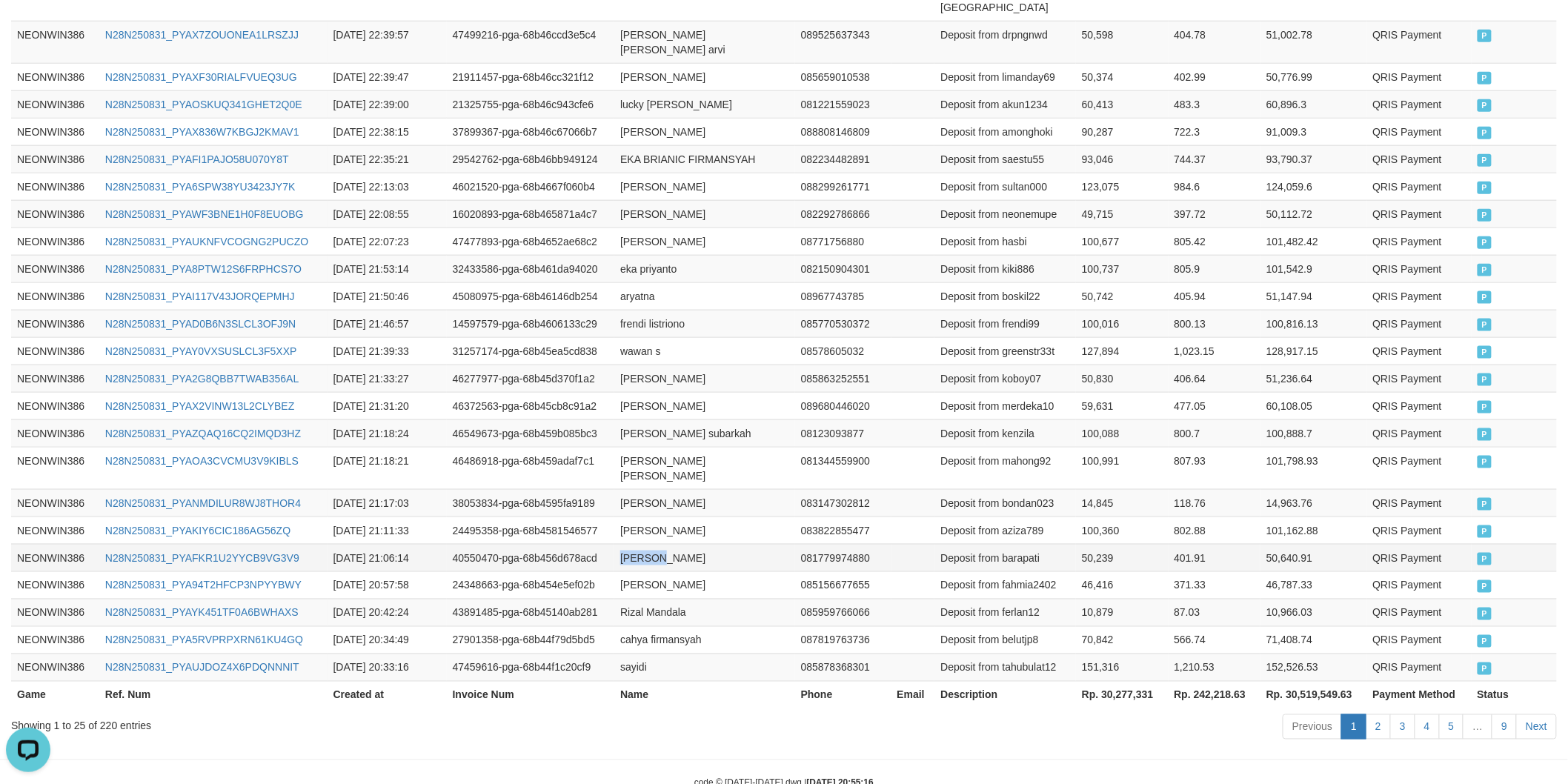
click at [637, 543] on td "[PERSON_NAME]" at bounding box center [704, 557] width 180 height 27
click at [683, 543] on td "[PERSON_NAME]" at bounding box center [704, 557] width 180 height 27
click at [1030, 543] on td "Deposit from barapati" at bounding box center [1004, 557] width 142 height 27
click at [1105, 543] on td "50,239" at bounding box center [1122, 557] width 92 height 27
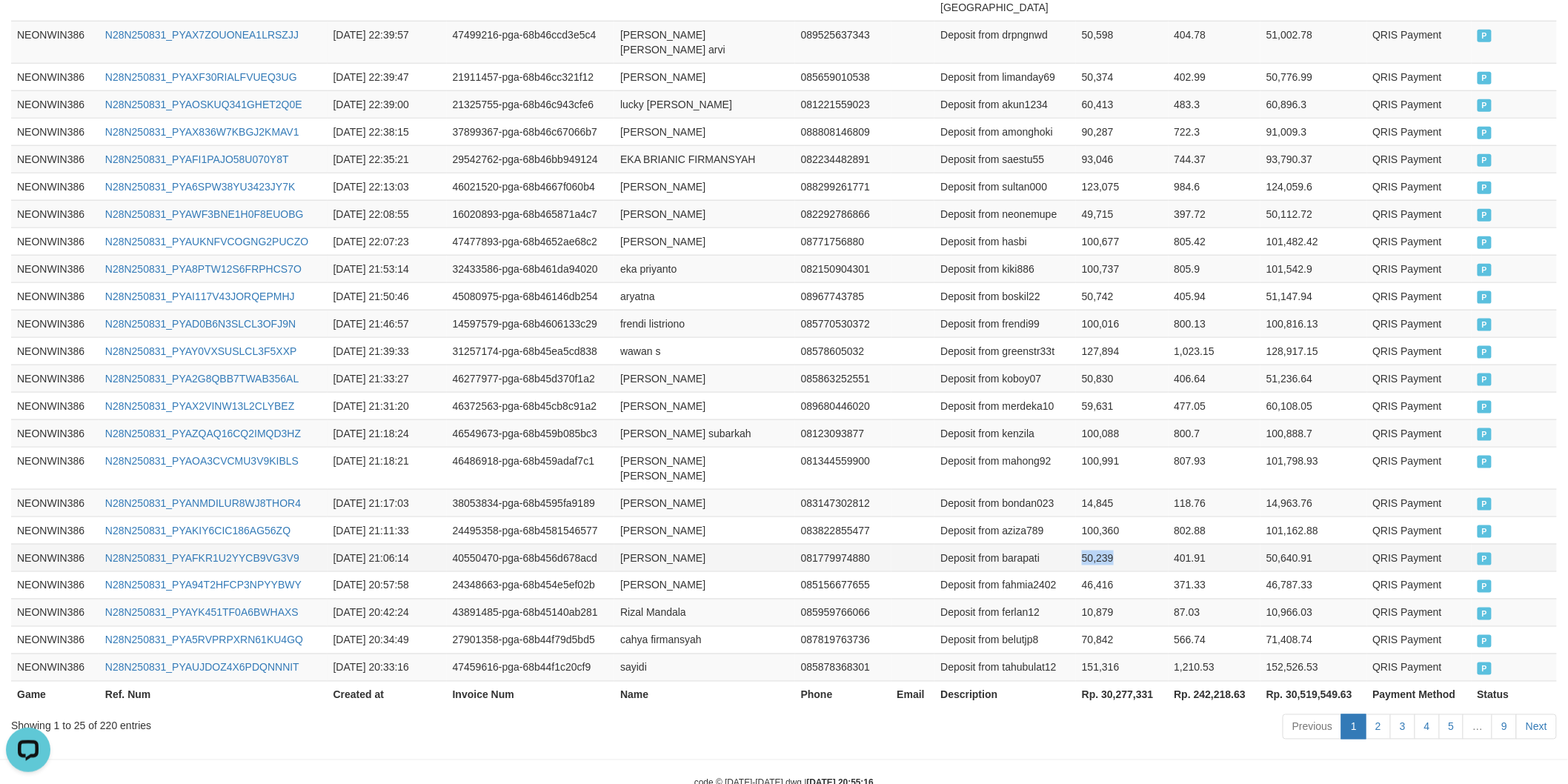
click at [1105, 543] on td "50,239" at bounding box center [1122, 557] width 92 height 27
click at [638, 517] on td "[PERSON_NAME]" at bounding box center [704, 530] width 180 height 27
click at [663, 517] on td "[PERSON_NAME]" at bounding box center [704, 530] width 180 height 27
click at [1020, 517] on td "Deposit from aziza789" at bounding box center [1004, 530] width 142 height 27
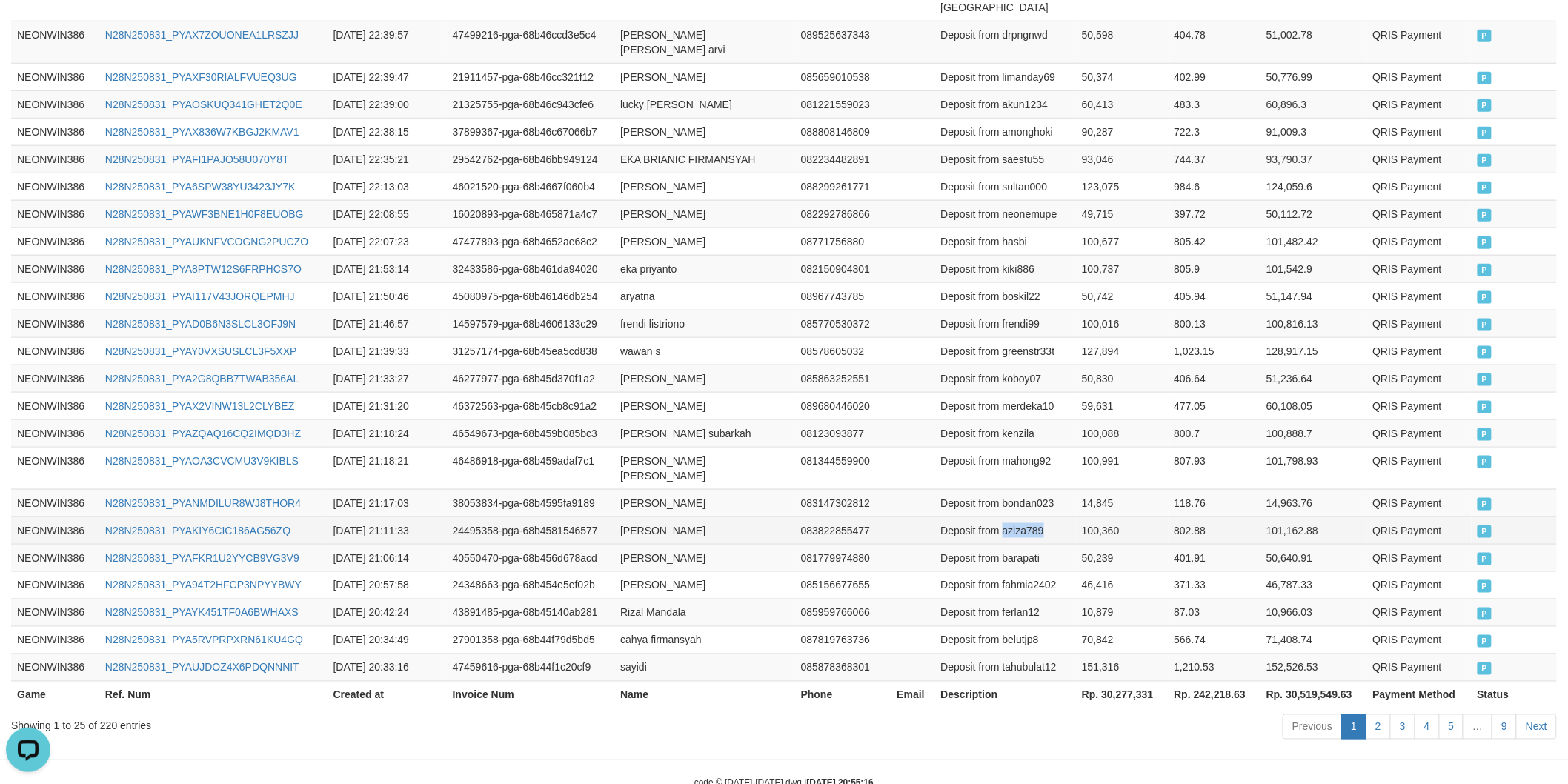
click at [1020, 517] on td "Deposit from aziza789" at bounding box center [1004, 530] width 142 height 27
click at [1084, 517] on td "100,360" at bounding box center [1122, 530] width 92 height 27
click at [621, 489] on td "[PERSON_NAME]" at bounding box center [704, 503] width 180 height 27
drag, startPoint x: 621, startPoint y: 463, endPoint x: 671, endPoint y: 454, distance: 50.8
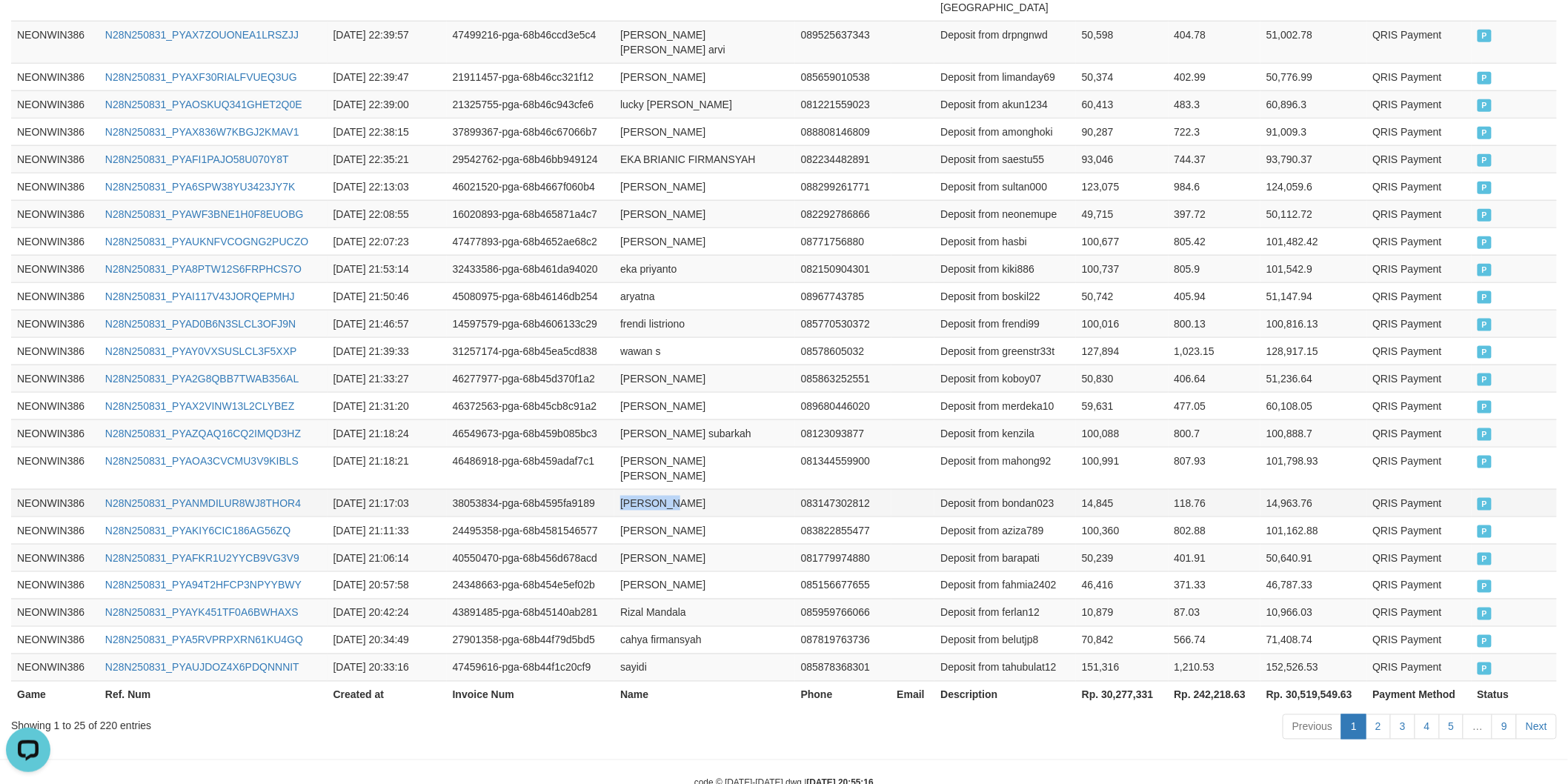
click at [623, 489] on td "[PERSON_NAME]" at bounding box center [704, 503] width 180 height 27
click at [692, 489] on td "[PERSON_NAME]" at bounding box center [704, 503] width 180 height 27
click at [731, 489] on td "[PERSON_NAME]" at bounding box center [704, 503] width 180 height 27
click at [1034, 489] on td "Deposit from bondan023" at bounding box center [1004, 503] width 142 height 27
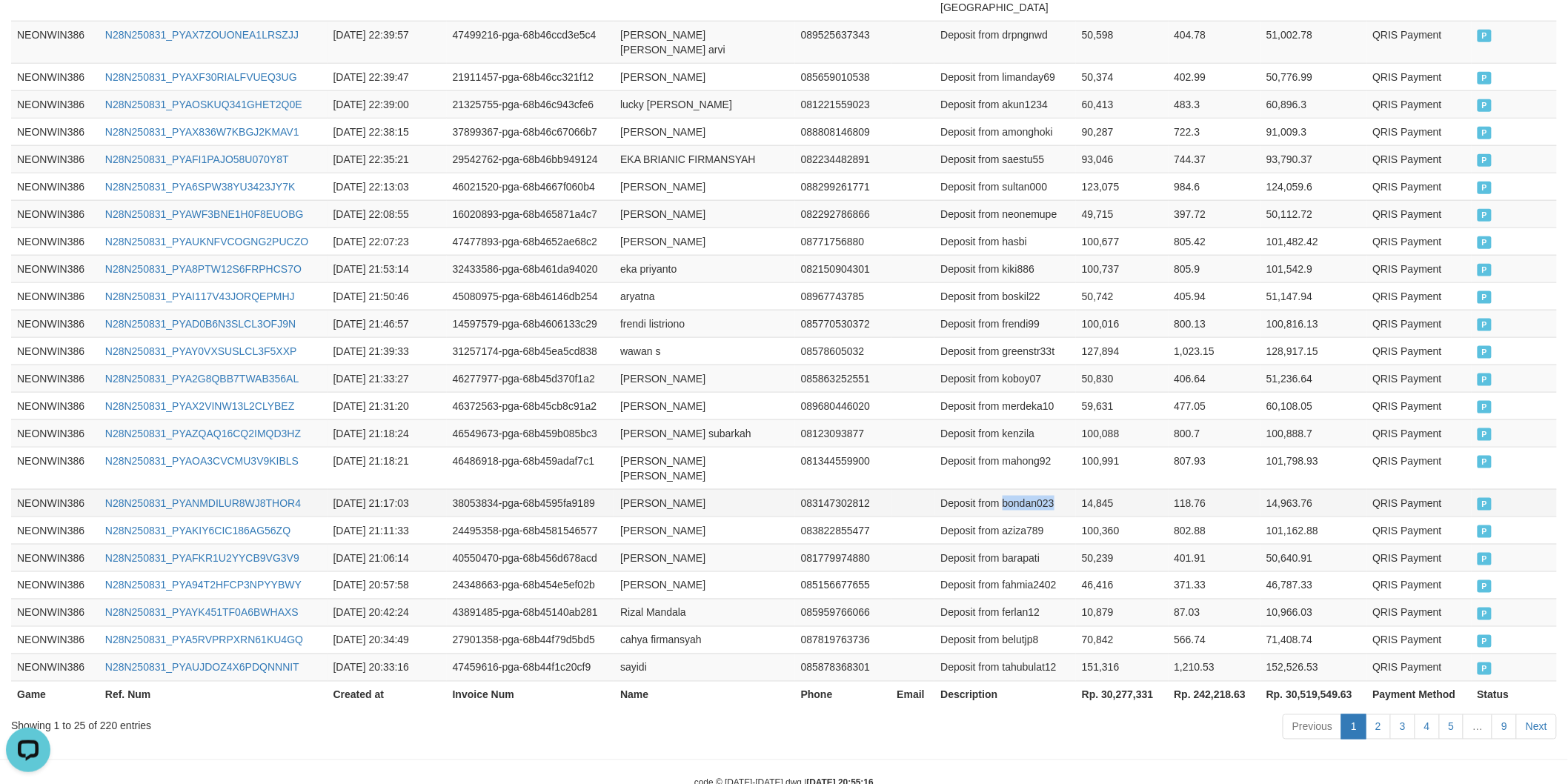
click at [1067, 489] on td "Deposit from bondan023" at bounding box center [1004, 503] width 142 height 27
click at [1085, 489] on td "14,845" at bounding box center [1122, 503] width 92 height 27
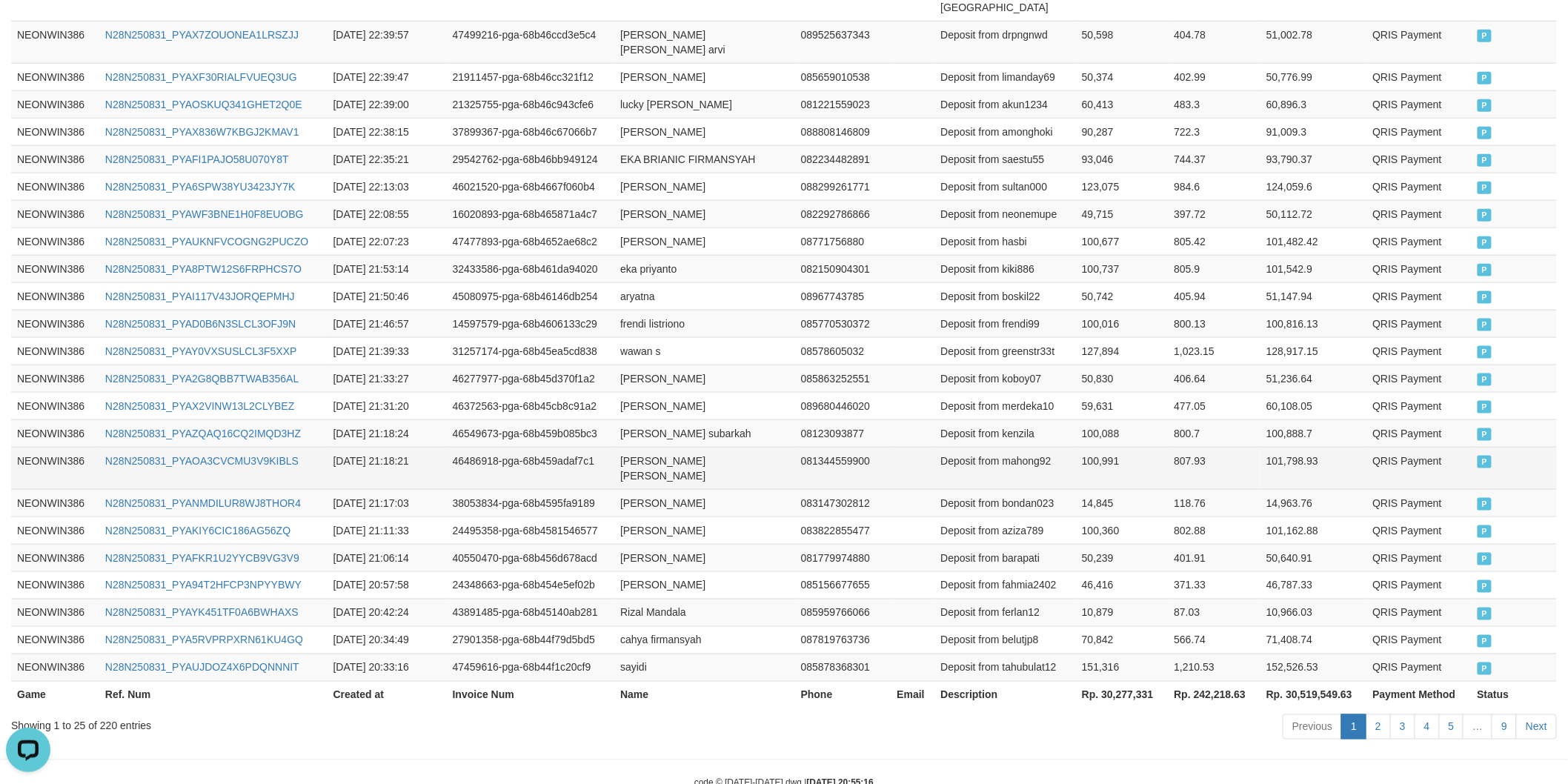
click at [636, 447] on td "[PERSON_NAME] [PERSON_NAME]" at bounding box center [704, 468] width 180 height 42
click at [705, 447] on td "[PERSON_NAME] [PERSON_NAME]" at bounding box center [704, 468] width 180 height 42
drag, startPoint x: 714, startPoint y: 428, endPoint x: 730, endPoint y: 428, distance: 16.0
click at [728, 447] on td "[PERSON_NAME] [PERSON_NAME]" at bounding box center [704, 468] width 180 height 42
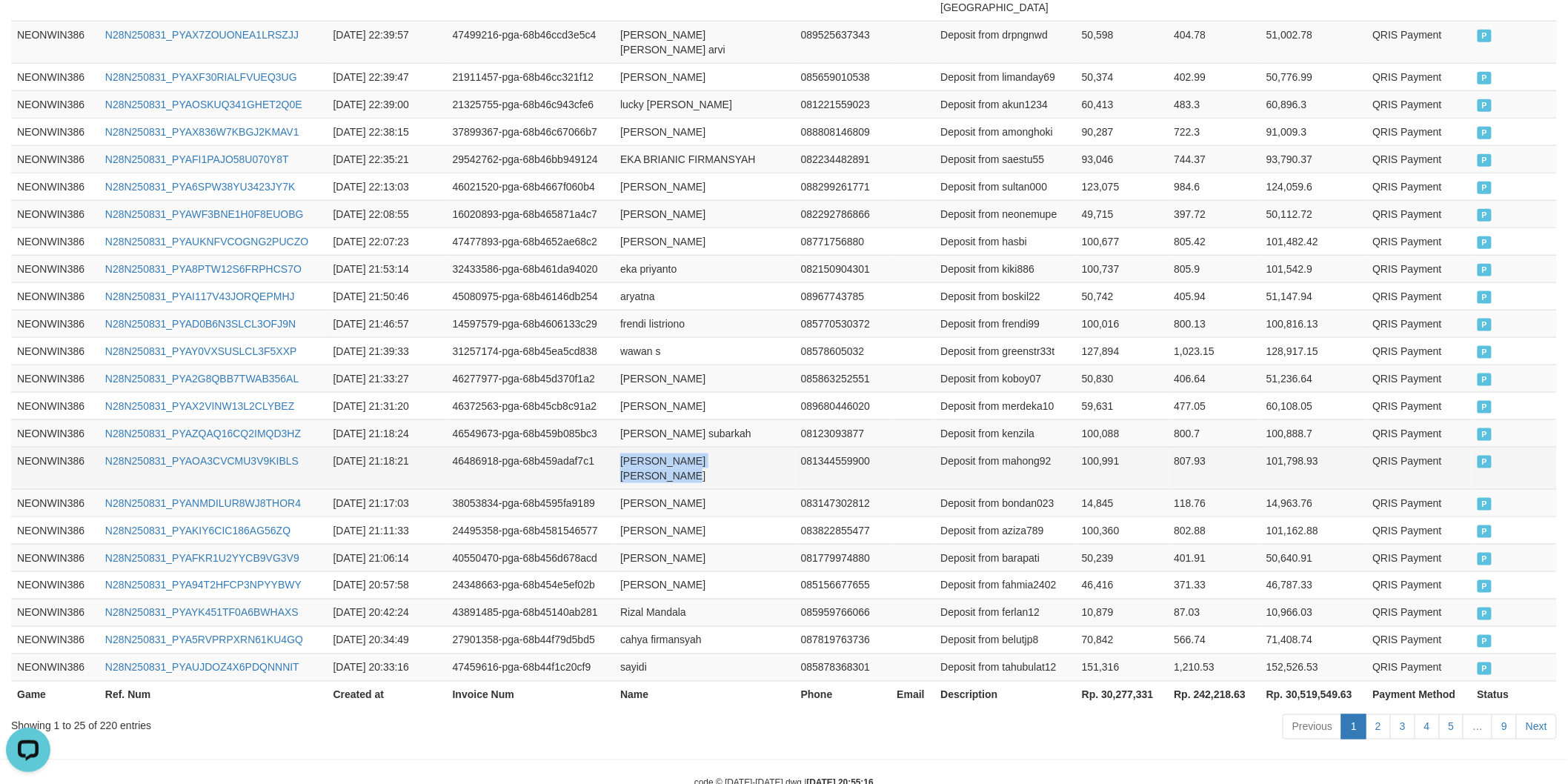
click at [743, 447] on td "[PERSON_NAME] [PERSON_NAME]" at bounding box center [704, 468] width 180 height 42
click at [1042, 447] on td "Deposit from mahong92" at bounding box center [1004, 468] width 142 height 42
click at [1108, 447] on td "100,991" at bounding box center [1122, 468] width 92 height 42
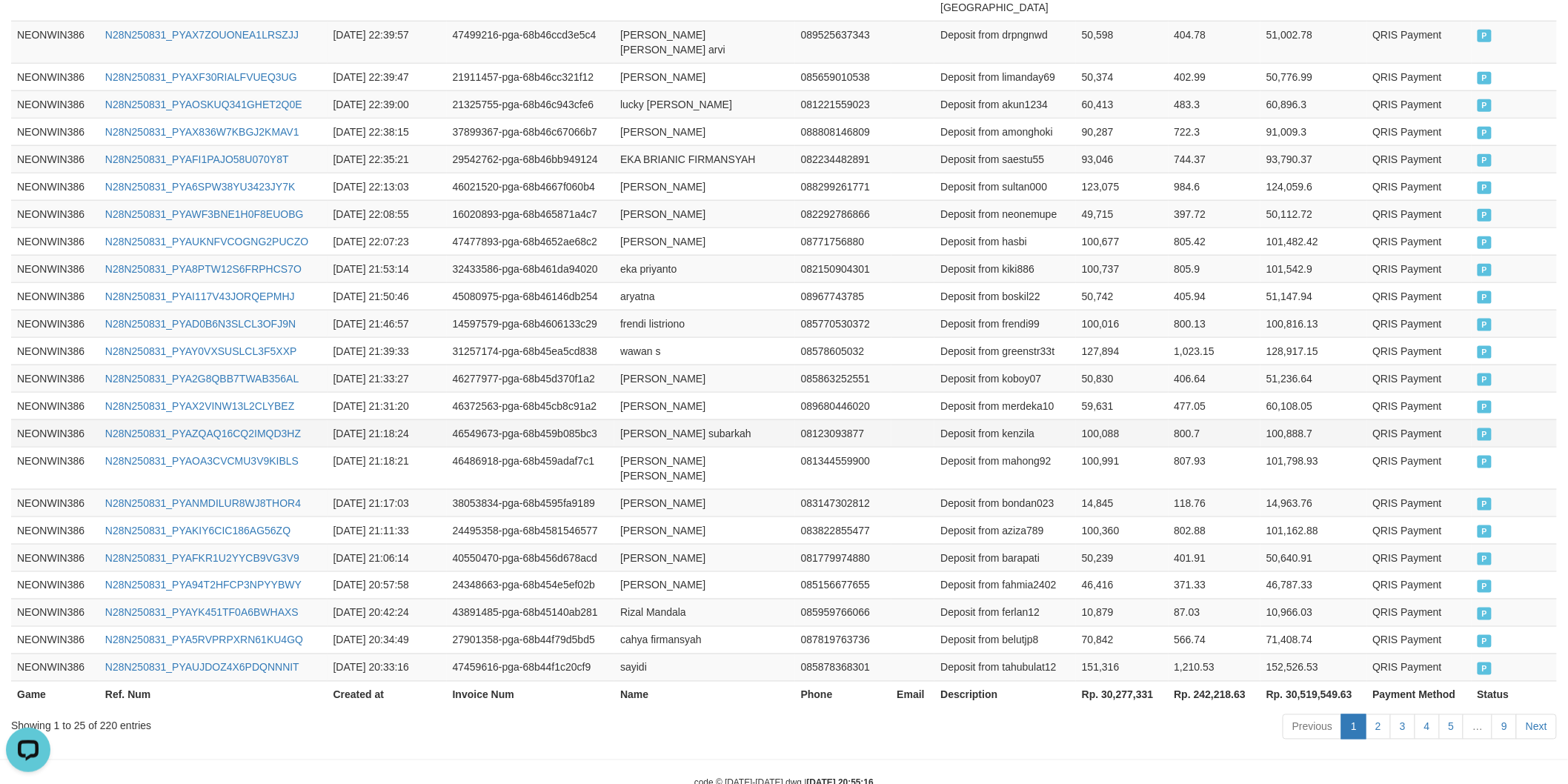
click at [635, 419] on td "[PERSON_NAME] subarkah" at bounding box center [704, 433] width 180 height 27
drag, startPoint x: 635, startPoint y: 404, endPoint x: 756, endPoint y: 403, distance: 121.0
click at [648, 419] on td "[PERSON_NAME] subarkah" at bounding box center [704, 433] width 180 height 27
click at [756, 419] on td "[PERSON_NAME] subarkah" at bounding box center [704, 433] width 180 height 27
click at [1030, 419] on td "Deposit from kenzila" at bounding box center [1004, 433] width 142 height 27
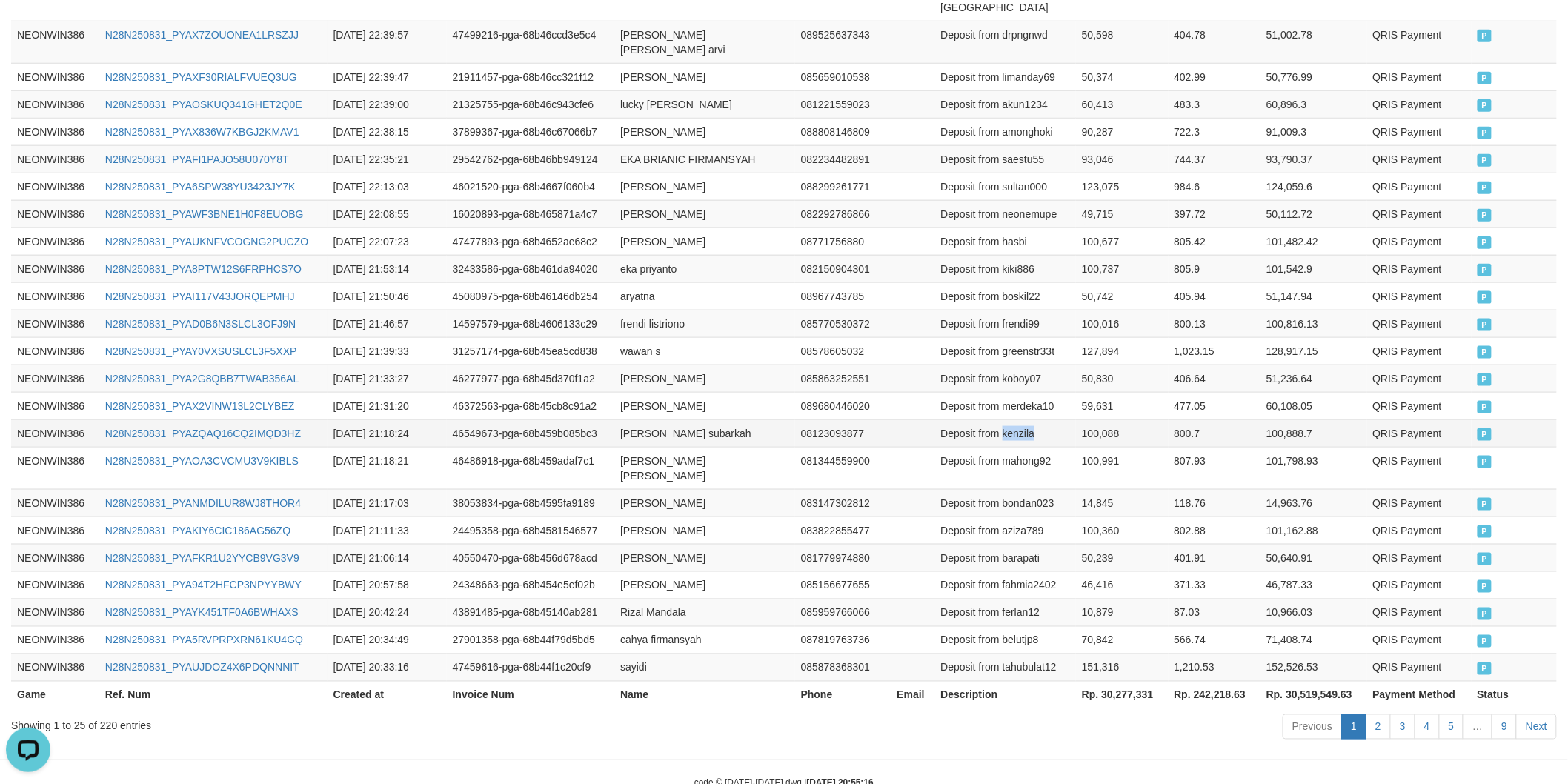
click at [1030, 419] on td "Deposit from kenzila" at bounding box center [1004, 433] width 142 height 27
click at [1099, 419] on td "100,088" at bounding box center [1122, 433] width 92 height 27
click at [627, 392] on td "[PERSON_NAME]" at bounding box center [704, 405] width 180 height 27
drag, startPoint x: 627, startPoint y: 378, endPoint x: 673, endPoint y: 378, distance: 46.0
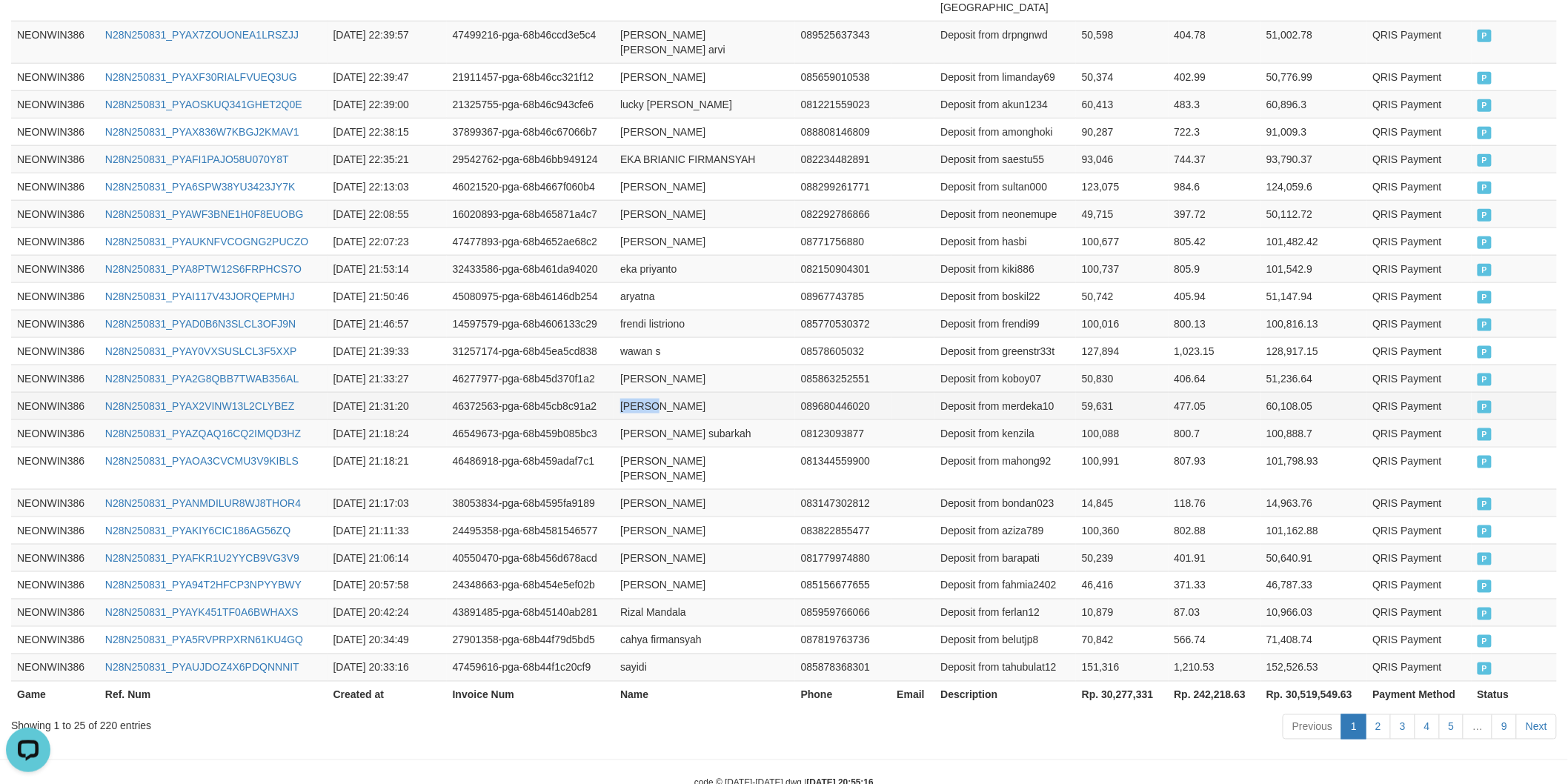
click at [654, 392] on td "[PERSON_NAME]" at bounding box center [704, 405] width 180 height 27
click at [692, 392] on td "[PERSON_NAME]" at bounding box center [704, 405] width 180 height 27
click at [1038, 392] on td "Deposit from merdeka10" at bounding box center [1004, 405] width 142 height 27
click at [1034, 392] on td "Deposit from merdeka10" at bounding box center [1004, 405] width 142 height 27
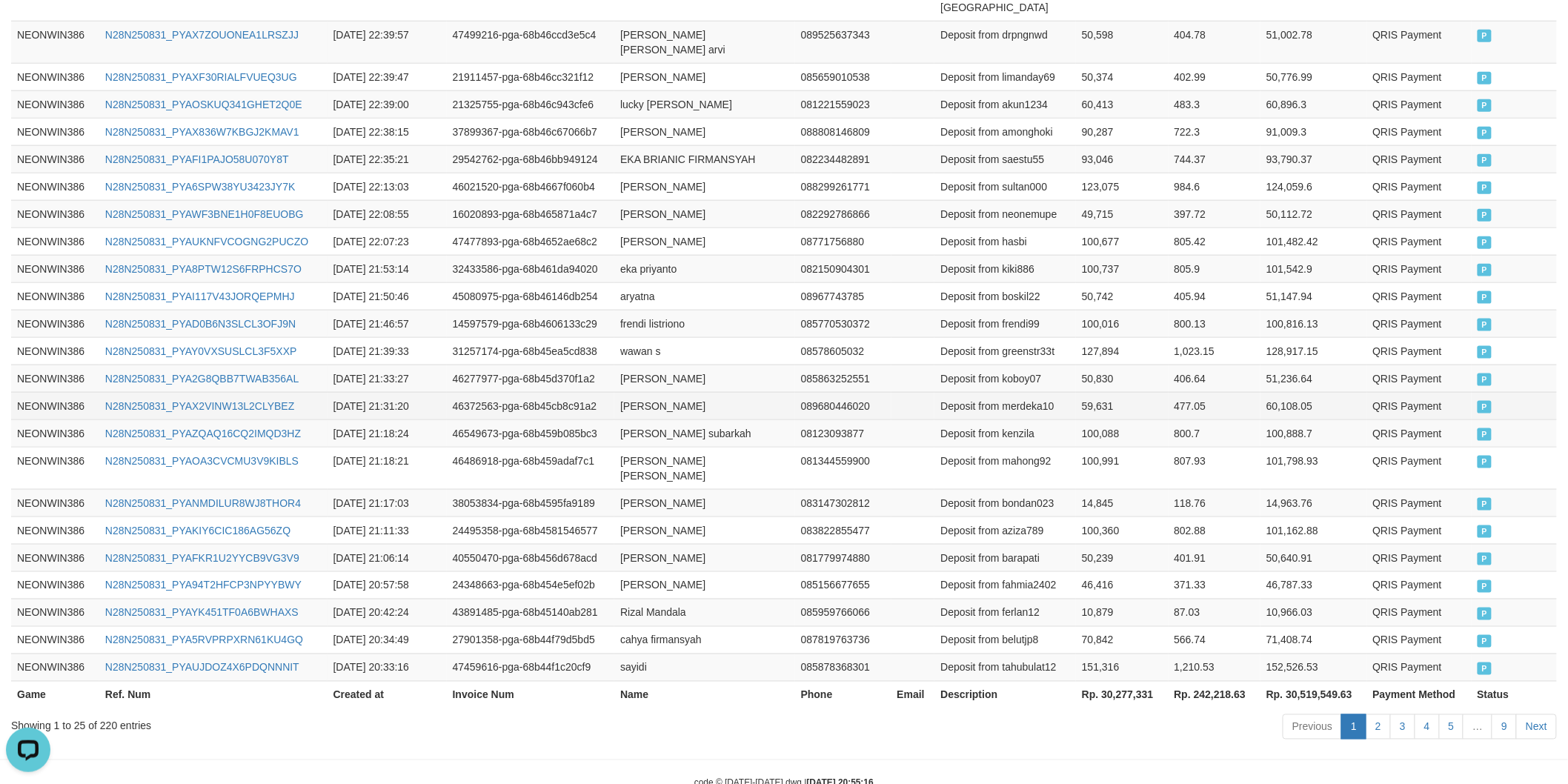
click at [1097, 392] on td "59,631" at bounding box center [1122, 405] width 92 height 27
click at [642, 365] on td "[PERSON_NAME]" at bounding box center [704, 378] width 180 height 27
click at [624, 365] on td "[PERSON_NAME]" at bounding box center [704, 378] width 180 height 27
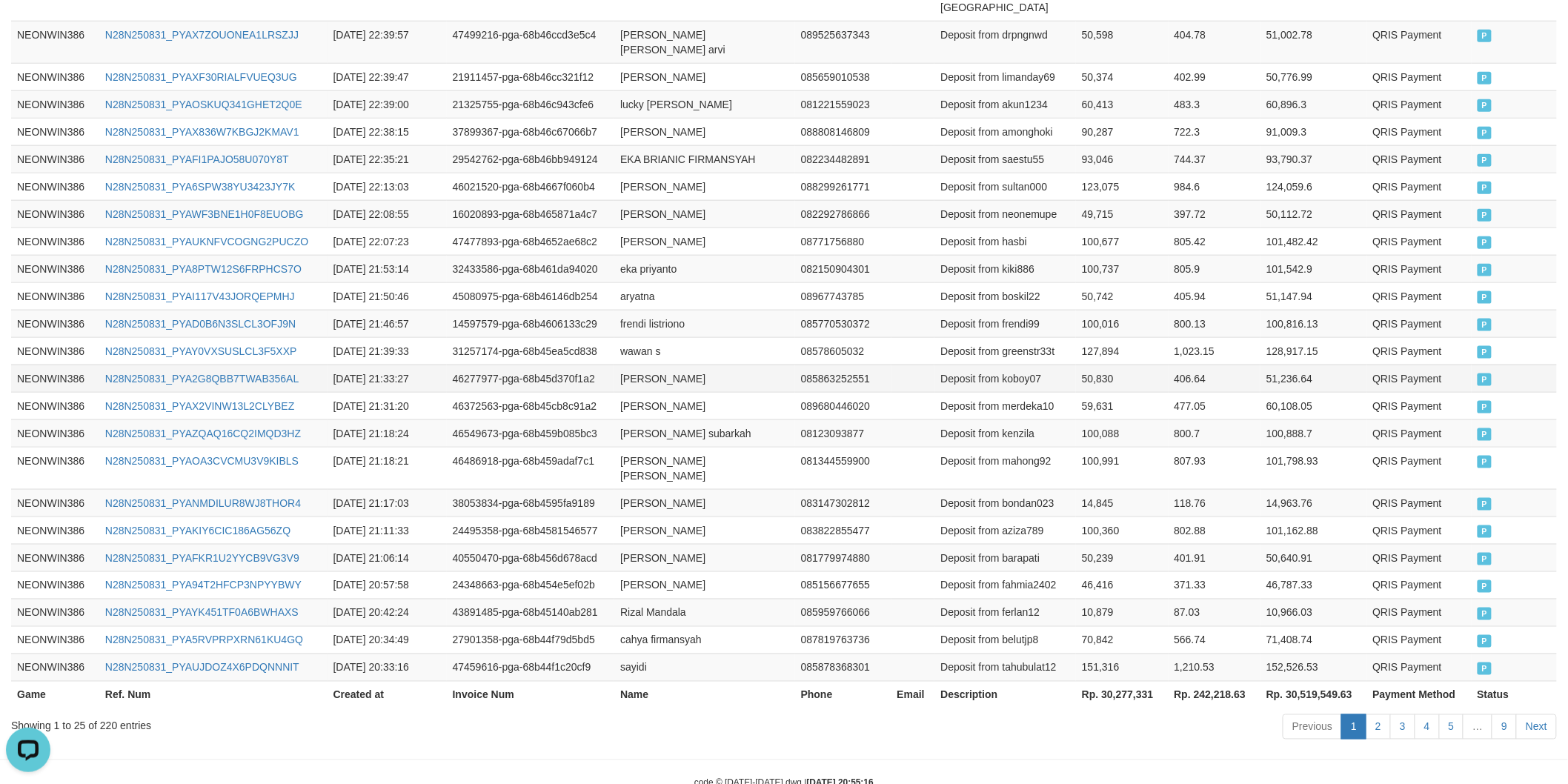
click at [1020, 365] on td "Deposit from koboy07" at bounding box center [1004, 378] width 142 height 27
click at [1100, 365] on td "50,830" at bounding box center [1122, 378] width 92 height 27
click at [612, 337] on td "31257174-pga-68b45ea5cd838" at bounding box center [531, 350] width 169 height 27
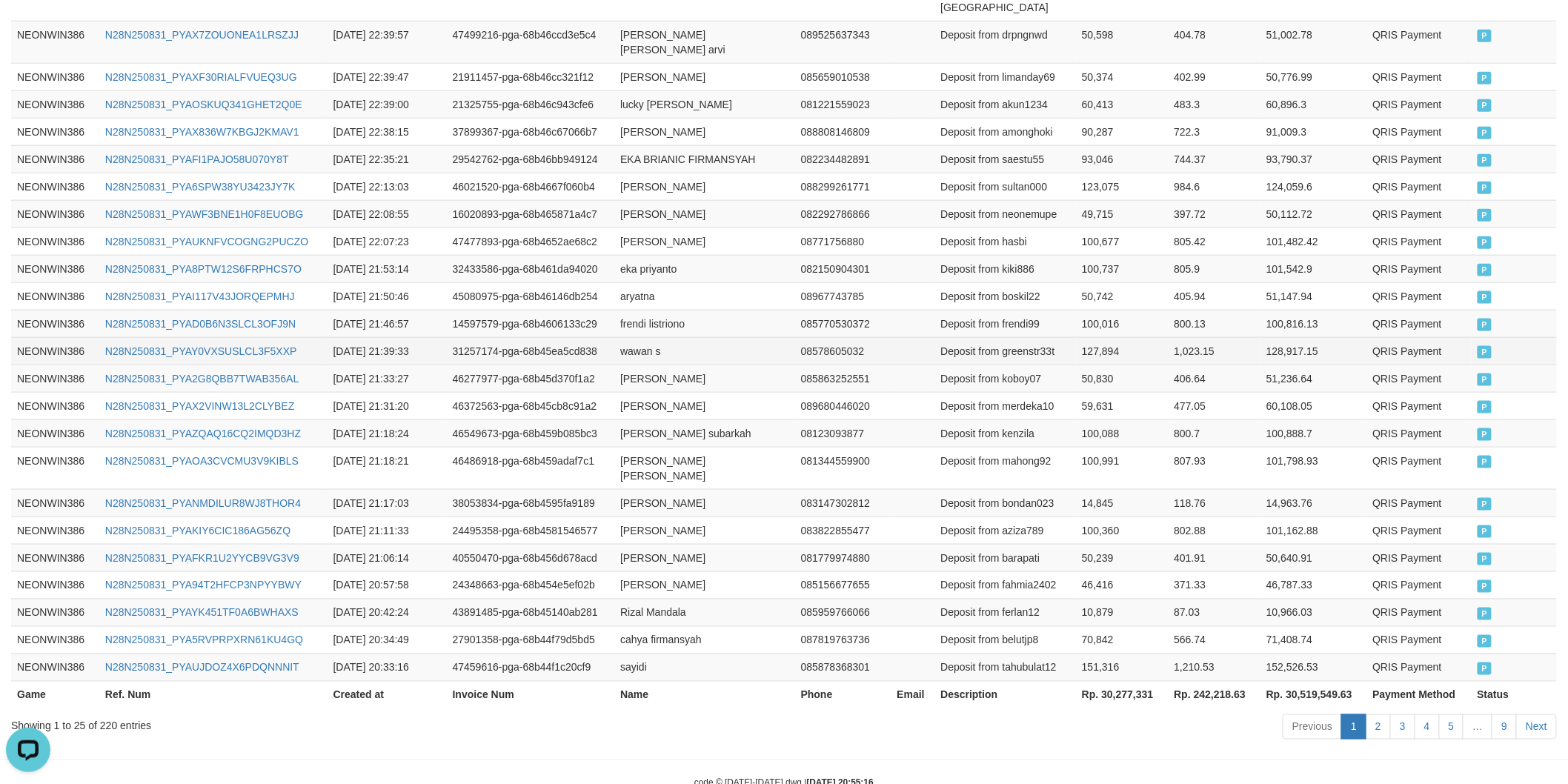
click at [641, 337] on td "wawan s" at bounding box center [704, 350] width 180 height 27
click at [684, 337] on td "wawan s" at bounding box center [704, 350] width 180 height 27
click at [1034, 337] on td "Deposit from greenstr33t" at bounding box center [1004, 350] width 142 height 27
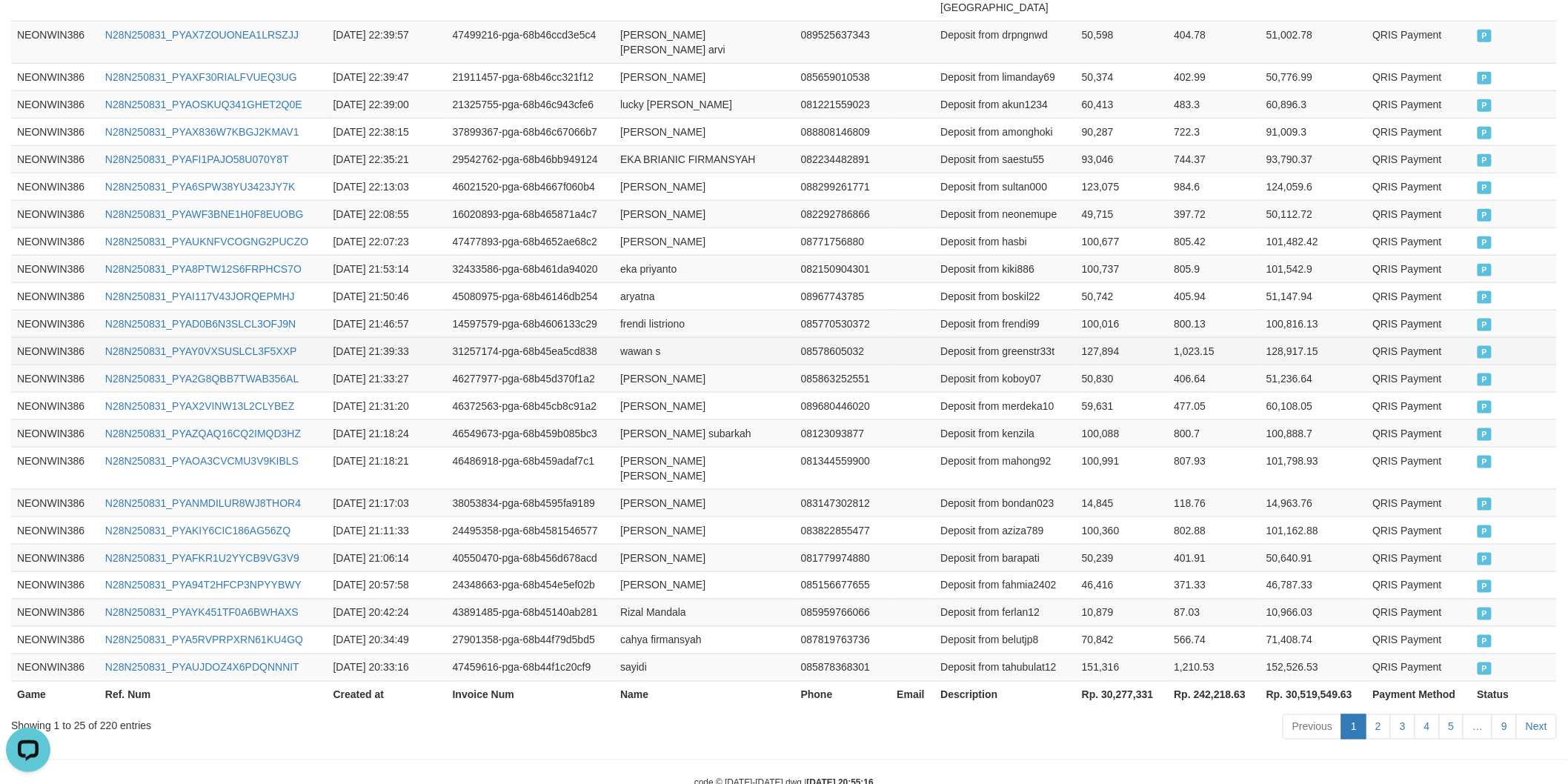
click at [1097, 337] on td "127,894" at bounding box center [1122, 350] width 92 height 27
click at [626, 310] on td "frendi listriono" at bounding box center [704, 323] width 180 height 27
drag, startPoint x: 626, startPoint y: 295, endPoint x: 719, endPoint y: 286, distance: 93.4
click at [626, 310] on td "frendi listriono" at bounding box center [704, 323] width 180 height 27
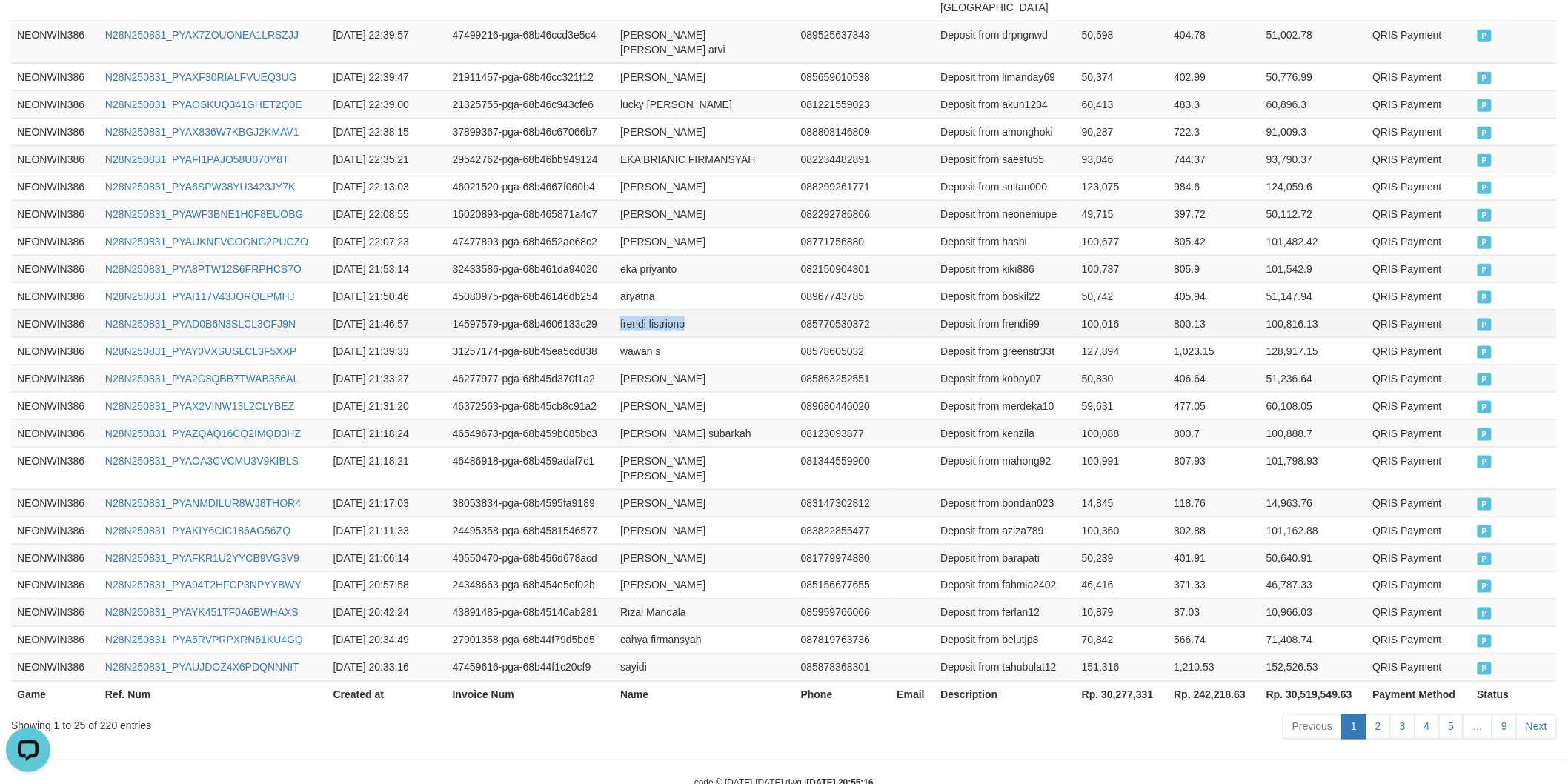
click at [719, 310] on td "frendi listriono" at bounding box center [704, 323] width 180 height 27
click at [1024, 310] on td "Deposit from frendi99" at bounding box center [1004, 323] width 142 height 27
click at [1098, 310] on td "100,016" at bounding box center [1122, 323] width 92 height 27
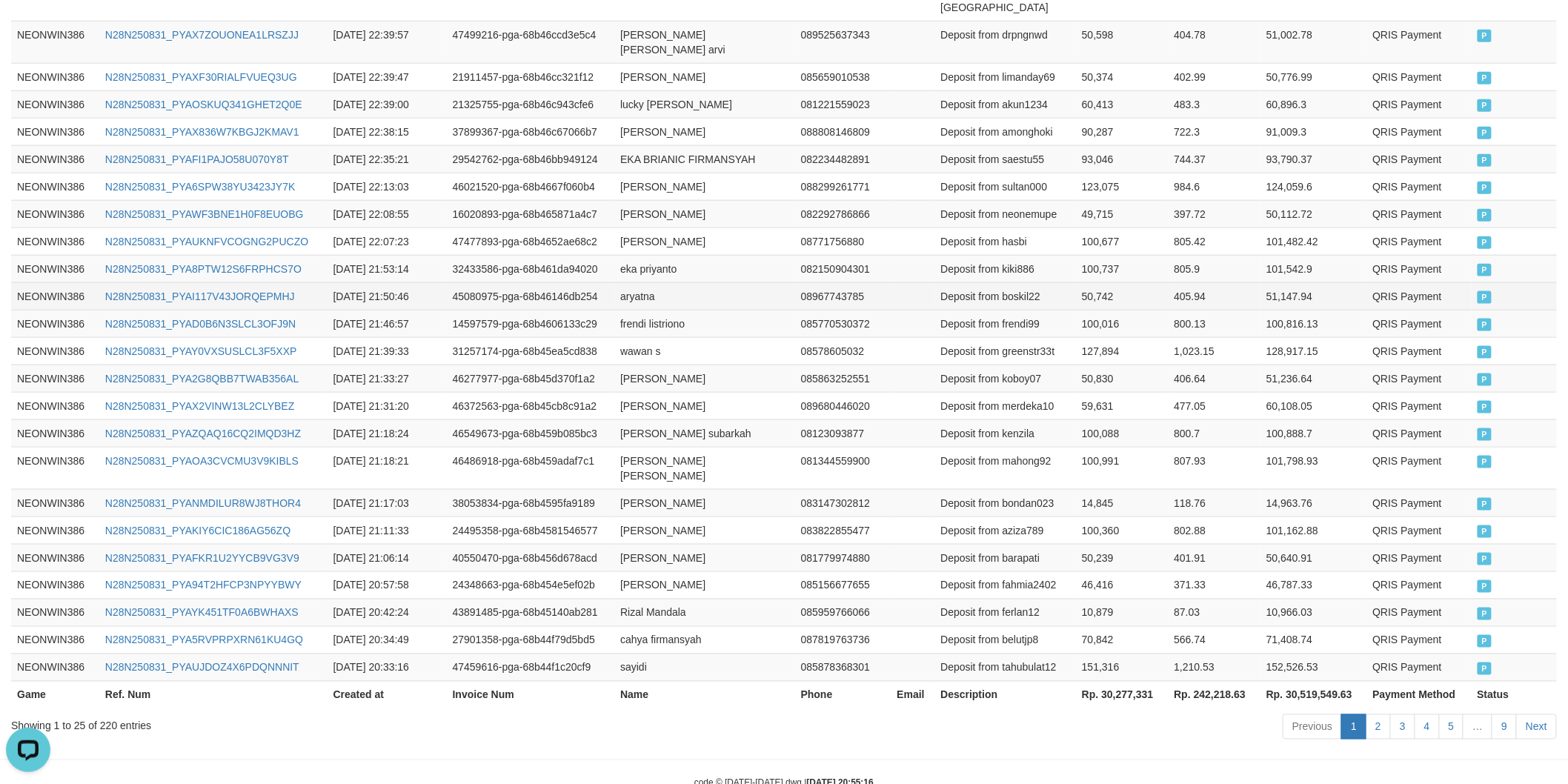
click at [638, 282] on td "aryatna" at bounding box center [704, 295] width 180 height 27
click at [1027, 282] on td "Deposit from boskil22" at bounding box center [1004, 295] width 142 height 27
click at [1092, 282] on td "50,742" at bounding box center [1122, 295] width 92 height 27
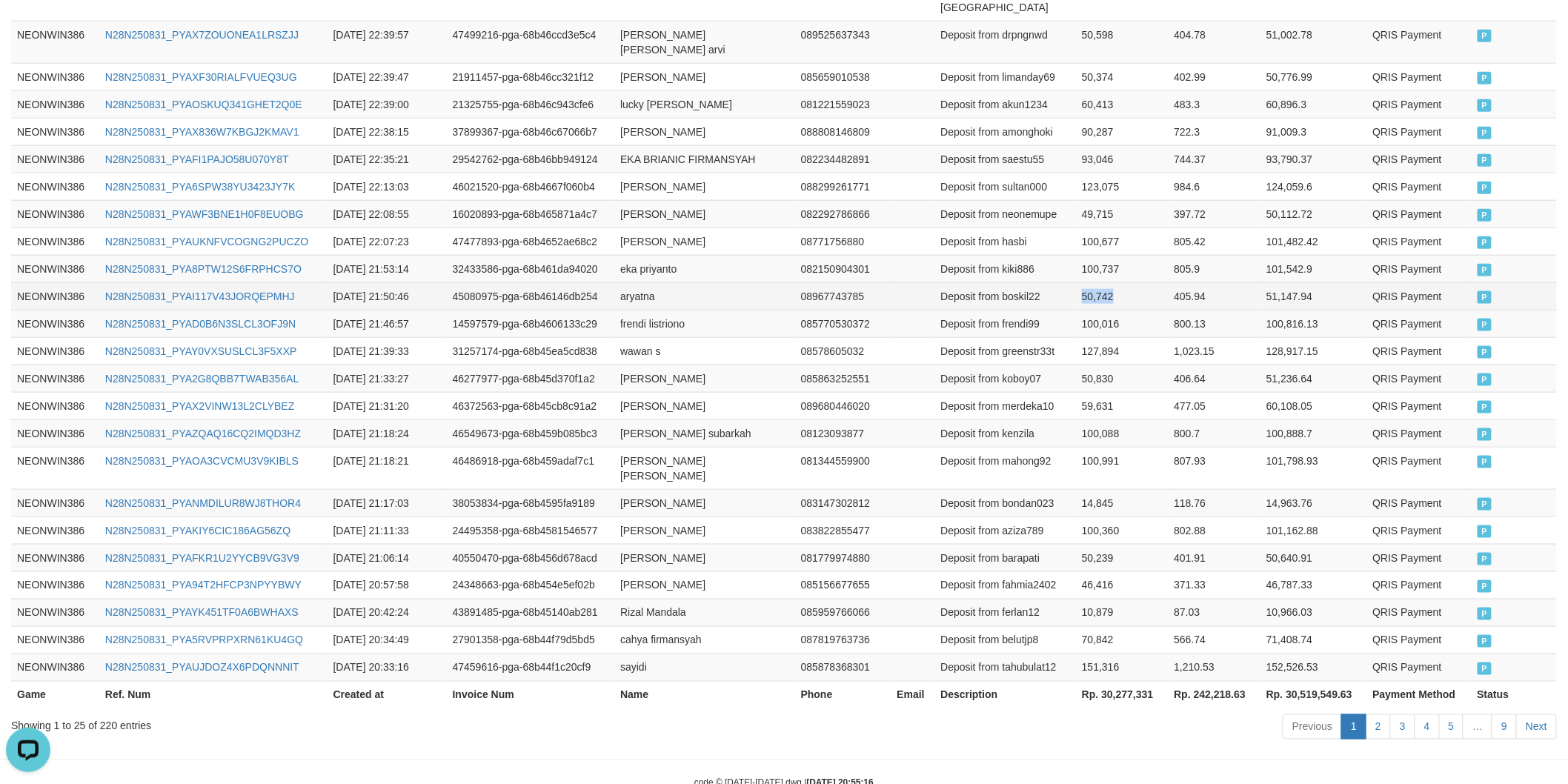
click at [1092, 282] on td "50,742" at bounding box center [1122, 295] width 92 height 27
click at [627, 255] on td "eka priyanto" at bounding box center [704, 268] width 180 height 27
drag, startPoint x: 627, startPoint y: 238, endPoint x: 722, endPoint y: 238, distance: 95.0
click at [628, 255] on td "eka priyanto" at bounding box center [704, 268] width 180 height 27
click at [722, 255] on td "eka priyanto" at bounding box center [704, 268] width 180 height 27
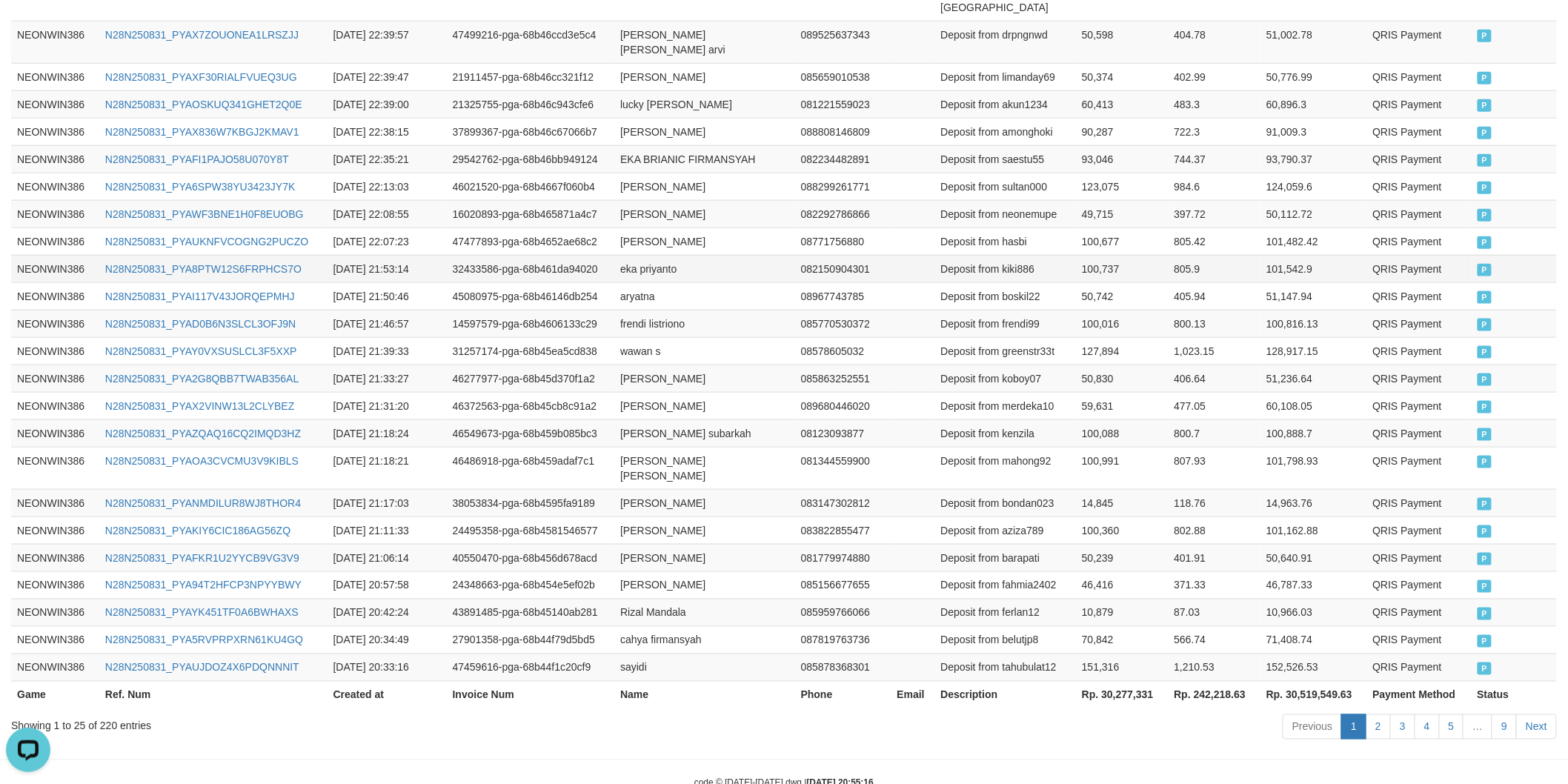
click at [1001, 255] on td "Deposit from kiki886" at bounding box center [1004, 268] width 142 height 27
click at [1016, 255] on td "Deposit from kiki886" at bounding box center [1004, 268] width 142 height 27
click at [1122, 255] on td "100,737" at bounding box center [1122, 268] width 92 height 27
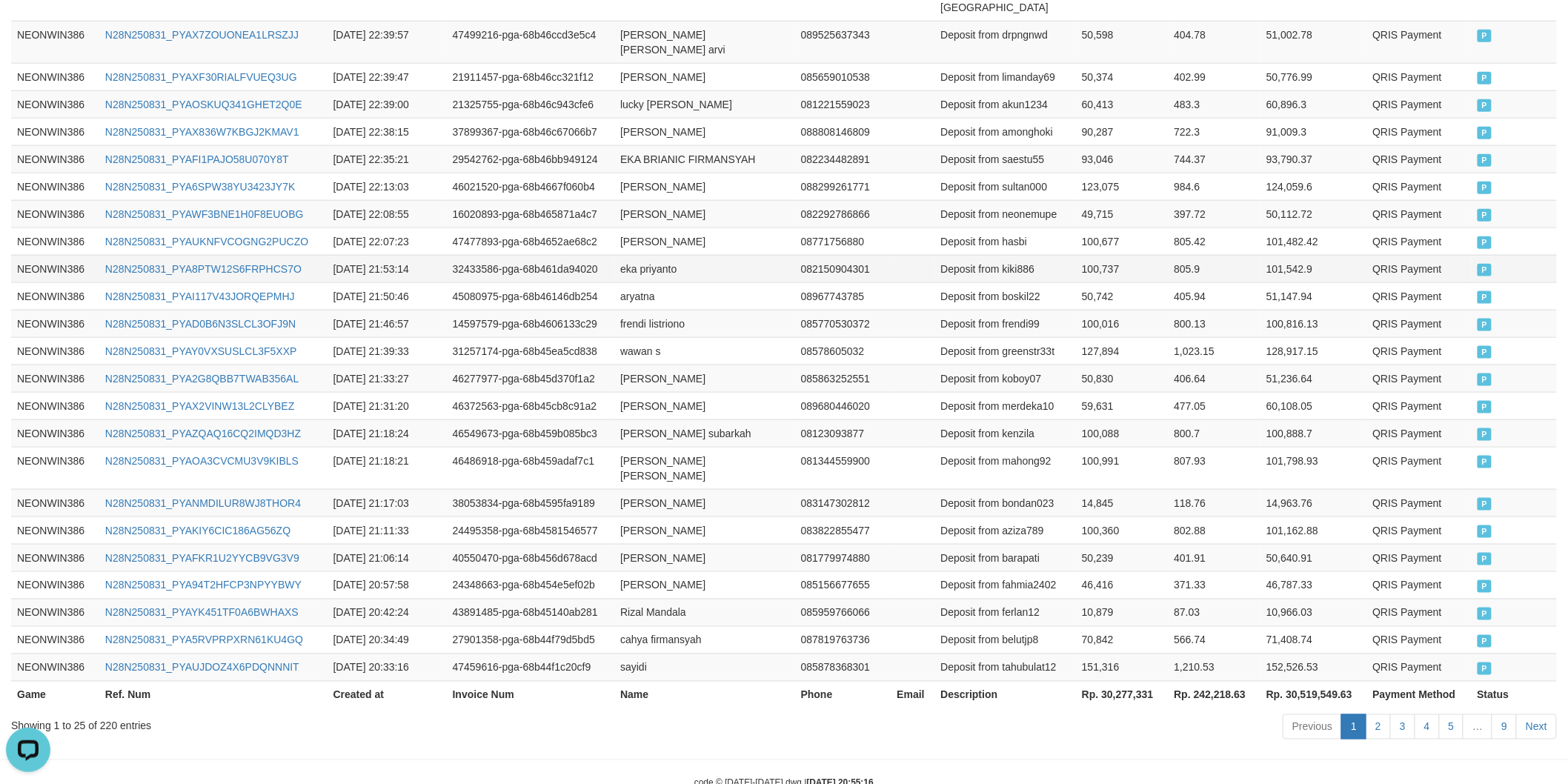
drag, startPoint x: 1122, startPoint y: 238, endPoint x: 1098, endPoint y: 238, distance: 24.0
click at [1121, 255] on td "100,737" at bounding box center [1122, 268] width 92 height 27
click at [1098, 255] on td "100,737" at bounding box center [1122, 268] width 92 height 27
click at [633, 227] on td "[PERSON_NAME]" at bounding box center [704, 241] width 180 height 27
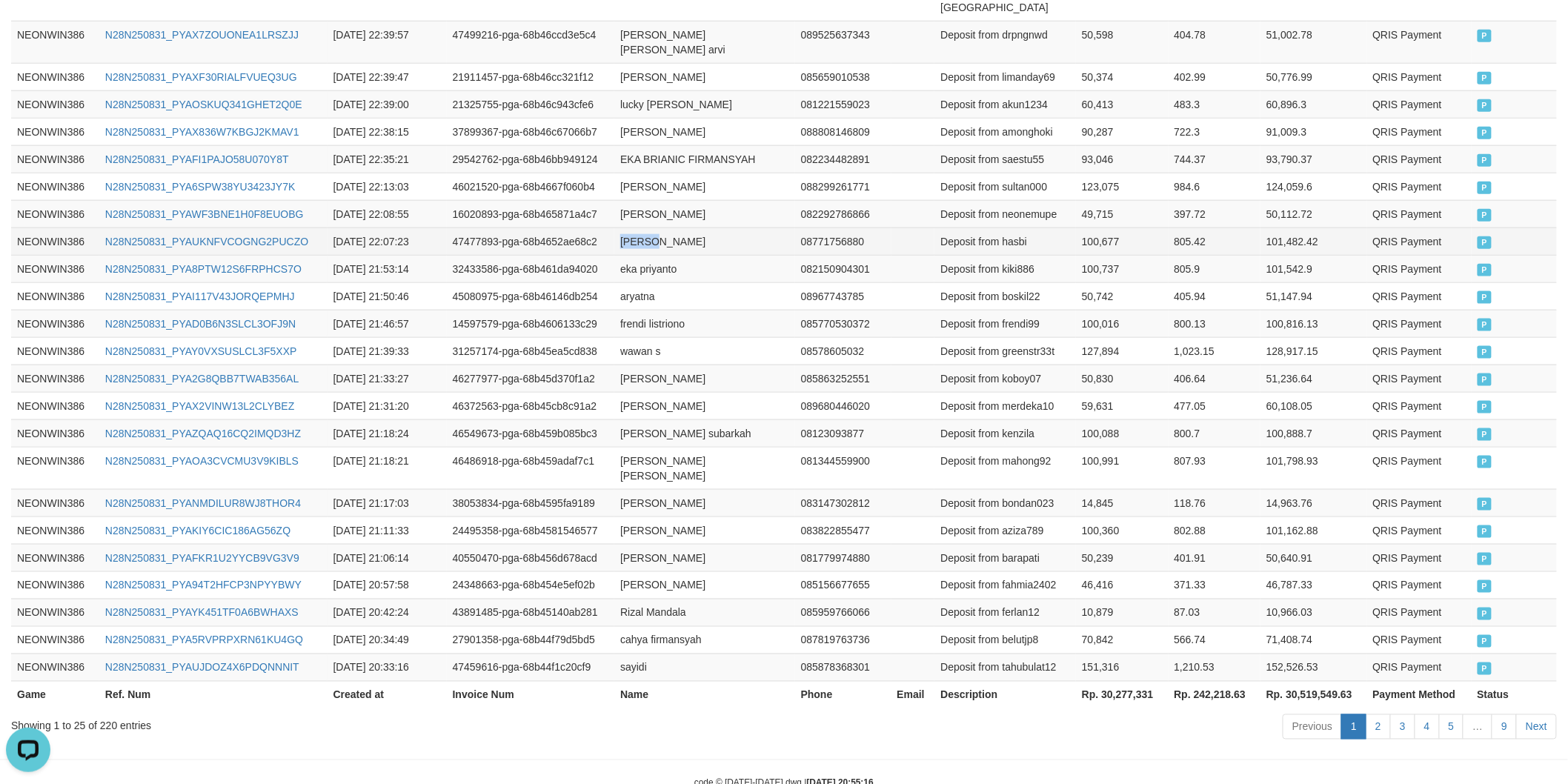
drag, startPoint x: 633, startPoint y: 209, endPoint x: 686, endPoint y: 209, distance: 53.0
click at [645, 227] on td "[PERSON_NAME]" at bounding box center [704, 241] width 180 height 27
click at [687, 227] on td "[PERSON_NAME]" at bounding box center [704, 241] width 180 height 27
click at [1021, 227] on td "Deposit from hasbi" at bounding box center [1004, 241] width 142 height 27
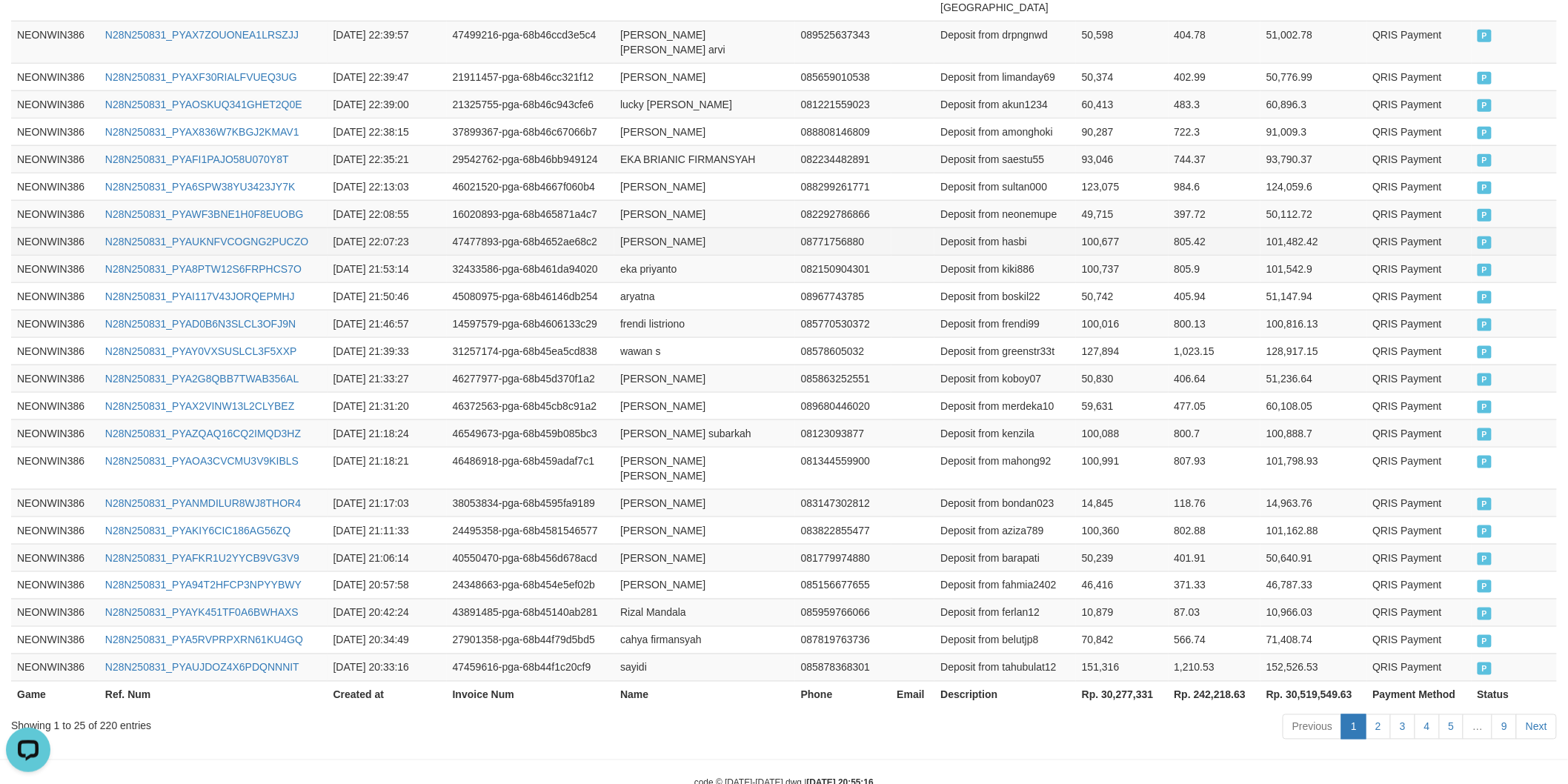
click at [1090, 227] on td "100,677" at bounding box center [1122, 241] width 92 height 27
click at [647, 200] on td "[PERSON_NAME]" at bounding box center [704, 213] width 180 height 27
click at [648, 200] on td "[PERSON_NAME]" at bounding box center [704, 213] width 180 height 27
click at [745, 200] on td "[PERSON_NAME]" at bounding box center [704, 213] width 180 height 27
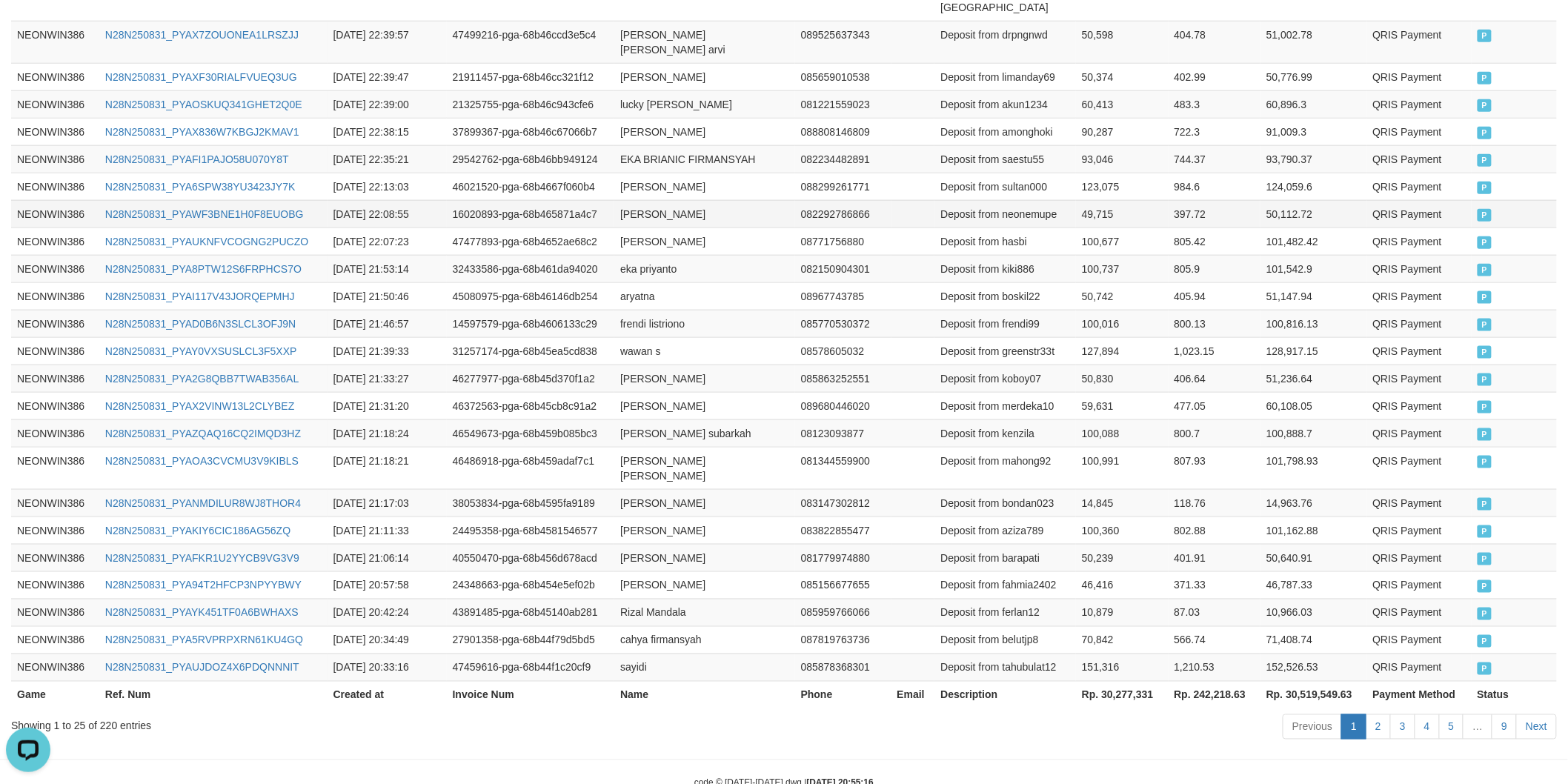
click at [1031, 200] on td "Deposit from neonemupe" at bounding box center [1004, 213] width 142 height 27
click at [1092, 200] on td "49,715" at bounding box center [1122, 213] width 92 height 27
click at [635, 173] on td "[PERSON_NAME]" at bounding box center [704, 186] width 180 height 27
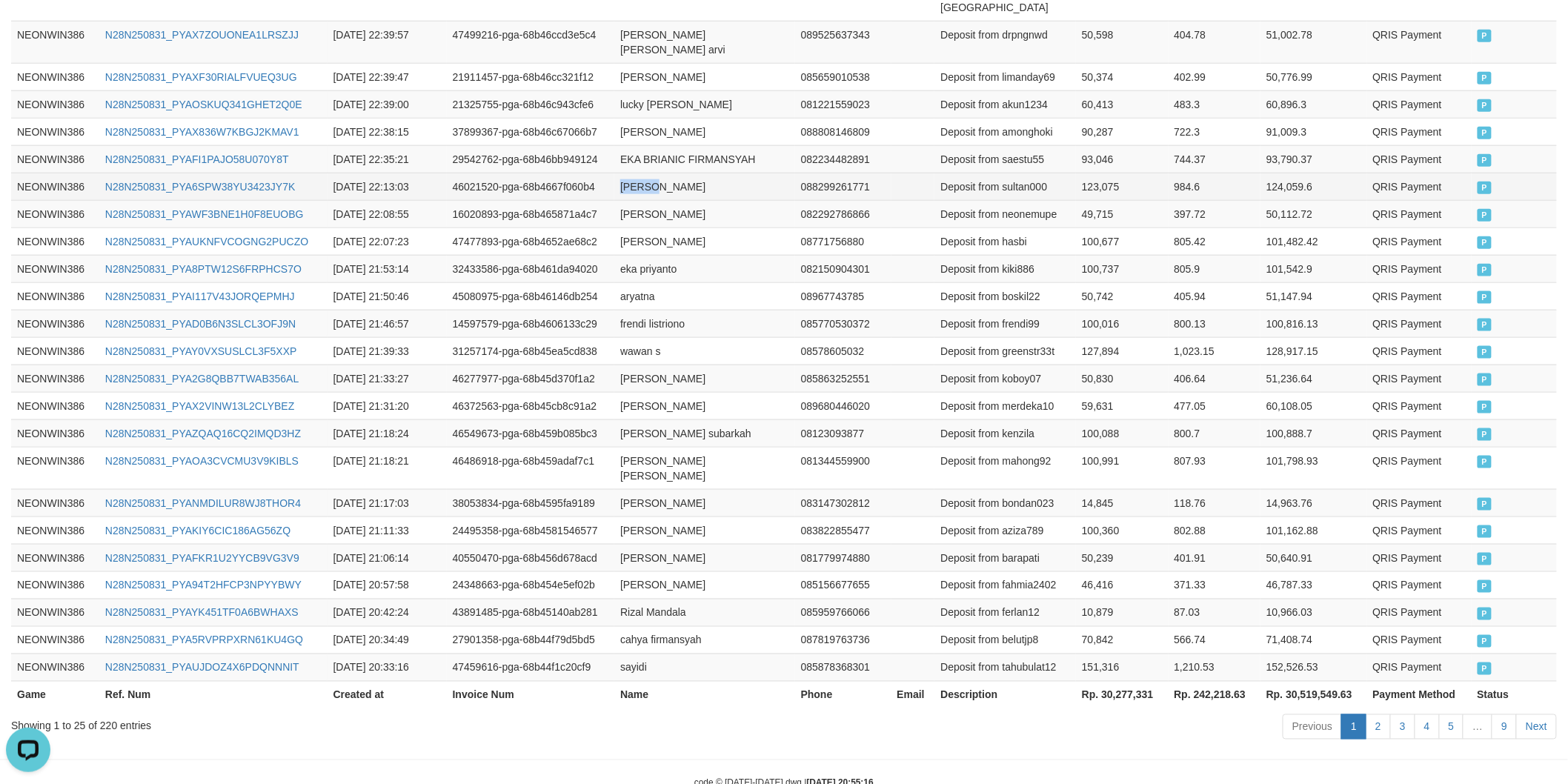
click at [635, 173] on td "[PERSON_NAME]" at bounding box center [704, 186] width 180 height 27
click at [707, 173] on td "[PERSON_NAME]" at bounding box center [704, 186] width 180 height 27
click at [1036, 173] on td "Deposit from sultan000" at bounding box center [1004, 186] width 142 height 27
click at [1111, 173] on td "123,075" at bounding box center [1122, 186] width 92 height 27
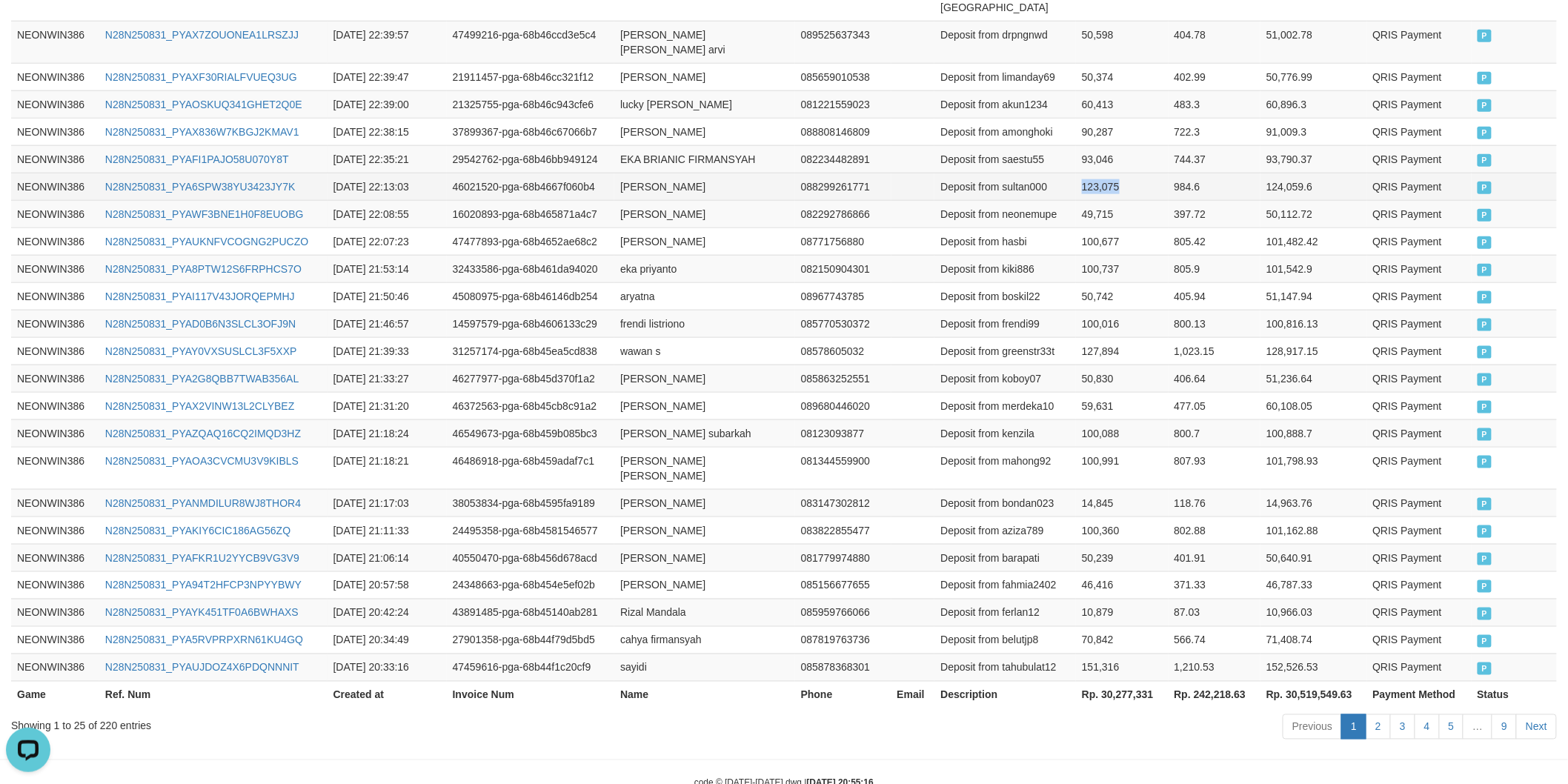
click at [1111, 173] on td "123,075" at bounding box center [1122, 186] width 92 height 27
click at [643, 146] on td "EKA BRIANIC FIRMANSYAH" at bounding box center [704, 159] width 180 height 27
drag, startPoint x: 643, startPoint y: 128, endPoint x: 685, endPoint y: 122, distance: 42.4
click at [654, 146] on td "EKA BRIANIC FIRMANSYAH" at bounding box center [704, 159] width 180 height 27
drag, startPoint x: 710, startPoint y: 122, endPoint x: 756, endPoint y: 128, distance: 46.4
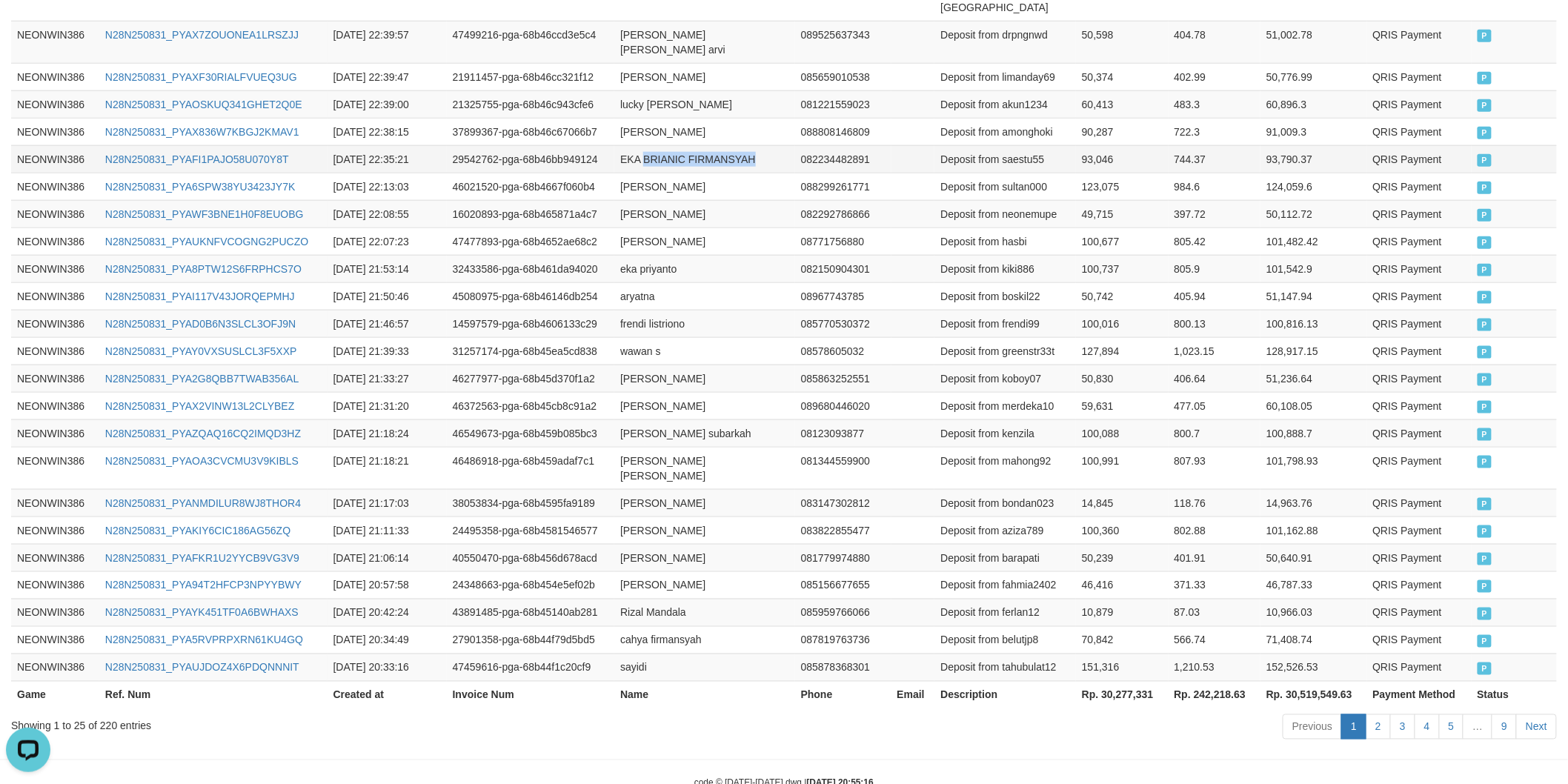
click at [719, 146] on td "EKA BRIANIC FIRMANSYAH" at bounding box center [704, 159] width 180 height 27
click at [633, 146] on td "EKA BRIANIC FIRMANSYAH" at bounding box center [704, 159] width 180 height 27
drag, startPoint x: 633, startPoint y: 127, endPoint x: 735, endPoint y: 125, distance: 102.0
click at [649, 146] on td "EKA BRIANIC FIRMANSYAH" at bounding box center [704, 159] width 180 height 27
click at [735, 146] on td "EKA BRIANIC FIRMANSYAH" at bounding box center [704, 159] width 180 height 27
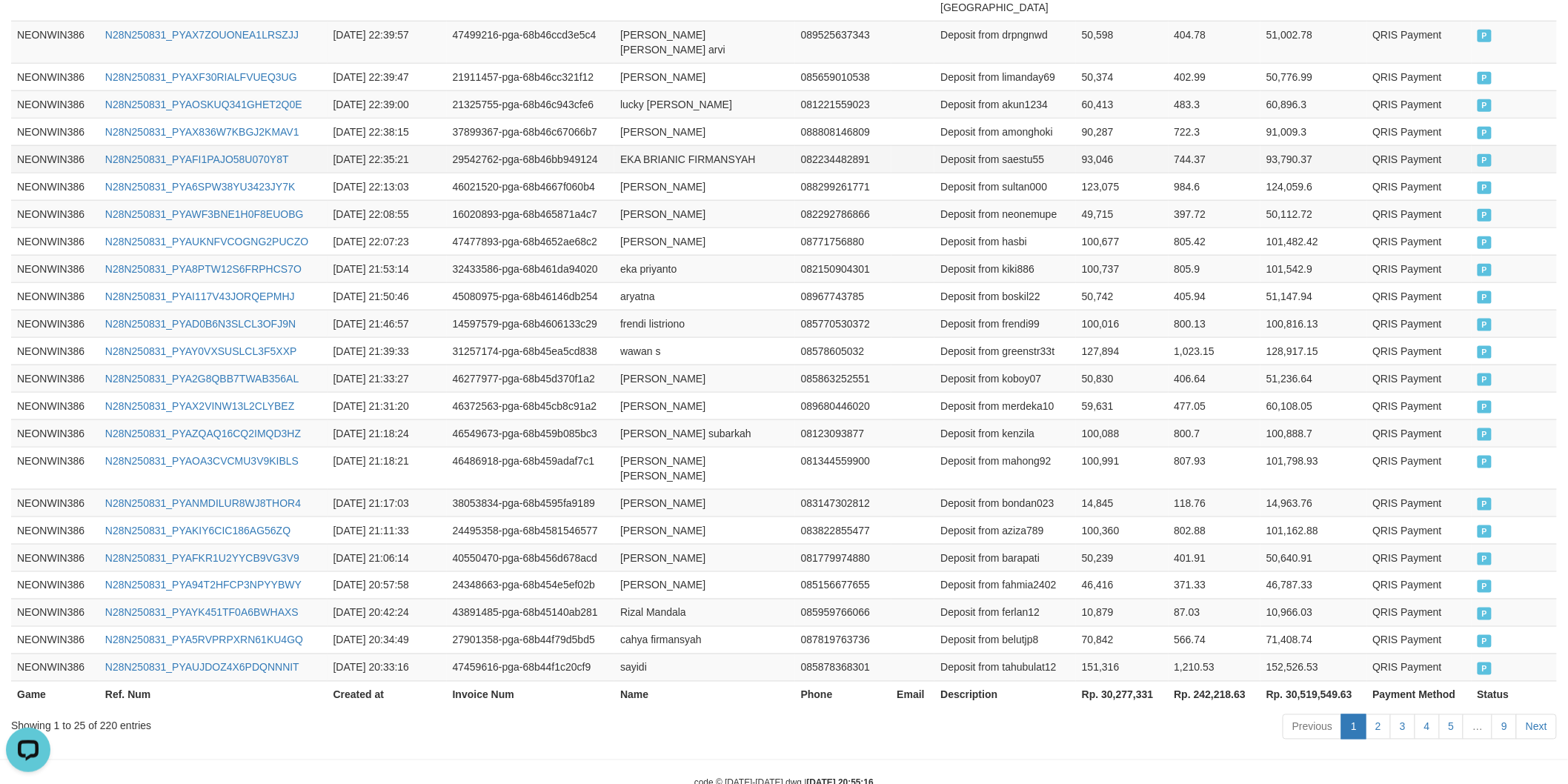
click at [1018, 146] on td "Deposit from saestu55" at bounding box center [1004, 159] width 142 height 27
click at [1108, 146] on td "93,046" at bounding box center [1122, 159] width 92 height 27
click at [648, 118] on td "[PERSON_NAME]" at bounding box center [704, 131] width 180 height 27
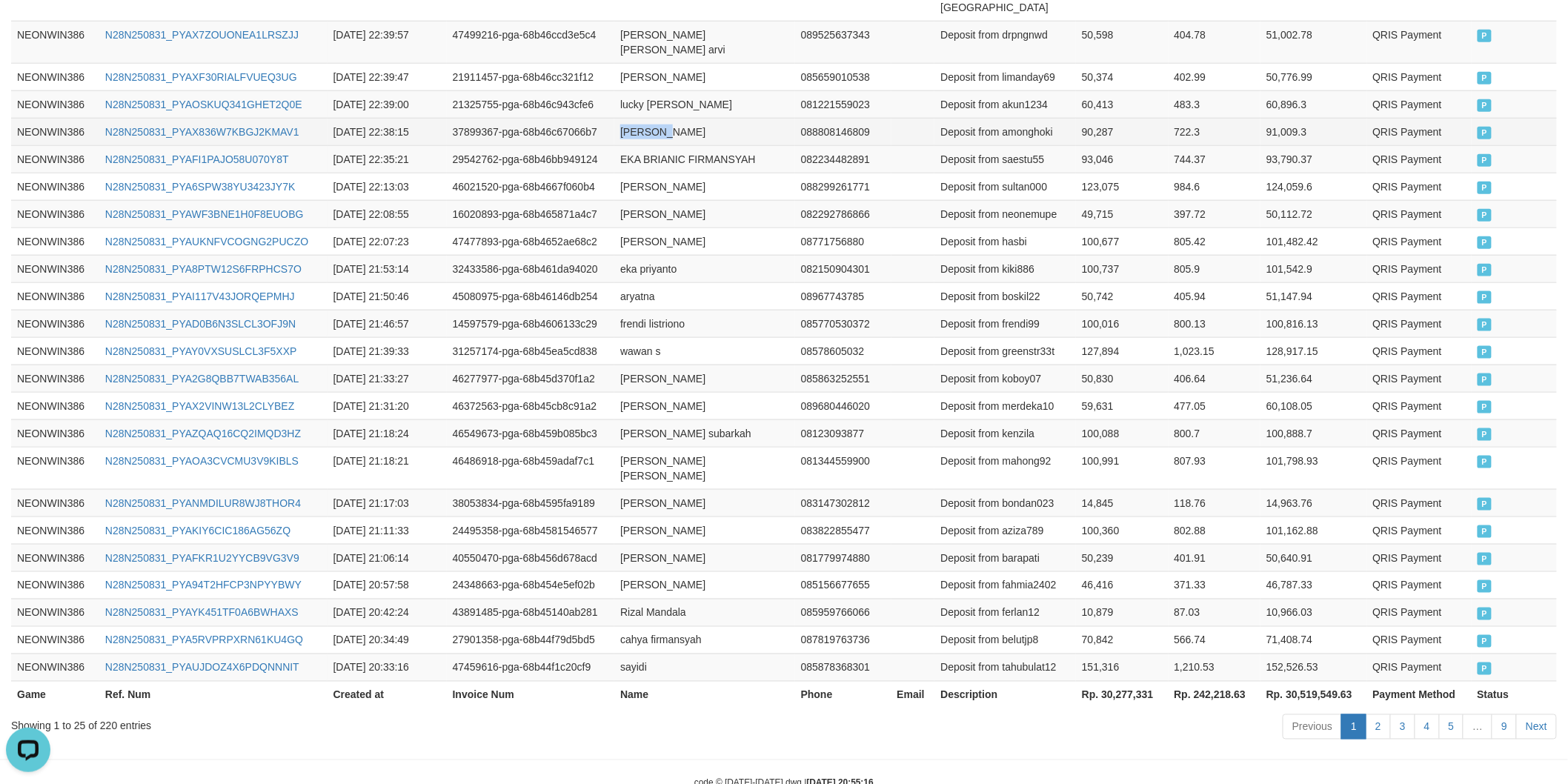
drag, startPoint x: 648, startPoint y: 105, endPoint x: 753, endPoint y: 105, distance: 105.0
click at [679, 118] on td "[PERSON_NAME]" at bounding box center [704, 131] width 180 height 27
click at [753, 118] on td "[PERSON_NAME]" at bounding box center [704, 131] width 180 height 27
click at [1023, 118] on td "Deposit from amonghoki" at bounding box center [1004, 131] width 142 height 27
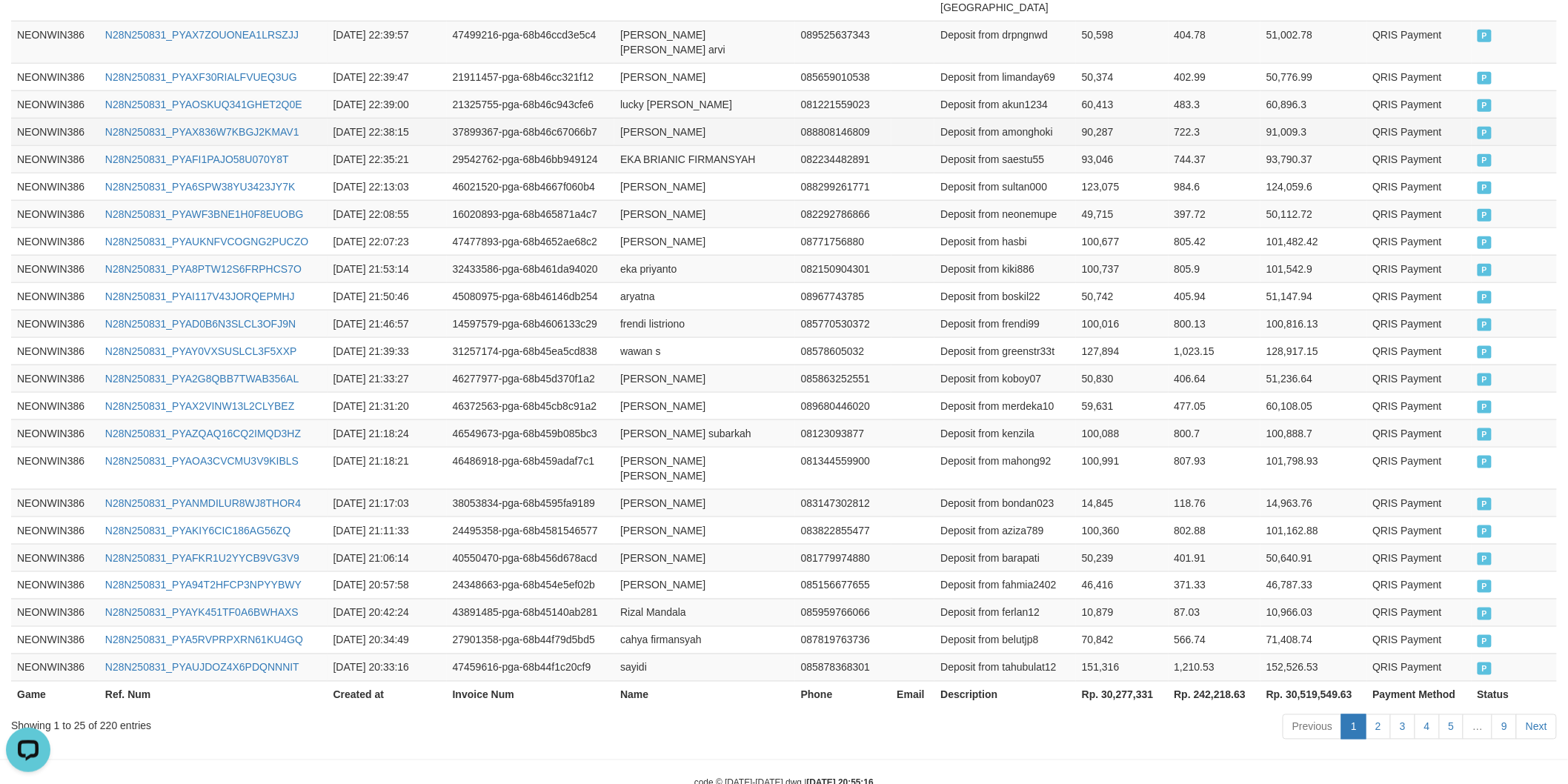
click at [1105, 118] on td "90,287" at bounding box center [1122, 131] width 92 height 27
click at [624, 91] on td "lucky [PERSON_NAME]" at bounding box center [704, 104] width 180 height 27
drag, startPoint x: 624, startPoint y: 71, endPoint x: 742, endPoint y: 69, distance: 118.0
click at [630, 91] on td "lucky [PERSON_NAME]" at bounding box center [704, 104] width 180 height 27
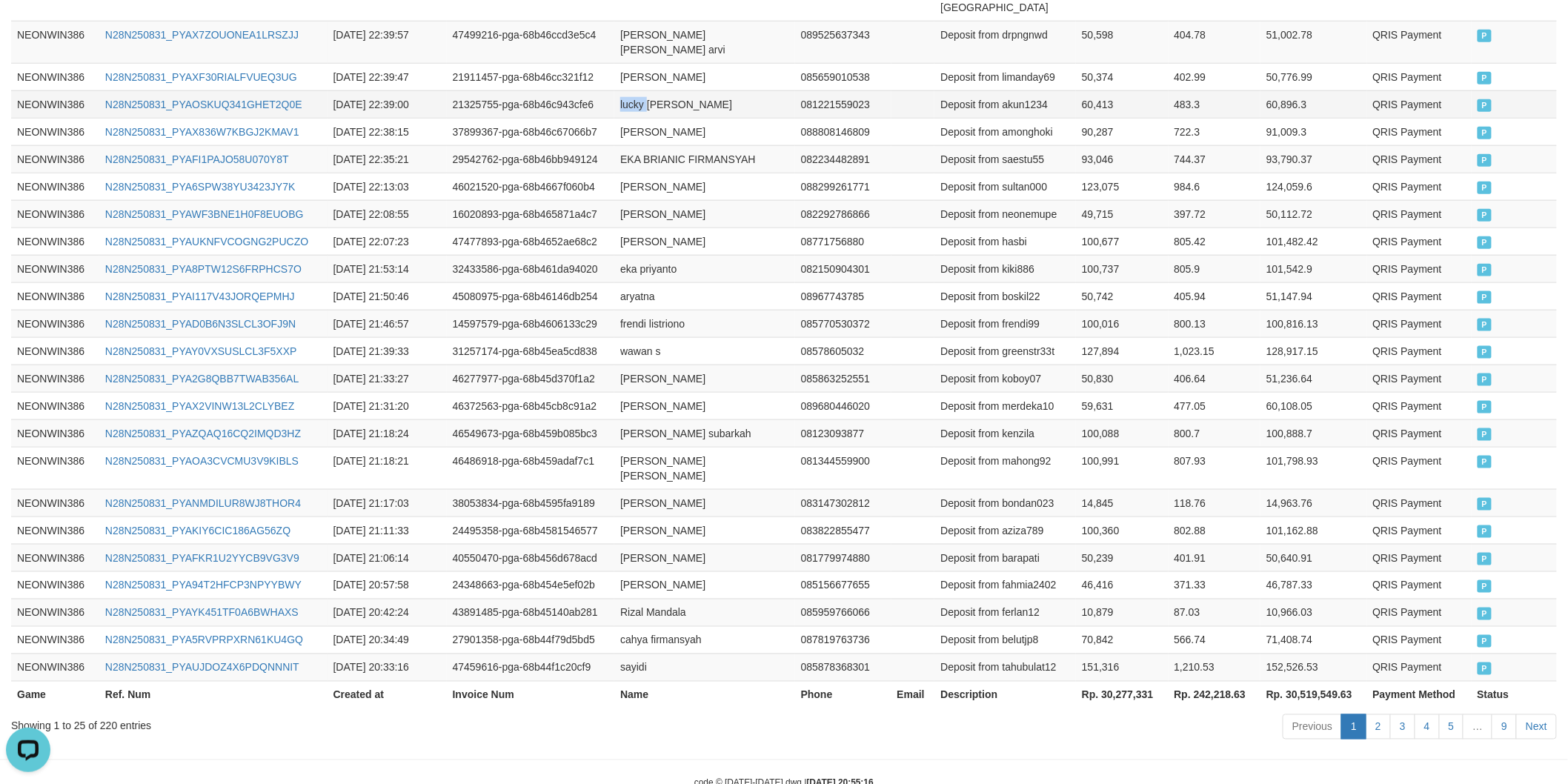
click at [760, 91] on td "lucky [PERSON_NAME]" at bounding box center [704, 104] width 180 height 27
click at [1027, 91] on td "Deposit from akun1234" at bounding box center [1004, 104] width 142 height 27
click at [1091, 91] on td "60,413" at bounding box center [1122, 104] width 92 height 27
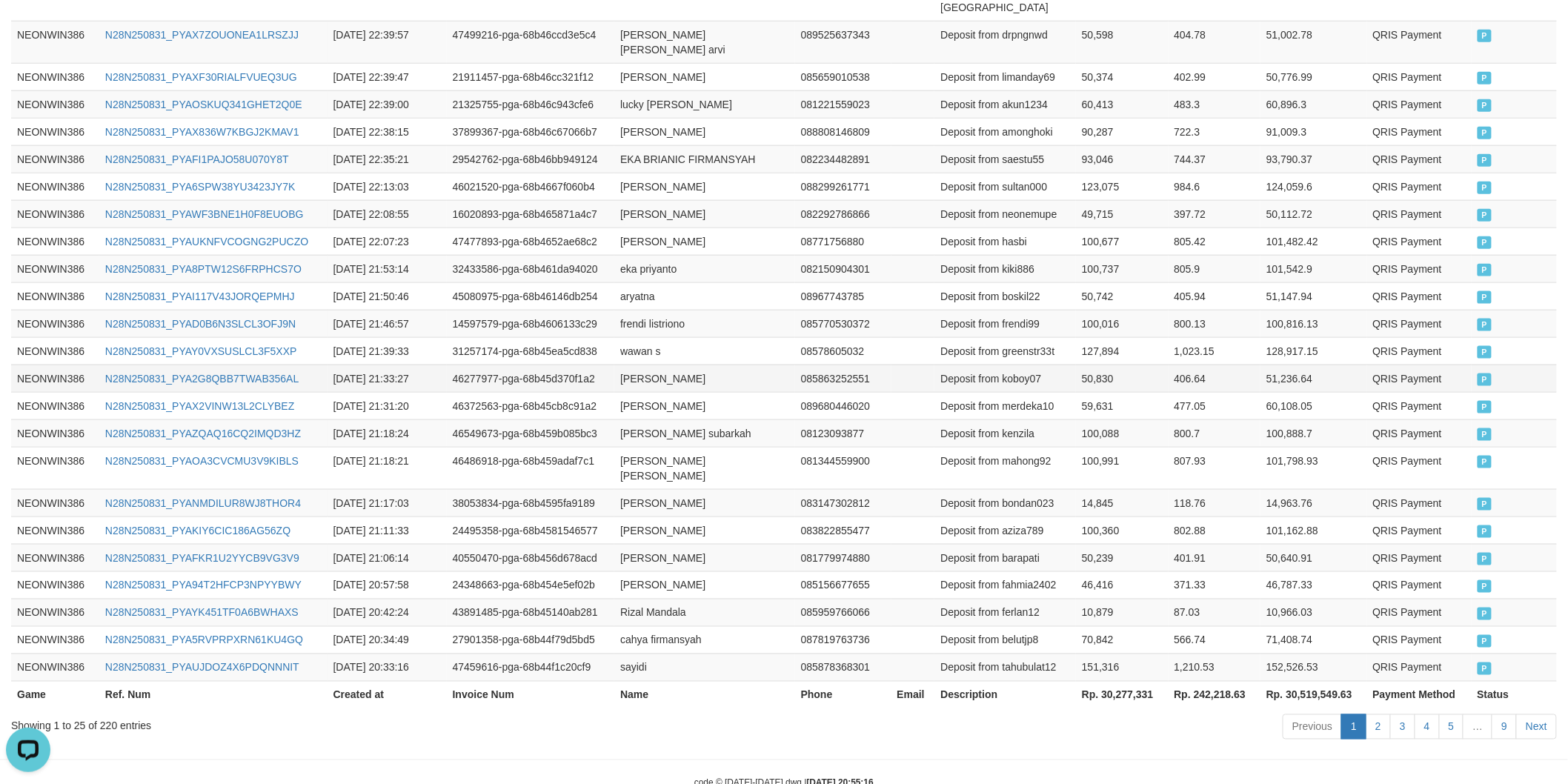
click at [478, 365] on td "46277977-pga-68b45d370f1a2" at bounding box center [531, 378] width 169 height 27
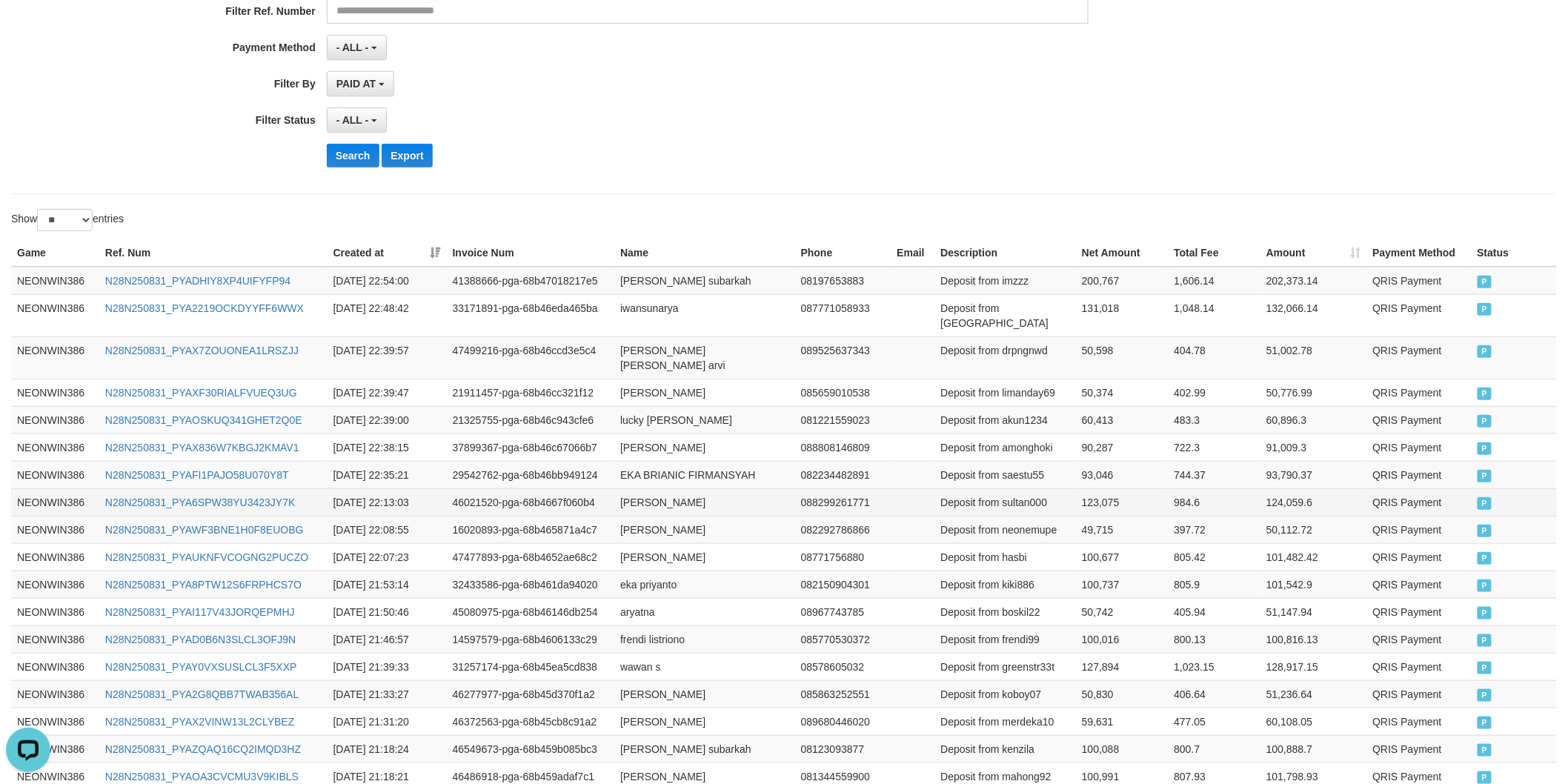
scroll to position [200, 0]
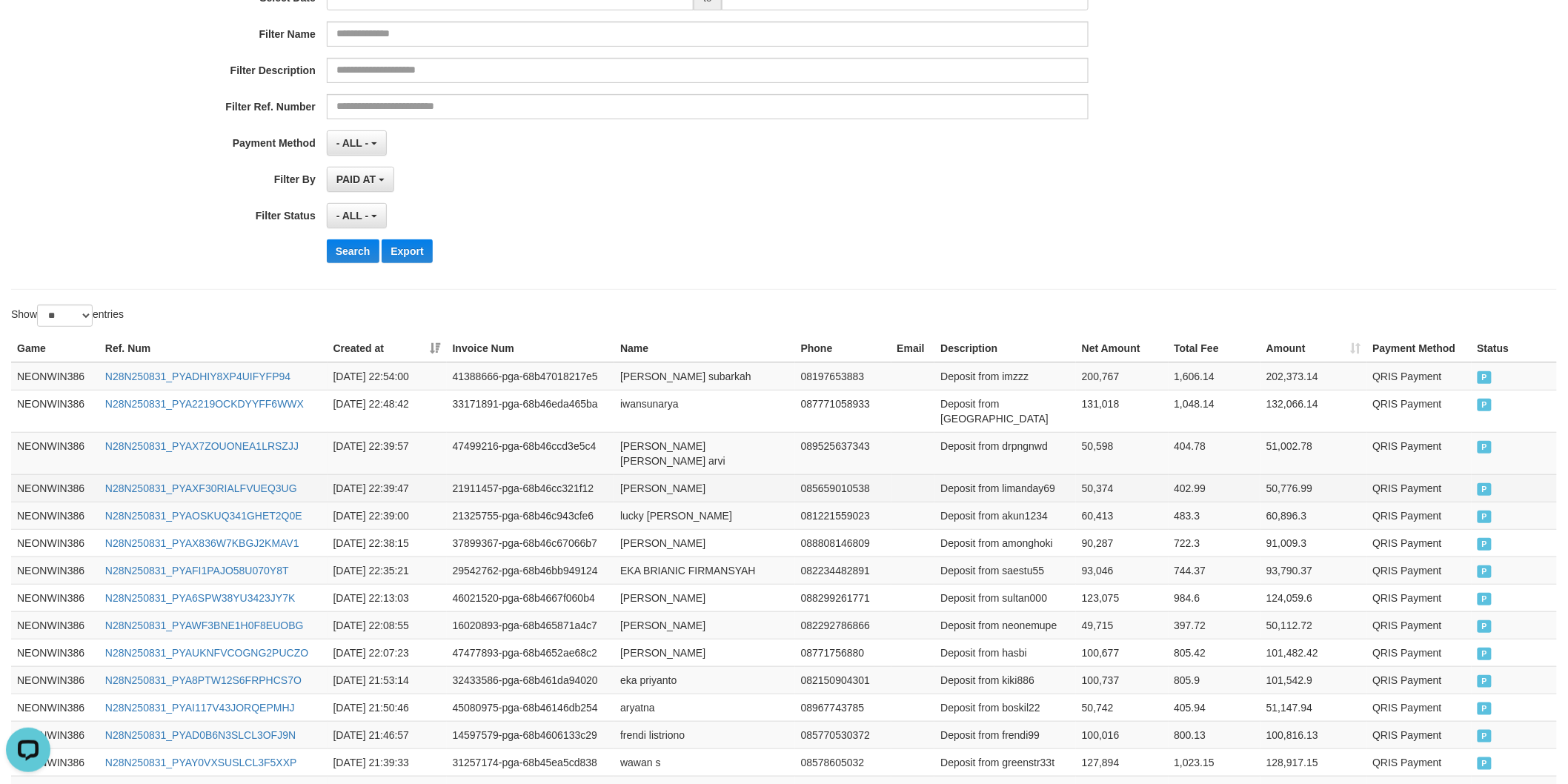
click at [633, 474] on td "[PERSON_NAME]" at bounding box center [704, 488] width 180 height 27
drag, startPoint x: 633, startPoint y: 462, endPoint x: 661, endPoint y: 458, distance: 28.3
click at [644, 474] on td "[PERSON_NAME]" at bounding box center [704, 488] width 180 height 27
click at [687, 474] on td "[PERSON_NAME]" at bounding box center [704, 488] width 180 height 27
click at [1039, 474] on td "Deposit from limanday69" at bounding box center [1004, 488] width 142 height 27
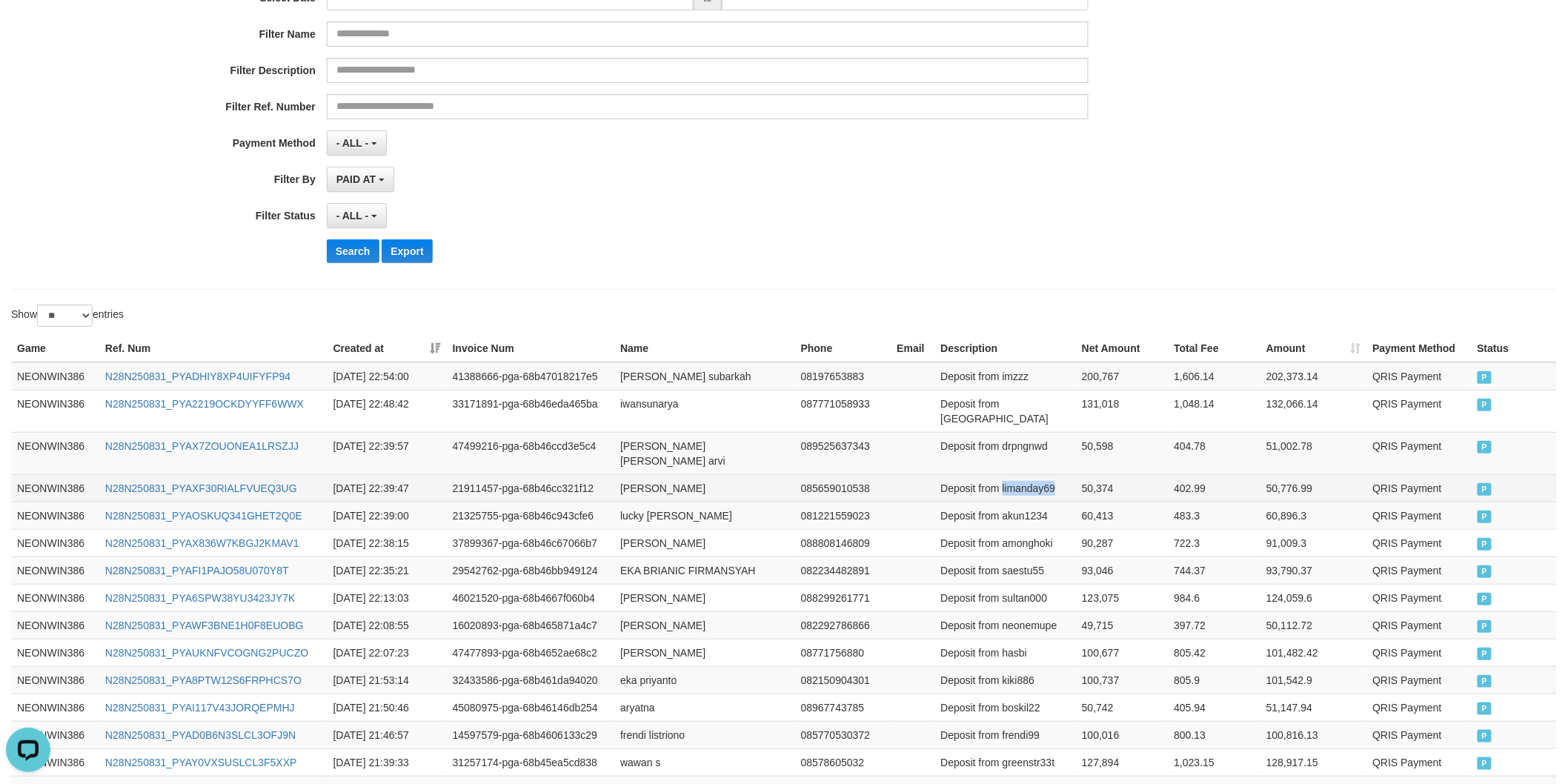
click at [1039, 474] on td "Deposit from limanday69" at bounding box center [1004, 488] width 142 height 27
click at [1099, 474] on td "50,374" at bounding box center [1122, 488] width 92 height 27
click at [641, 432] on td "[PERSON_NAME] [PERSON_NAME] arvi" at bounding box center [704, 453] width 180 height 42
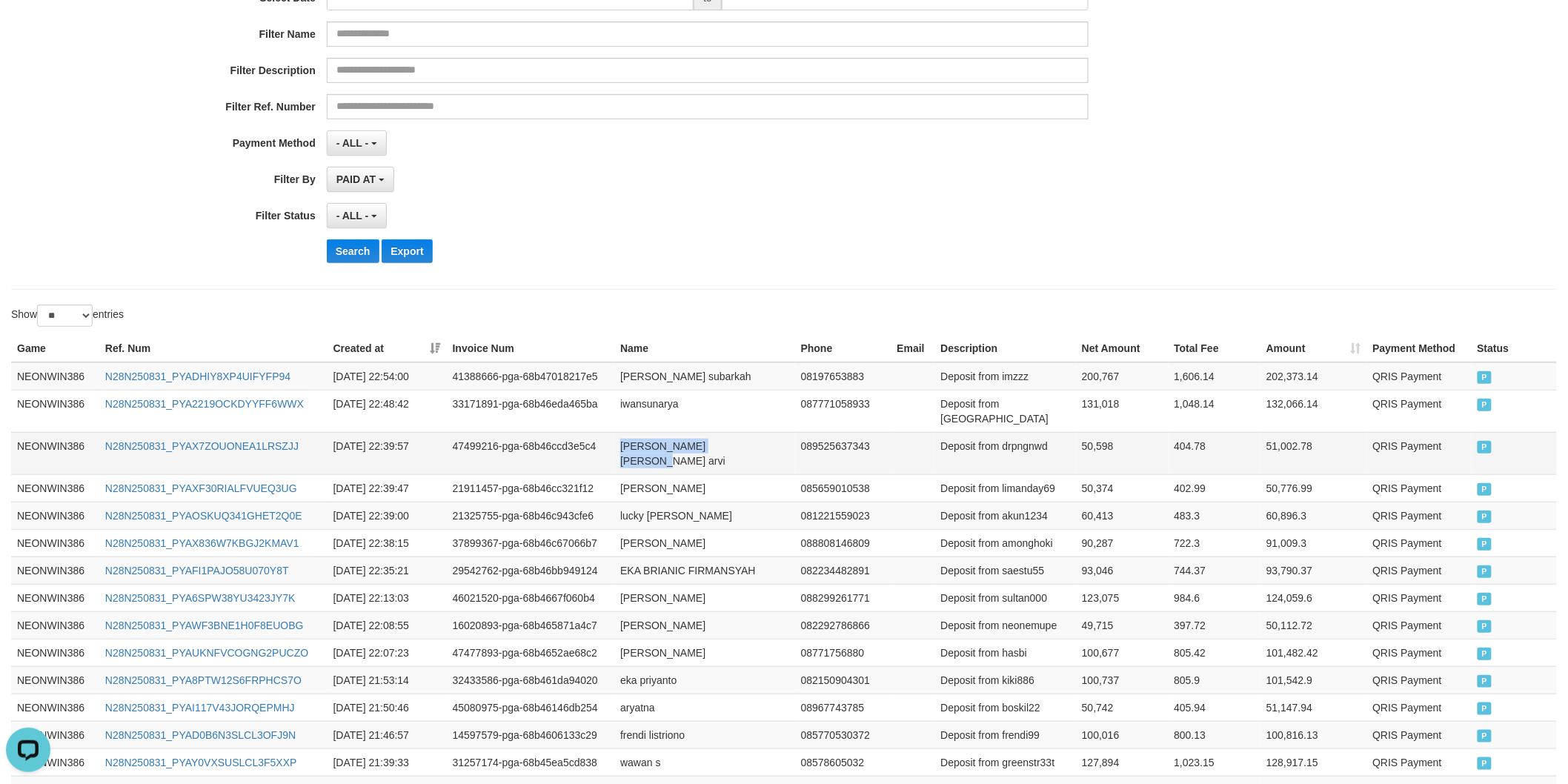
click at [732, 439] on td "[PERSON_NAME] [PERSON_NAME] arvi" at bounding box center [704, 453] width 180 height 42
click at [1034, 437] on td "Deposit from drpngnwd" at bounding box center [1004, 453] width 142 height 42
click at [1102, 438] on td "50,598" at bounding box center [1122, 453] width 92 height 42
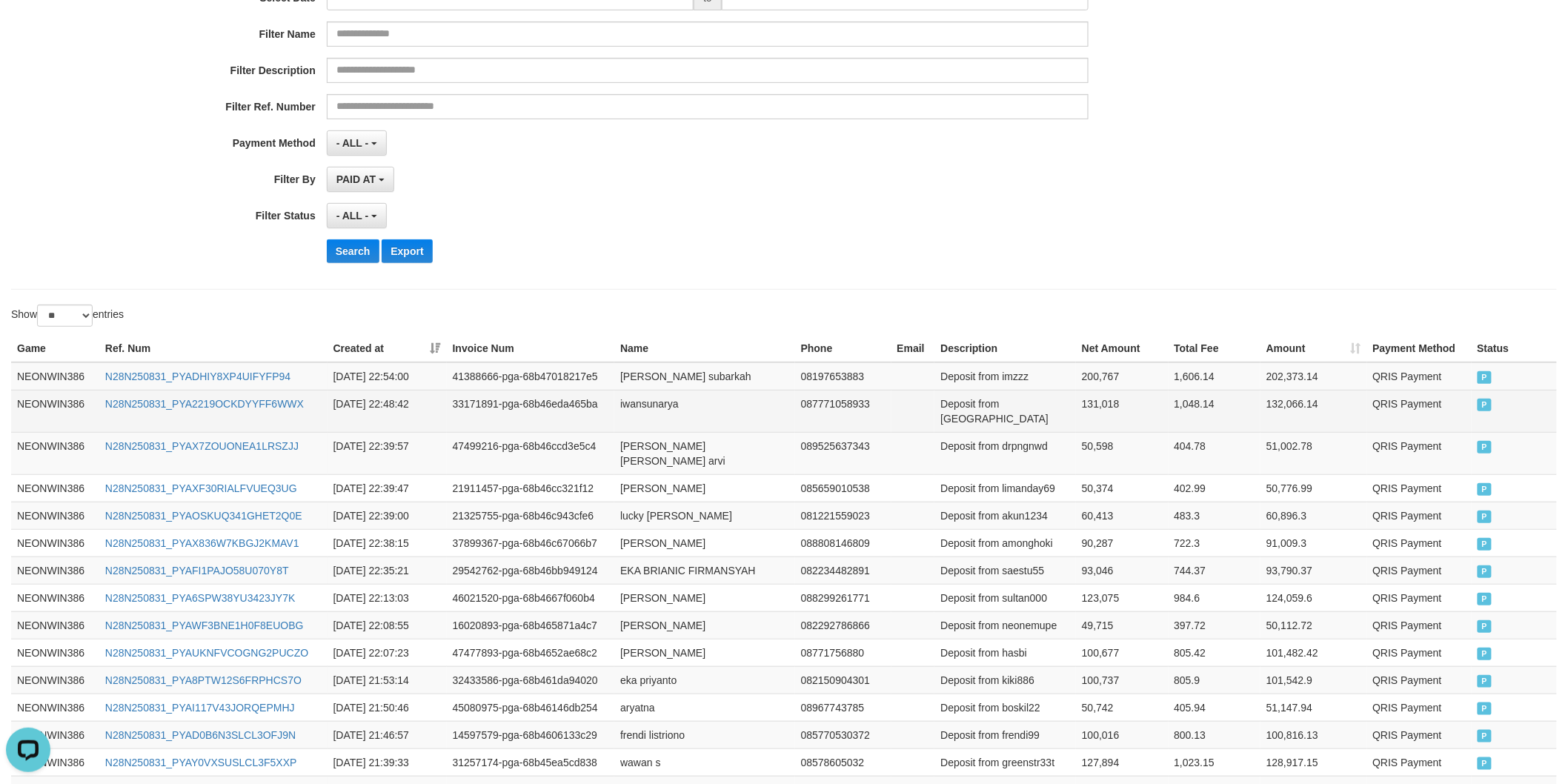
click at [632, 399] on td "iwansunarya" at bounding box center [704, 411] width 180 height 42
drag, startPoint x: 632, startPoint y: 399, endPoint x: 672, endPoint y: 399, distance: 40.0
click at [633, 399] on td "iwansunarya" at bounding box center [704, 411] width 180 height 42
click at [693, 399] on td "iwansunarya" at bounding box center [704, 411] width 180 height 42
click at [1031, 408] on td "Deposit from [GEOGRAPHIC_DATA]" at bounding box center [1004, 411] width 142 height 42
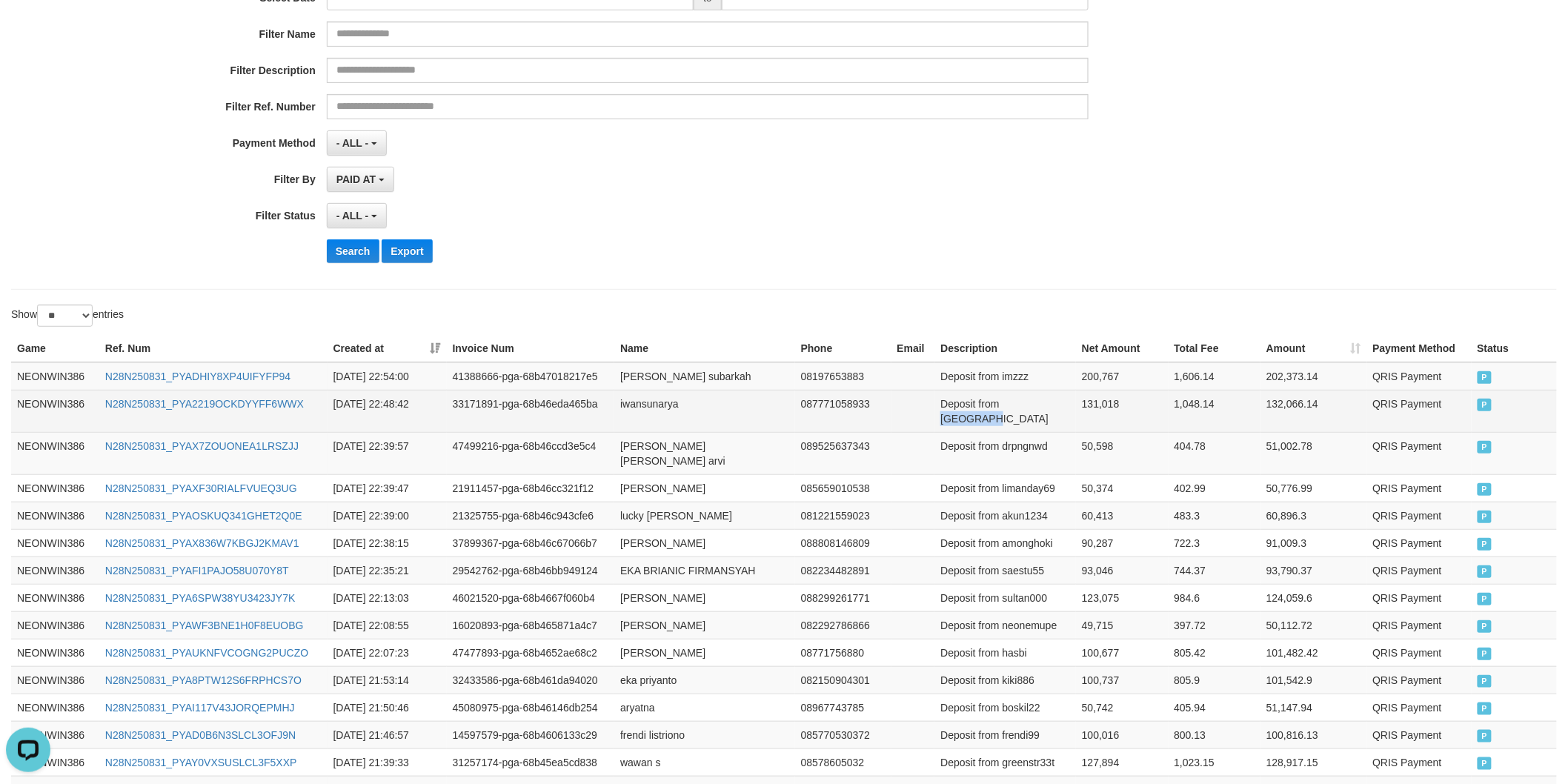
click at [1031, 408] on td "Deposit from [GEOGRAPHIC_DATA]" at bounding box center [1004, 411] width 142 height 42
click at [1116, 401] on td "131,018" at bounding box center [1122, 411] width 92 height 42
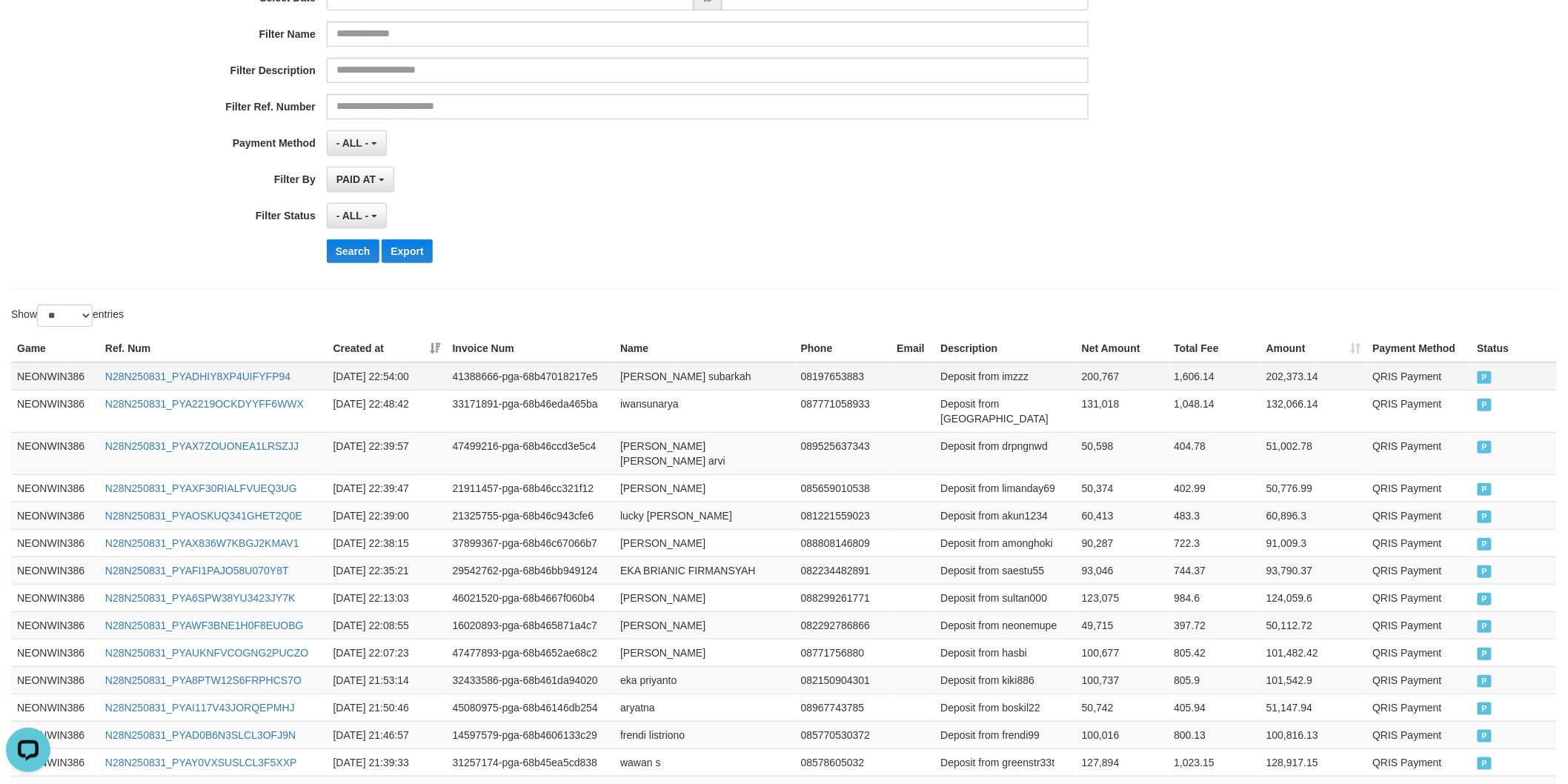
click at [619, 373] on td "[PERSON_NAME] subarkah" at bounding box center [704, 376] width 180 height 28
drag, startPoint x: 619, startPoint y: 373, endPoint x: 682, endPoint y: 379, distance: 63.3
click at [658, 379] on td "[PERSON_NAME] subarkah" at bounding box center [704, 376] width 180 height 28
drag, startPoint x: 682, startPoint y: 379, endPoint x: 722, endPoint y: 385, distance: 40.4
click at [683, 379] on td "[PERSON_NAME] subarkah" at bounding box center [704, 376] width 180 height 28
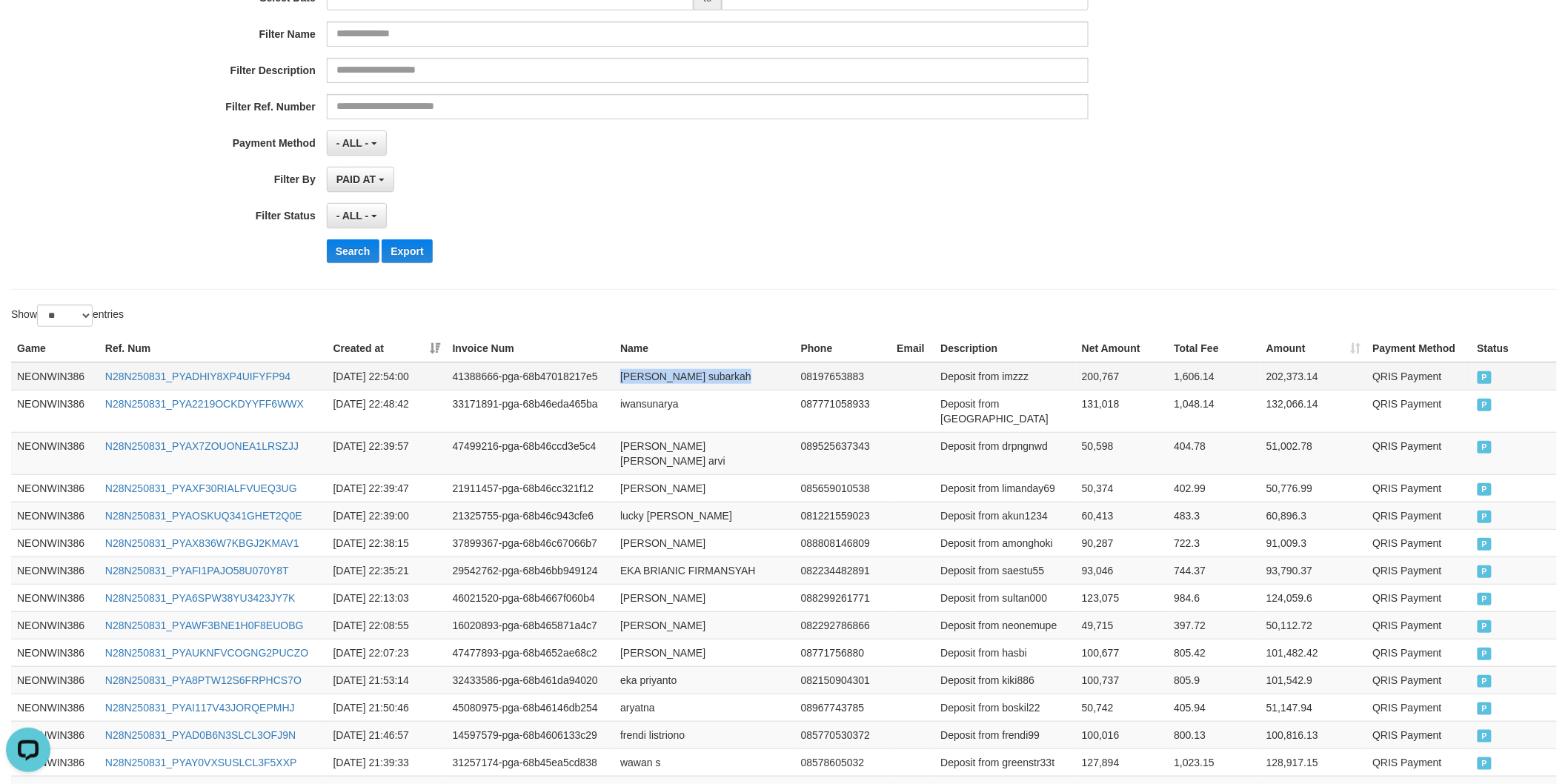
click at [739, 385] on td "[PERSON_NAME] subarkah" at bounding box center [704, 376] width 180 height 28
click at [1018, 383] on td "Deposit from imzzz" at bounding box center [1004, 376] width 142 height 28
click at [1062, 358] on th "Description" at bounding box center [1004, 348] width 142 height 27
click at [1090, 363] on td "200,767" at bounding box center [1122, 376] width 92 height 28
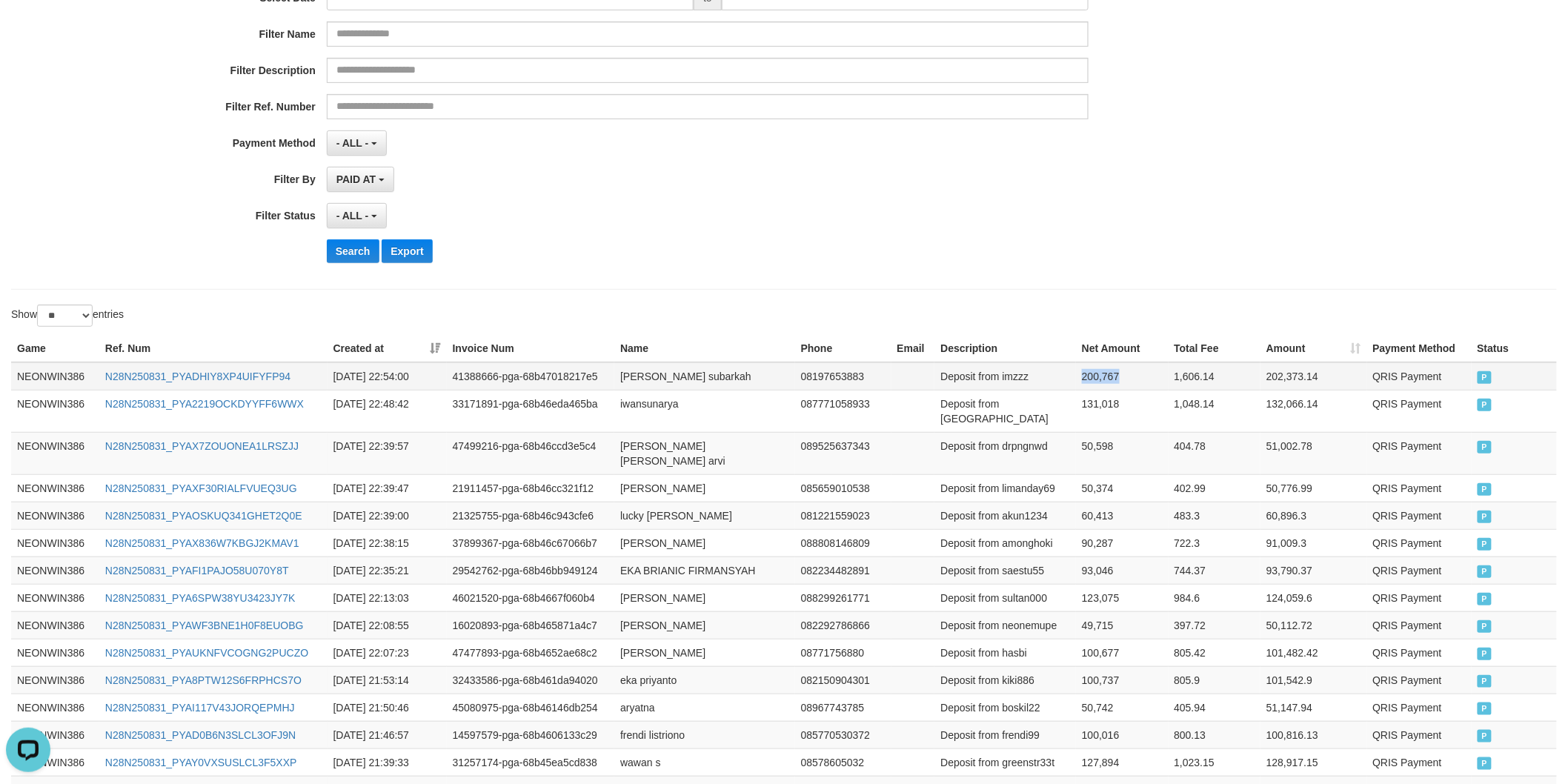
click at [1090, 363] on td "200,767" at bounding box center [1122, 376] width 92 height 28
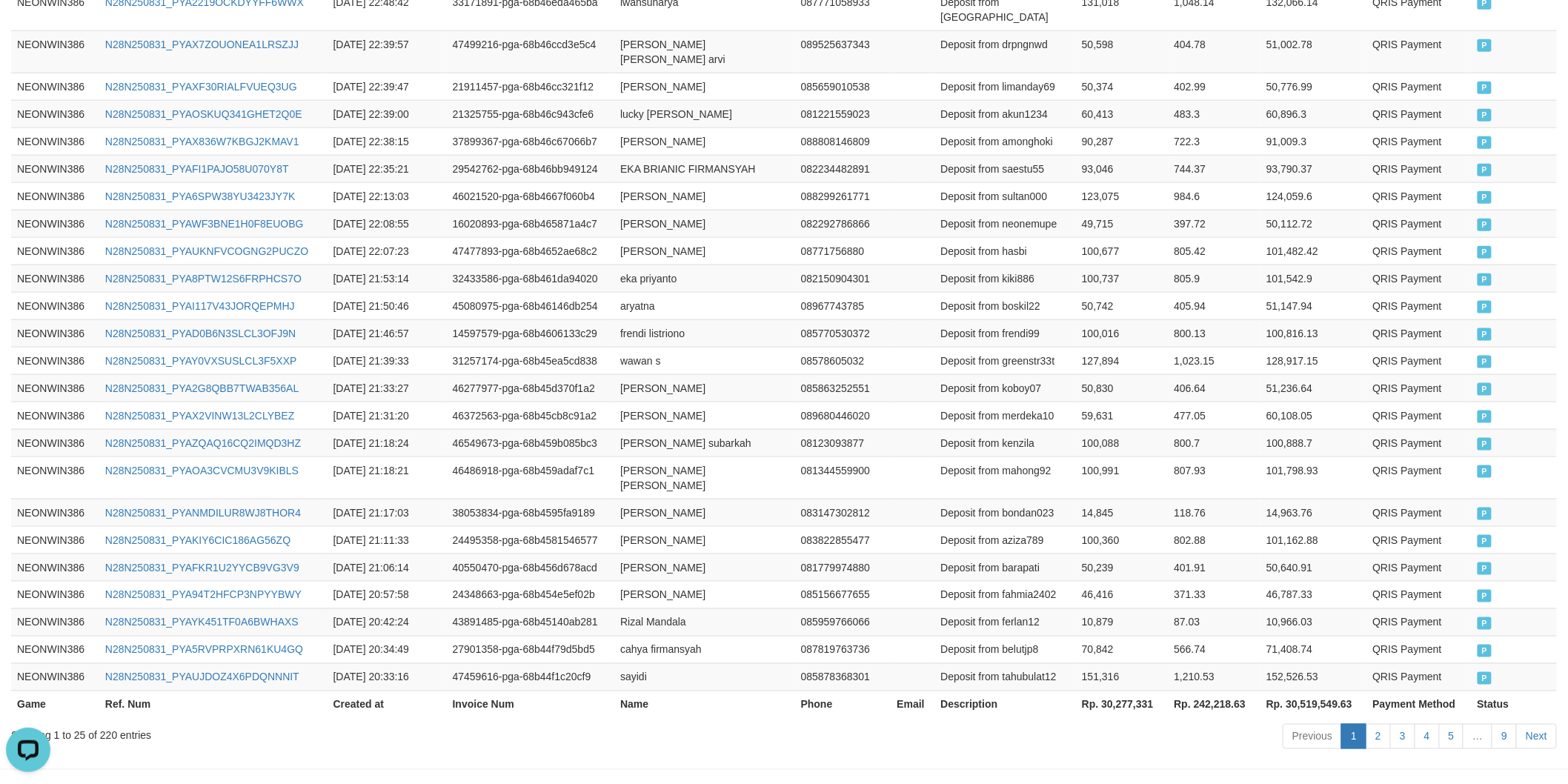
scroll to position [612, 0]
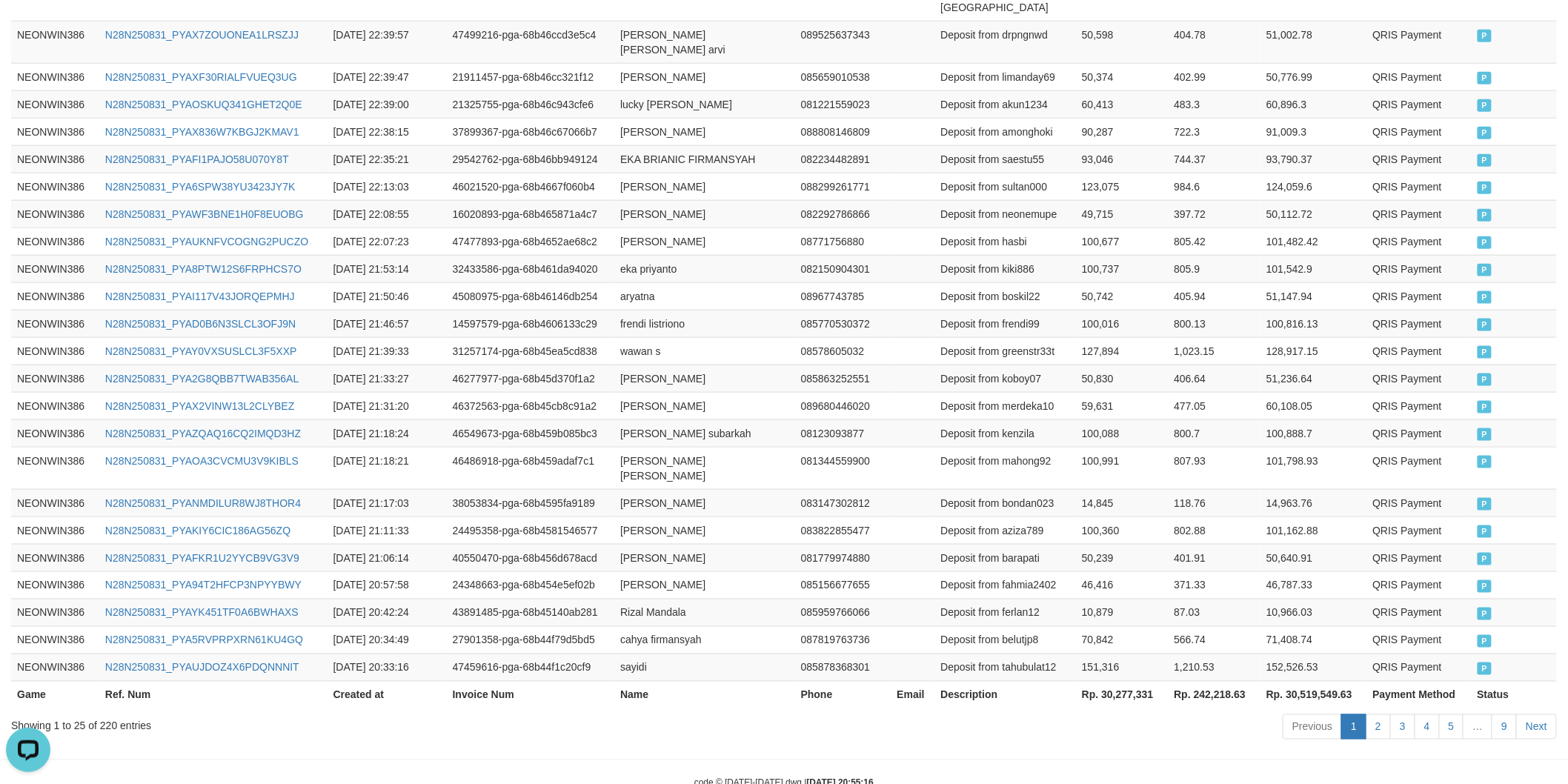
click at [1105, 681] on th "Rp. 30,277,331" at bounding box center [1122, 694] width 92 height 27
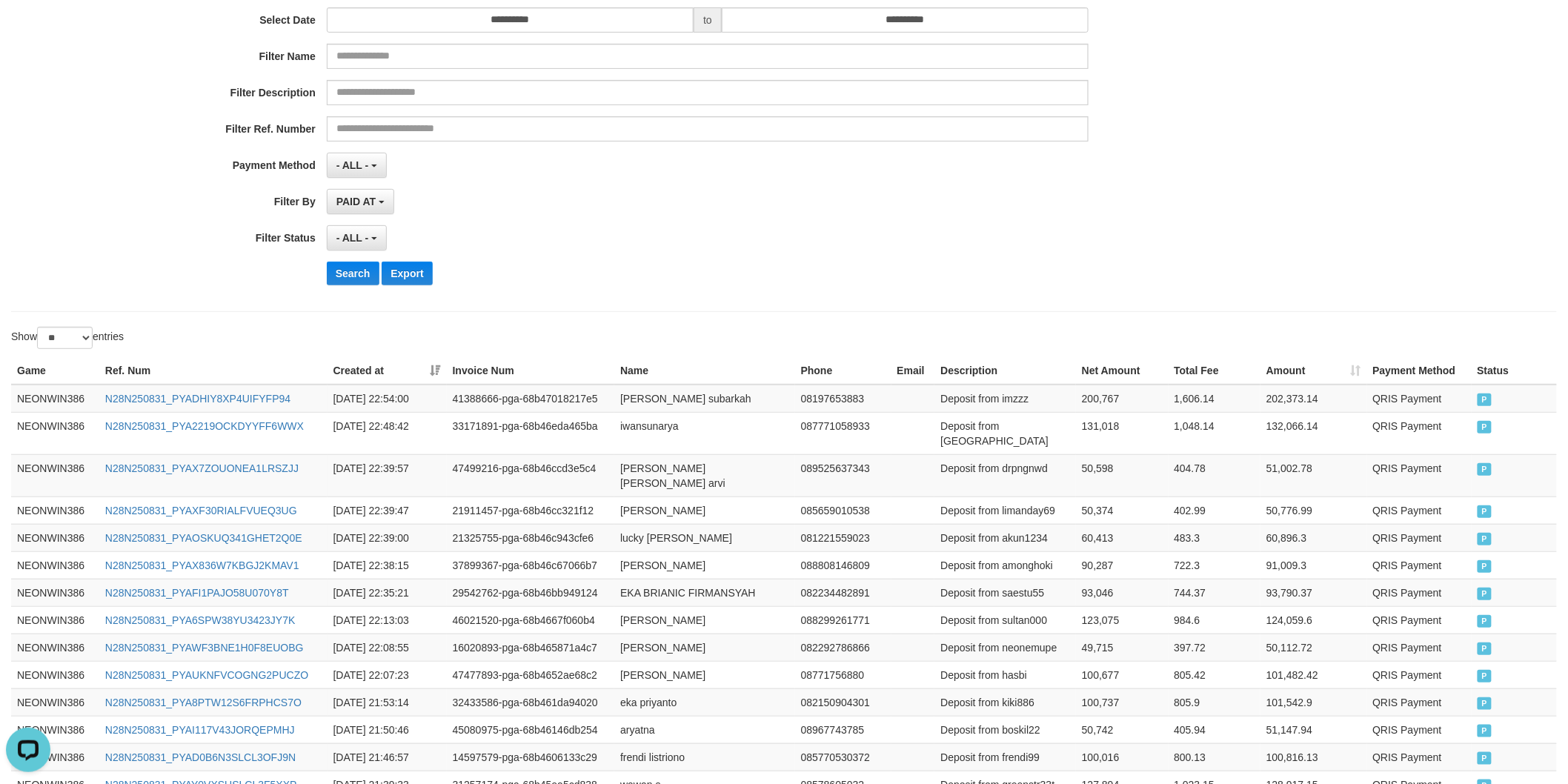
scroll to position [0, 0]
